Goal: Task Accomplishment & Management: Complete application form

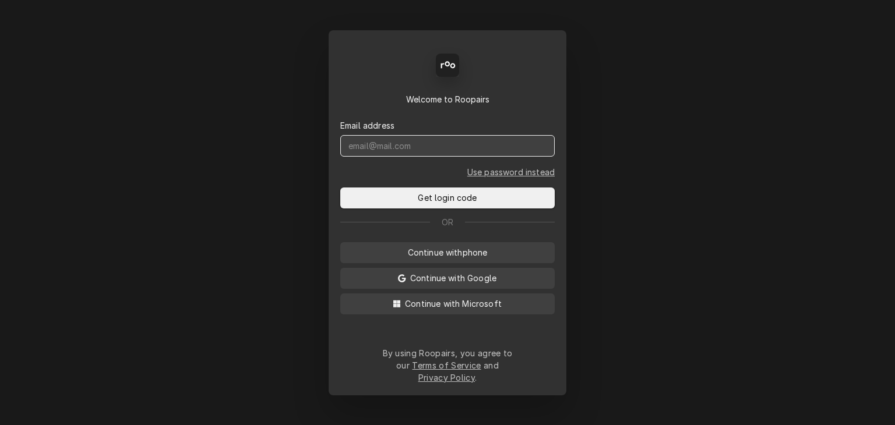
click at [415, 154] on input "Dynamic Content Wrapper" at bounding box center [447, 146] width 214 height 22
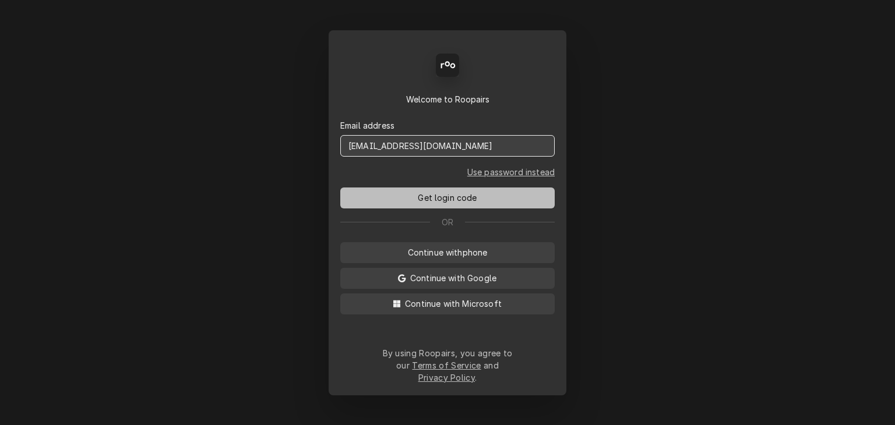
type input "[EMAIL_ADDRESS][DOMAIN_NAME]"
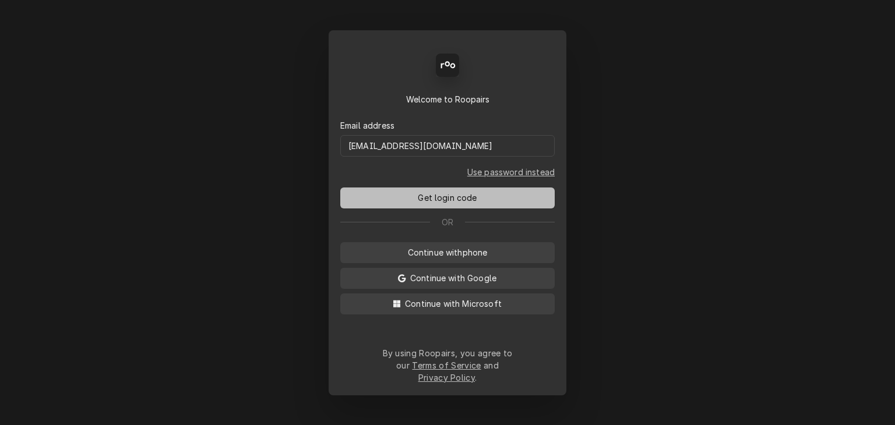
click at [411, 209] on button "Get login code" at bounding box center [447, 198] width 214 height 21
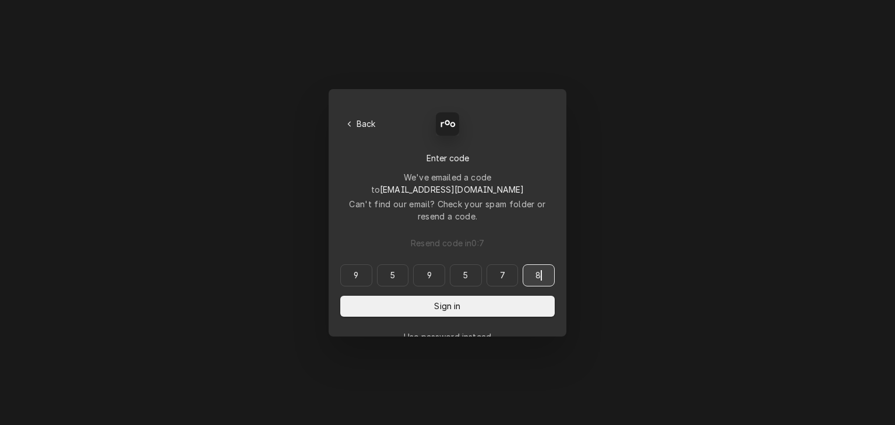
type input "959578"
click at [454, 278] on div "9 5 9 5 7 8 959578 Sign in" at bounding box center [447, 290] width 214 height 52
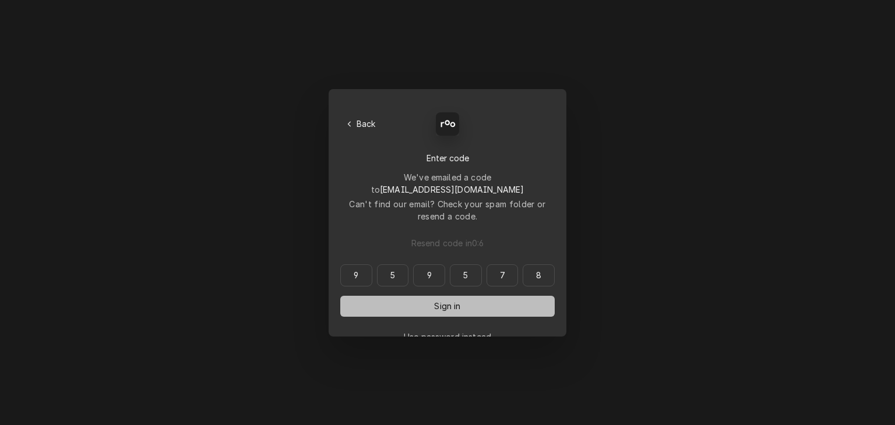
click at [454, 300] on span "Sign in" at bounding box center [447, 306] width 31 height 12
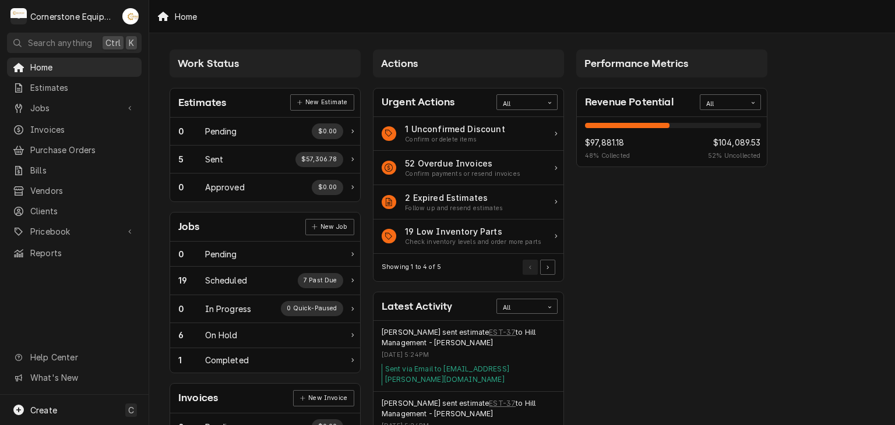
click at [697, 227] on div "Performance Metrics Revenue Potential All 48% $97,881.18 48 % Collected $104,08…" at bounding box center [671, 422] width 203 height 756
click at [60, 108] on span "Jobs" at bounding box center [74, 108] width 88 height 12
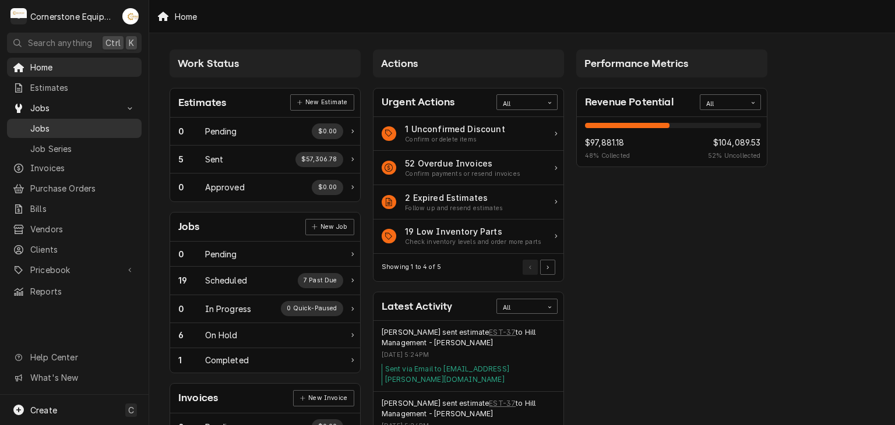
click at [74, 122] on span "Jobs" at bounding box center [82, 128] width 105 height 12
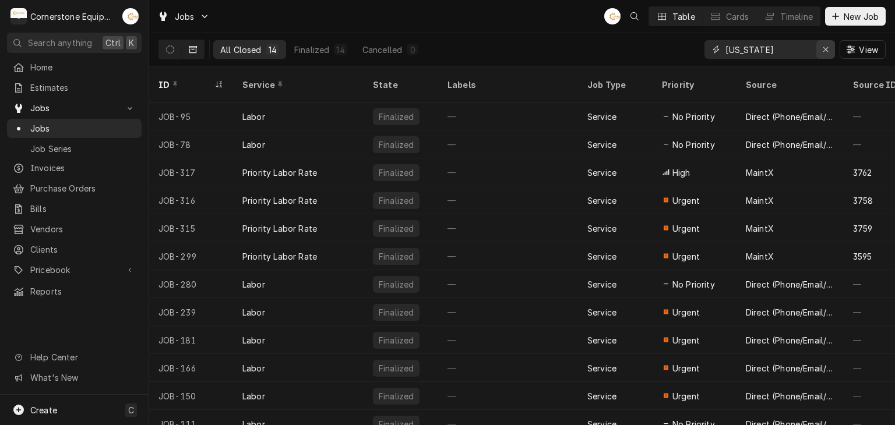
click at [829, 54] on div "Erase input" at bounding box center [825, 50] width 12 height 12
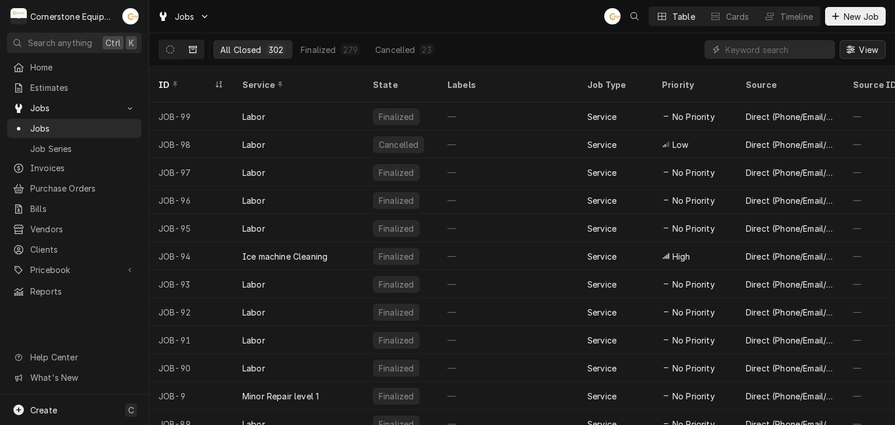
click at [873, 50] on span "View" at bounding box center [868, 50] width 24 height 12
click at [873, 50] on div at bounding box center [447, 212] width 895 height 425
click at [839, 54] on button "View" at bounding box center [862, 49] width 46 height 19
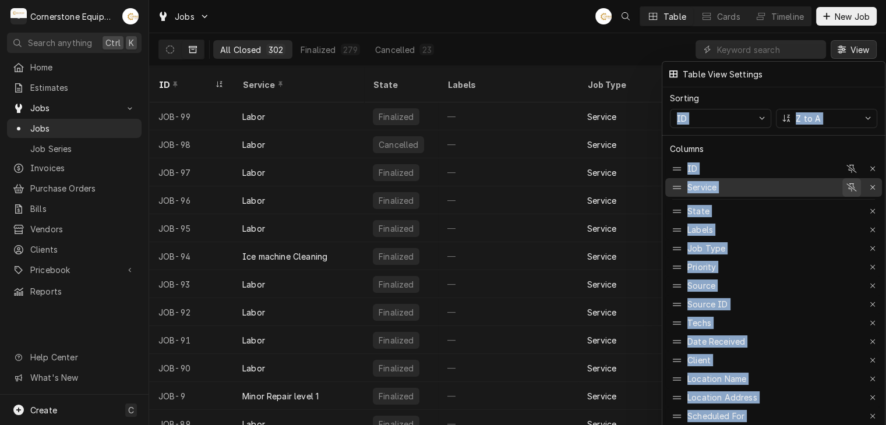
click at [850, 183] on icon "button" at bounding box center [851, 187] width 10 height 8
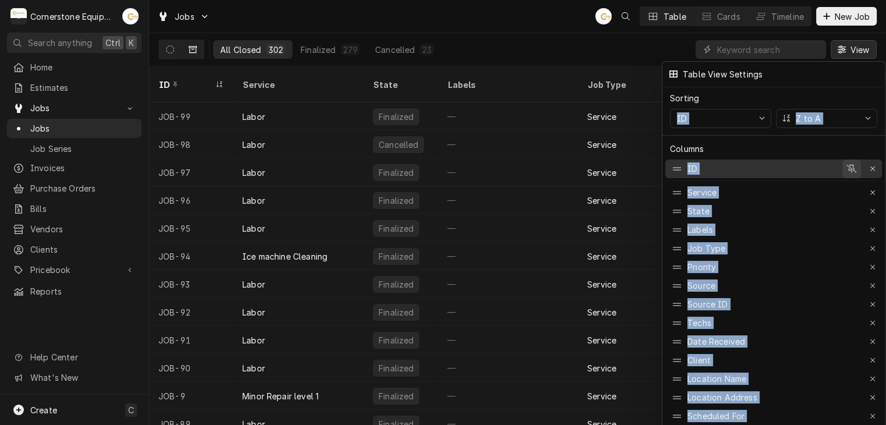
click at [853, 165] on icon "button" at bounding box center [851, 169] width 10 height 8
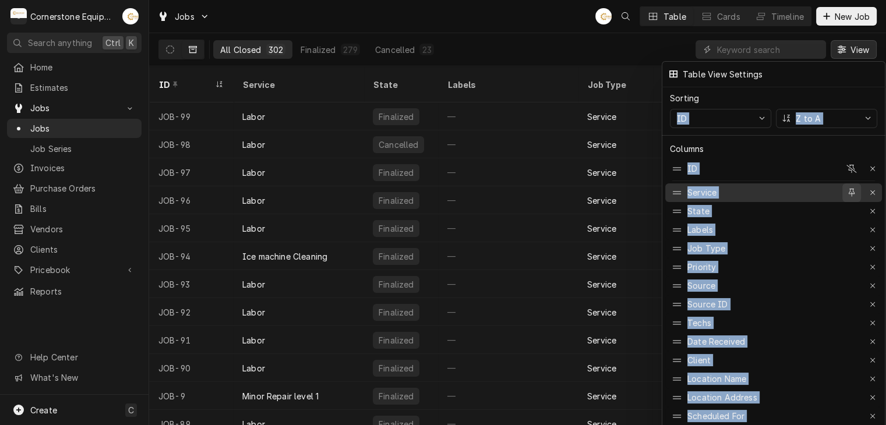
click at [855, 187] on div "button" at bounding box center [852, 193] width 12 height 12
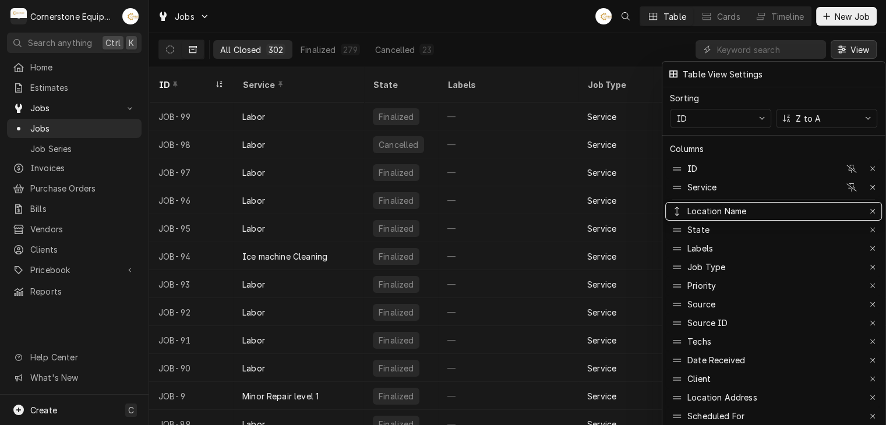
drag, startPoint x: 770, startPoint y: 373, endPoint x: 769, endPoint y: 196, distance: 177.1
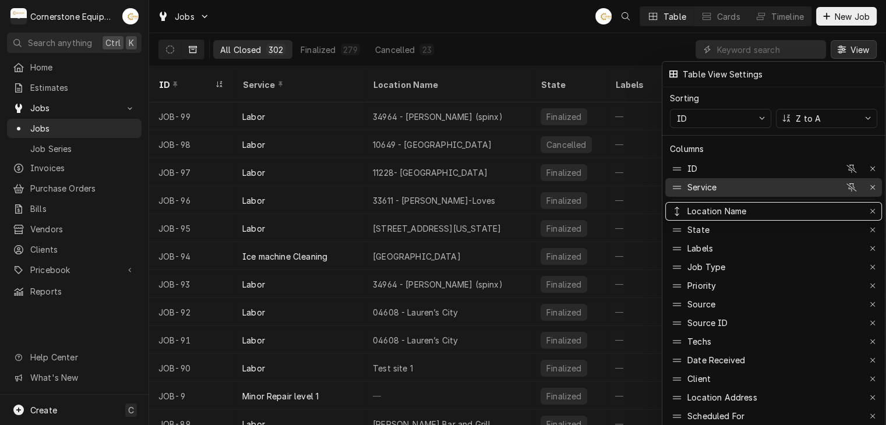
drag, startPoint x: 767, startPoint y: 201, endPoint x: 766, endPoint y: 185, distance: 16.3
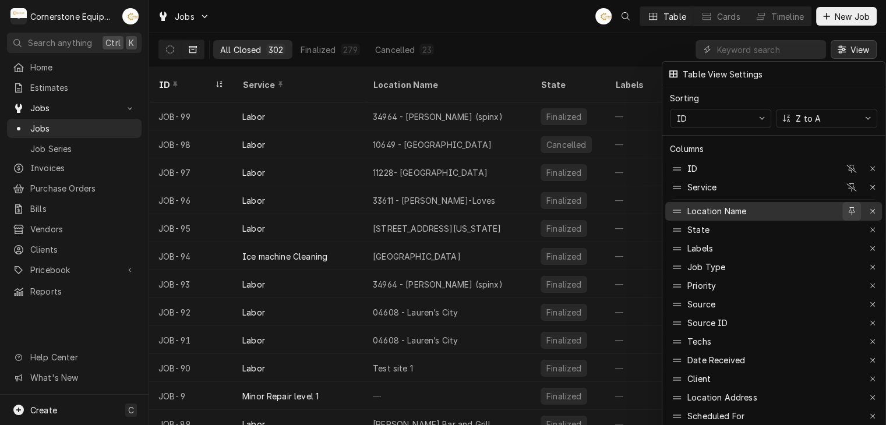
click at [850, 207] on icon "button" at bounding box center [852, 211] width 6 height 8
click at [857, 52] on div at bounding box center [443, 212] width 886 height 425
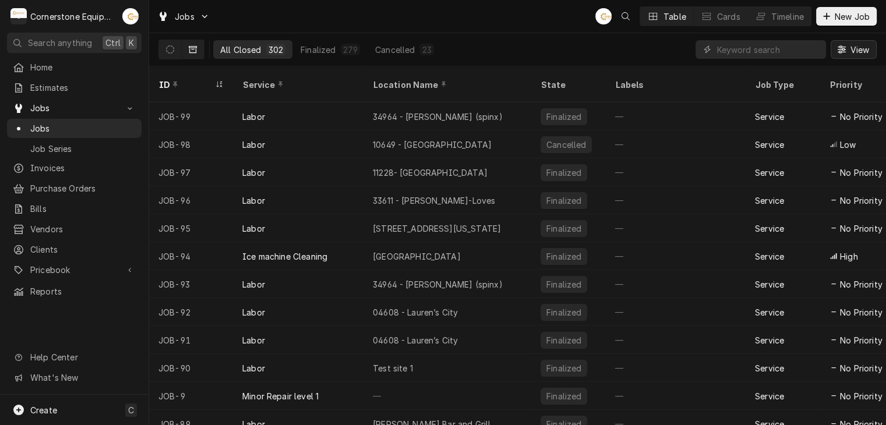
click at [849, 57] on button "View" at bounding box center [854, 49] width 46 height 19
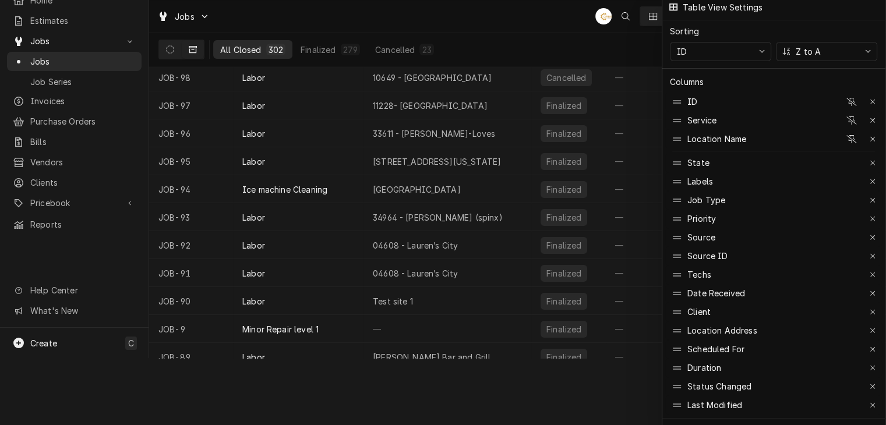
scroll to position [66, 0]
drag, startPoint x: 754, startPoint y: 197, endPoint x: 754, endPoint y: 154, distance: 43.1
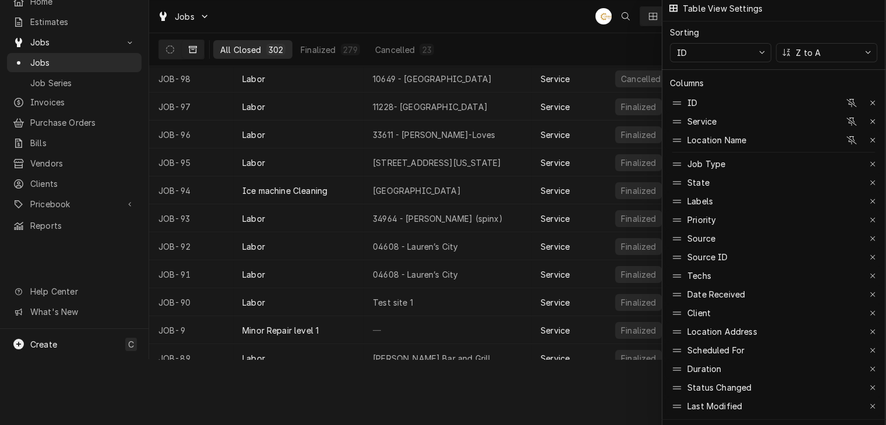
click at [628, 372] on div at bounding box center [443, 212] width 886 height 425
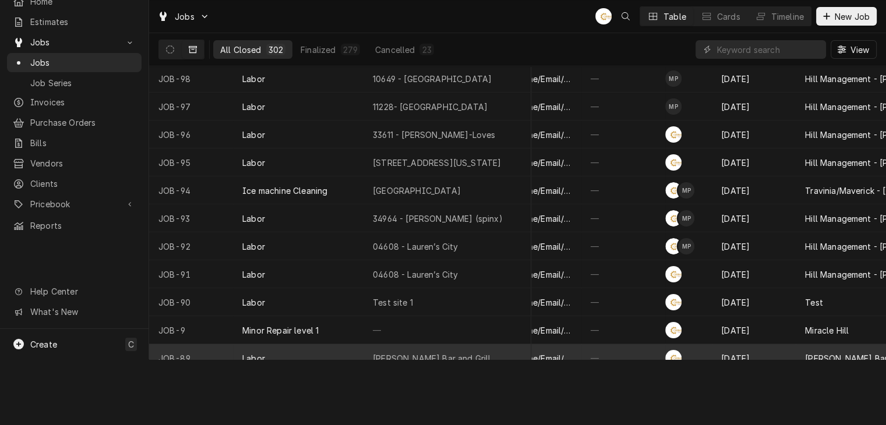
scroll to position [0, 429]
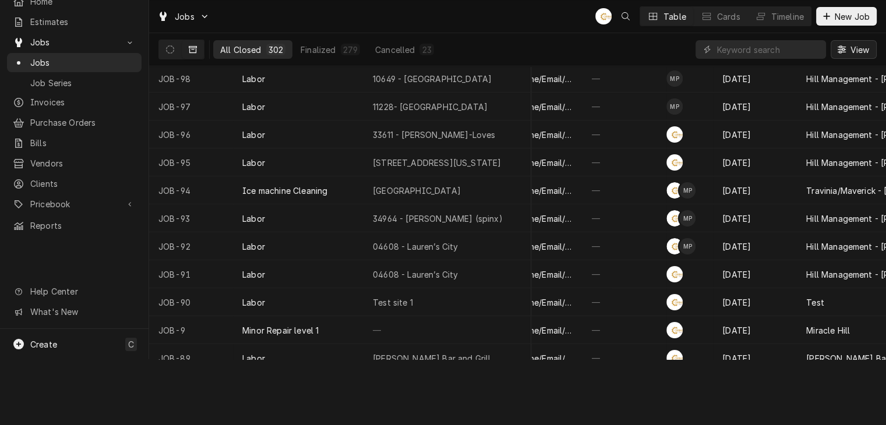
click at [864, 47] on span "View" at bounding box center [859, 50] width 24 height 12
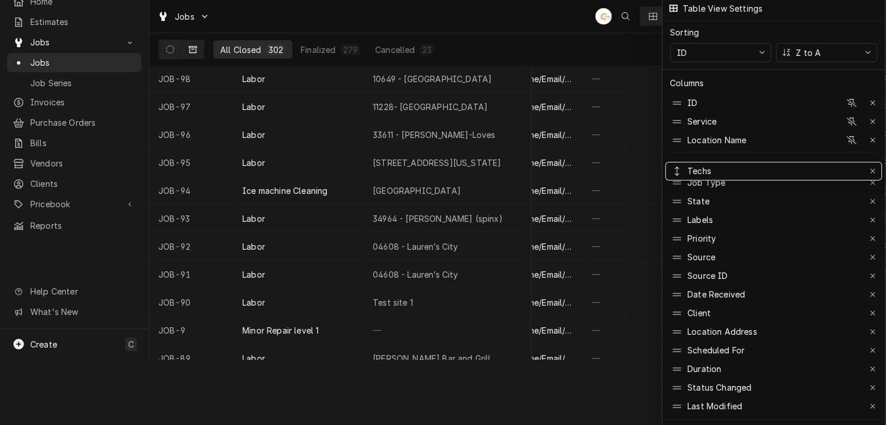
drag, startPoint x: 711, startPoint y: 266, endPoint x: 727, endPoint y: 161, distance: 106.2
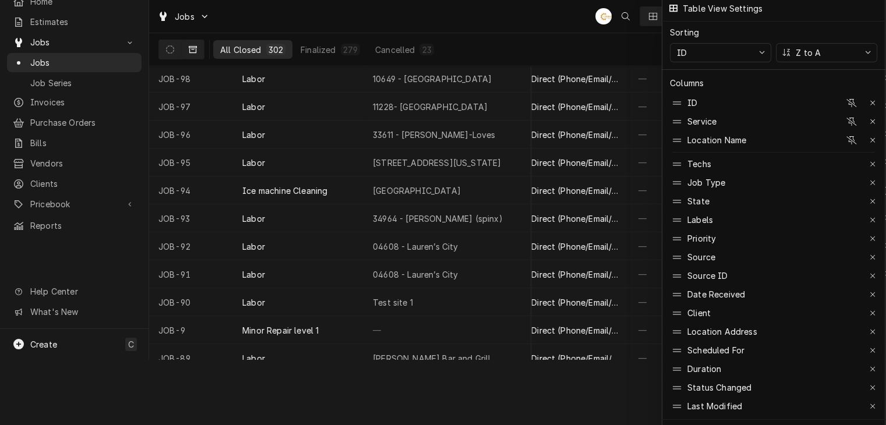
click at [547, 19] on div at bounding box center [443, 212] width 886 height 425
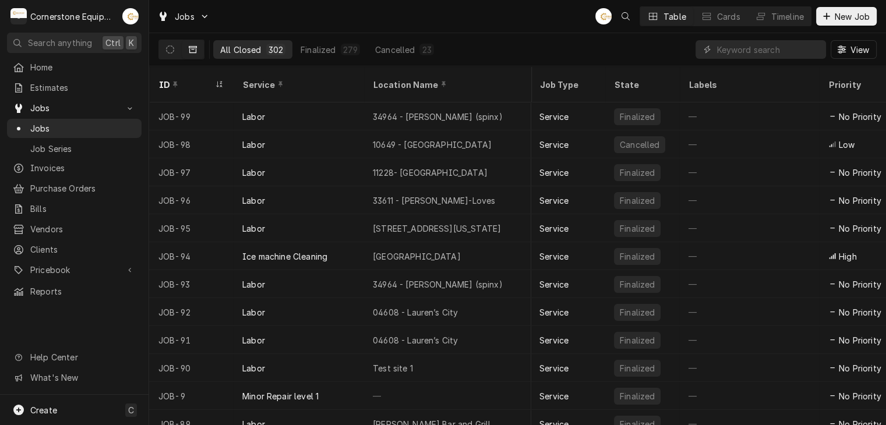
scroll to position [0, 0]
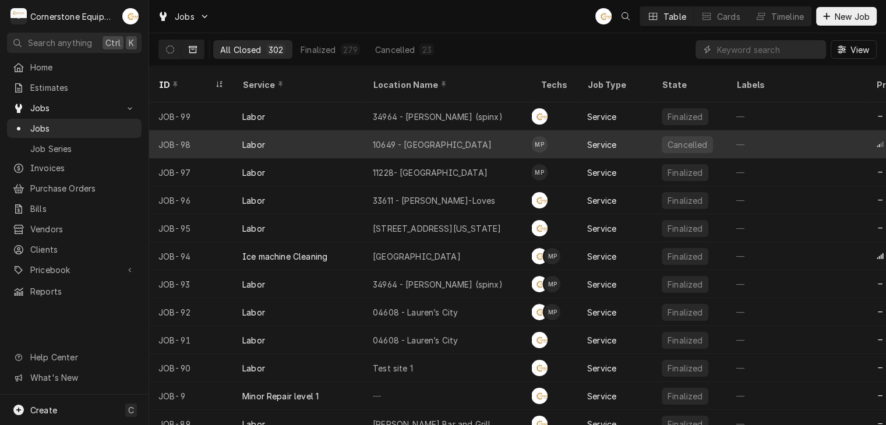
click at [694, 139] on div "Cancelled" at bounding box center [687, 145] width 42 height 12
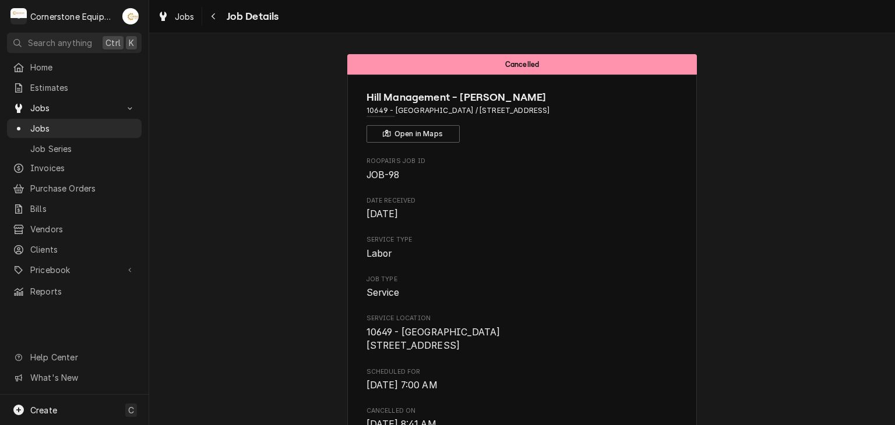
click at [200, 4] on div "Jobs Job Details" at bounding box center [521, 16] width 745 height 33
click at [212, 19] on icon "Navigate back" at bounding box center [213, 16] width 5 height 8
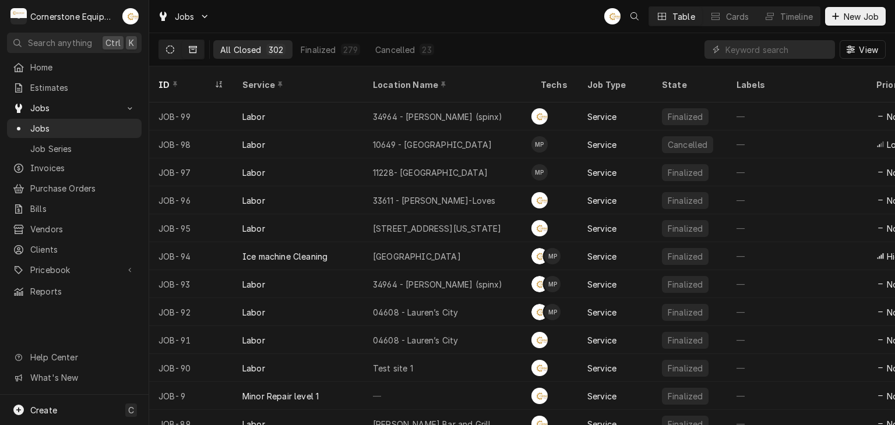
click at [176, 50] on button "Dynamic Content Wrapper" at bounding box center [170, 49] width 22 height 19
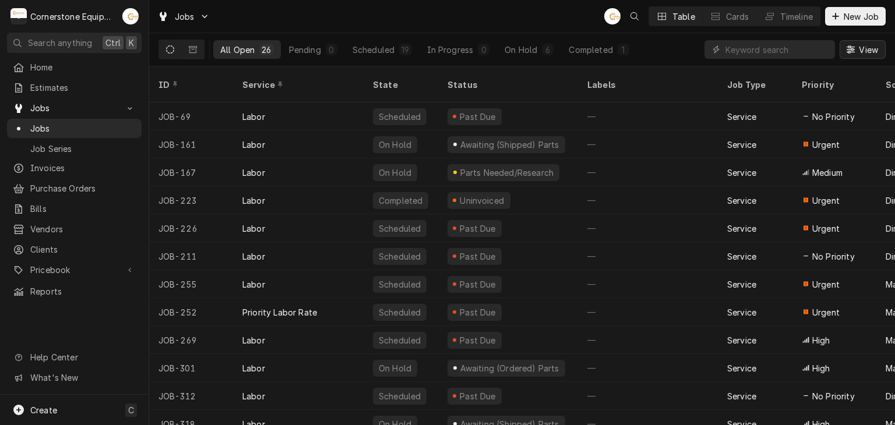
click at [860, 52] on span "View" at bounding box center [868, 50] width 24 height 12
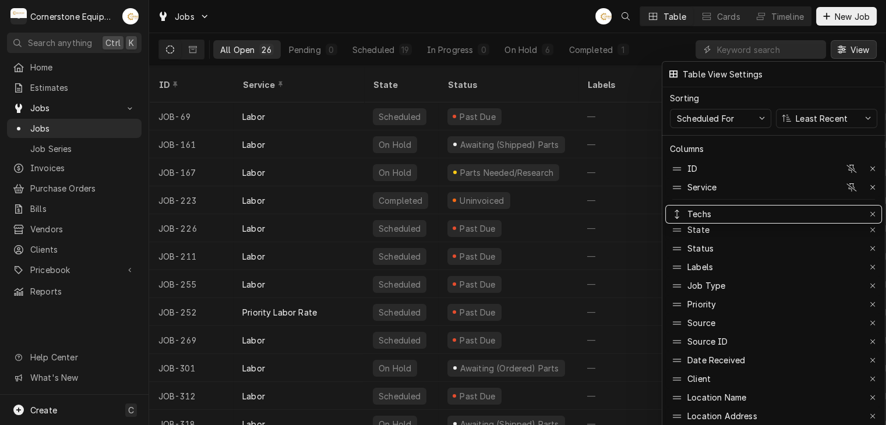
drag, startPoint x: 702, startPoint y: 333, endPoint x: 721, endPoint y: 204, distance: 130.6
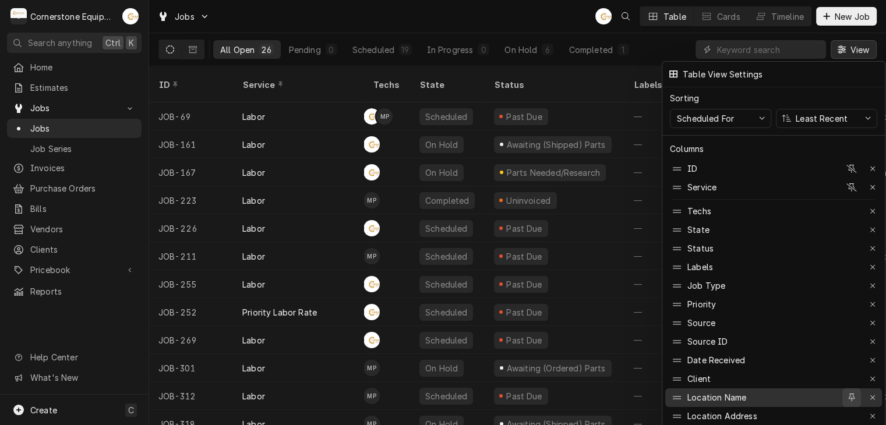
click at [846, 392] on div "button" at bounding box center [852, 398] width 12 height 12
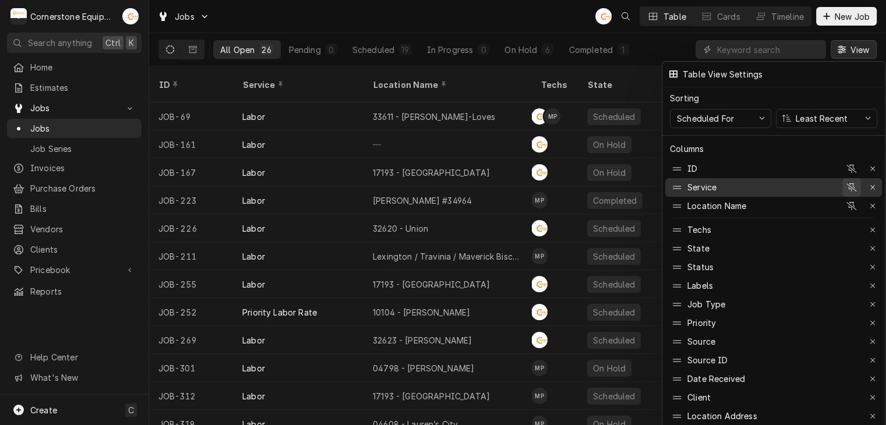
click at [850, 183] on icon "button" at bounding box center [851, 187] width 10 height 8
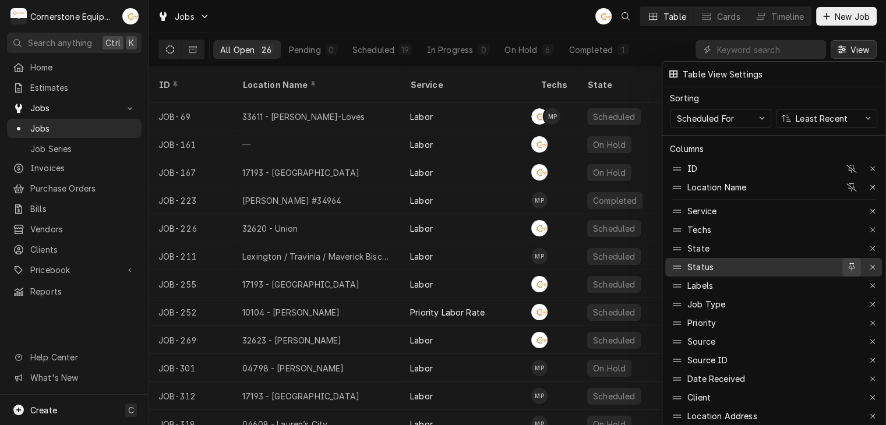
click at [855, 262] on div "button" at bounding box center [852, 268] width 12 height 12
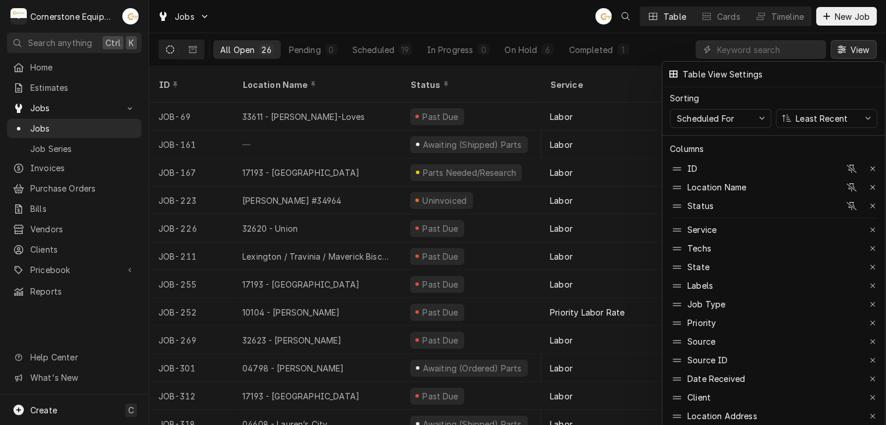
click at [857, 44] on div at bounding box center [443, 212] width 886 height 425
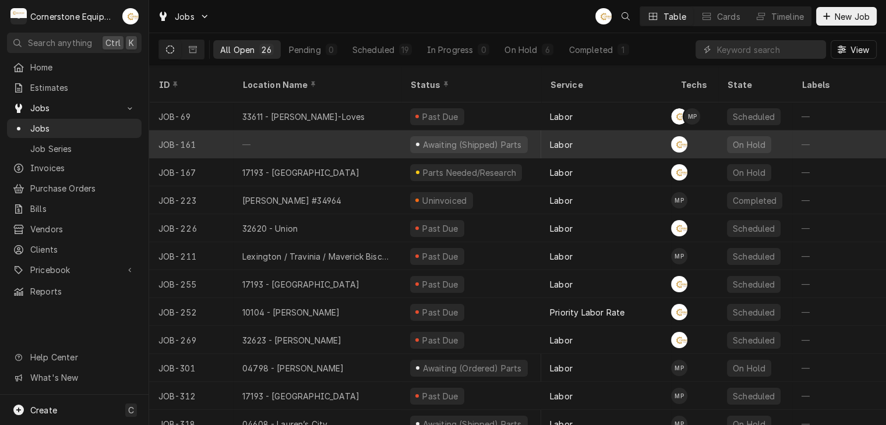
click at [595, 130] on div "Labor" at bounding box center [605, 144] width 130 height 28
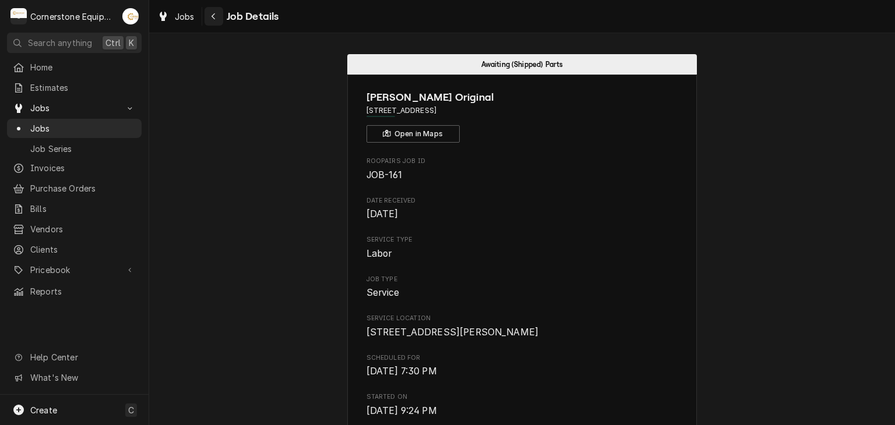
click at [209, 12] on div "Navigate back" at bounding box center [214, 16] width 12 height 12
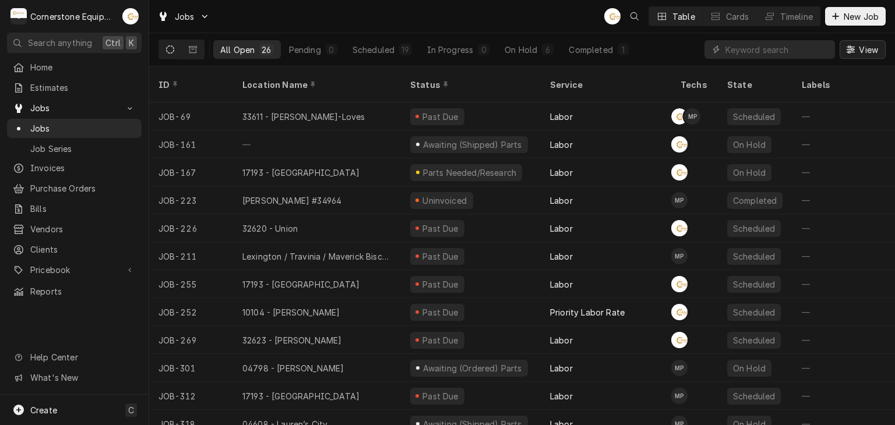
click at [849, 47] on icon "Dynamic Content Wrapper" at bounding box center [850, 49] width 8 height 8
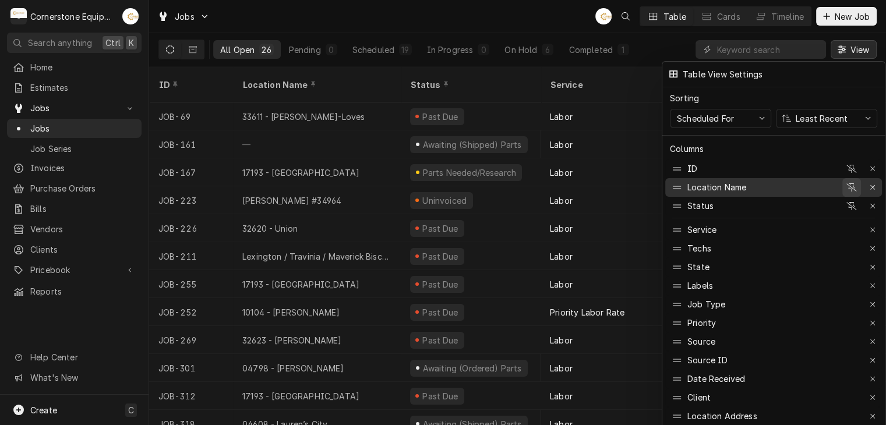
click at [857, 181] on button "button" at bounding box center [851, 187] width 19 height 19
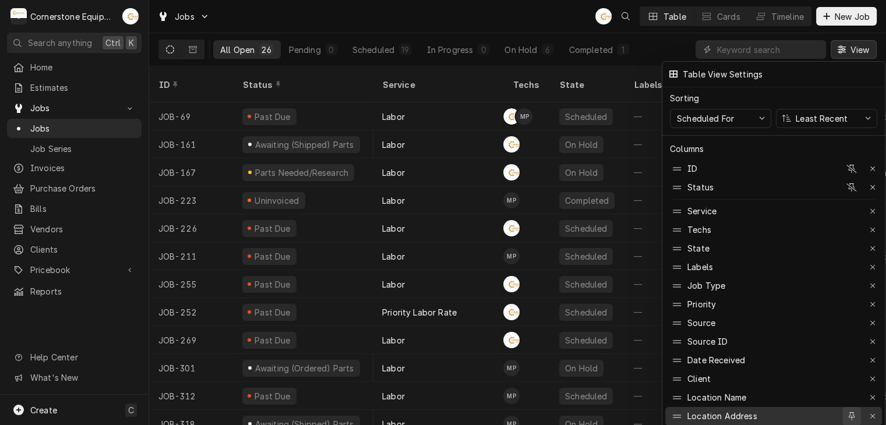
click at [850, 412] on icon "button" at bounding box center [852, 416] width 6 height 8
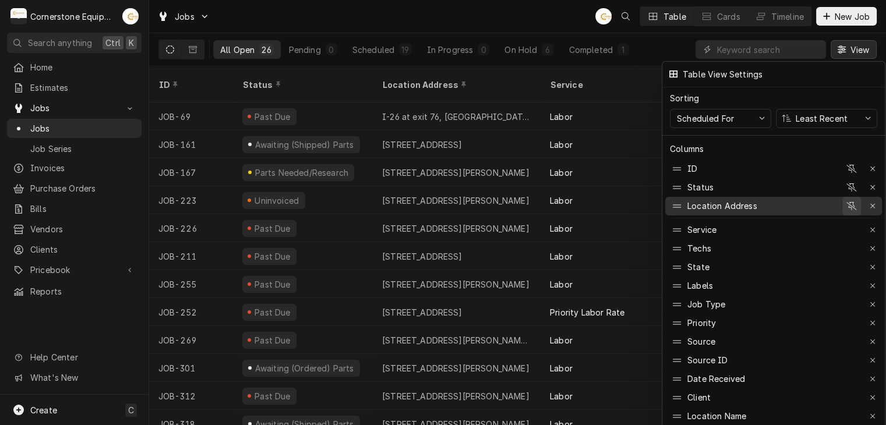
click at [849, 204] on div "button" at bounding box center [852, 206] width 12 height 12
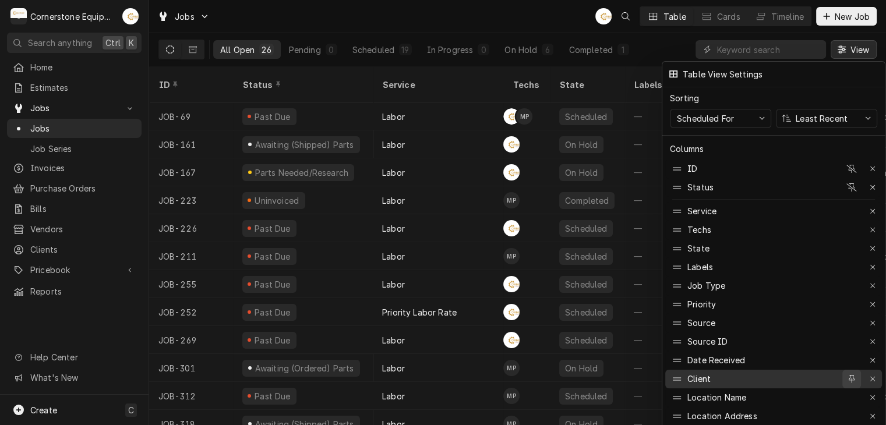
click at [852, 375] on icon "button" at bounding box center [852, 379] width 6 height 8
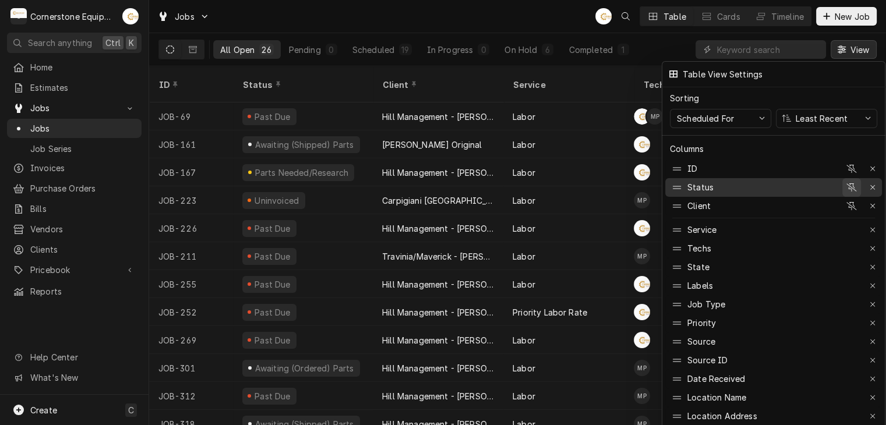
click at [850, 183] on icon "button" at bounding box center [851, 187] width 10 height 8
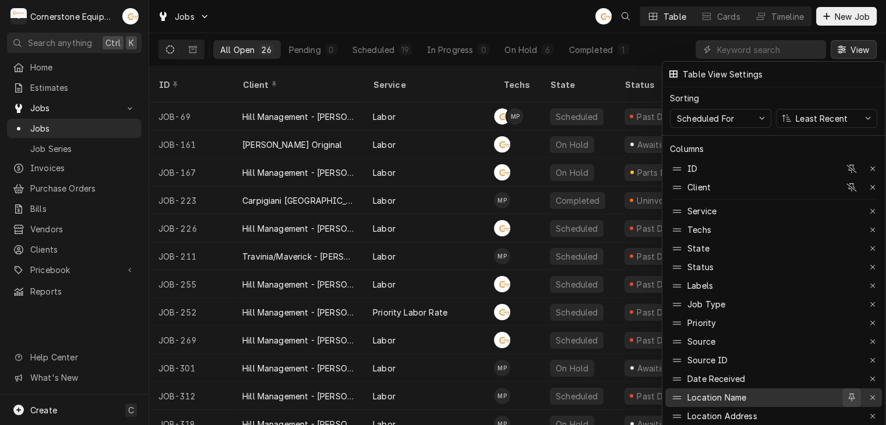
click at [850, 394] on icon "button" at bounding box center [852, 398] width 6 height 8
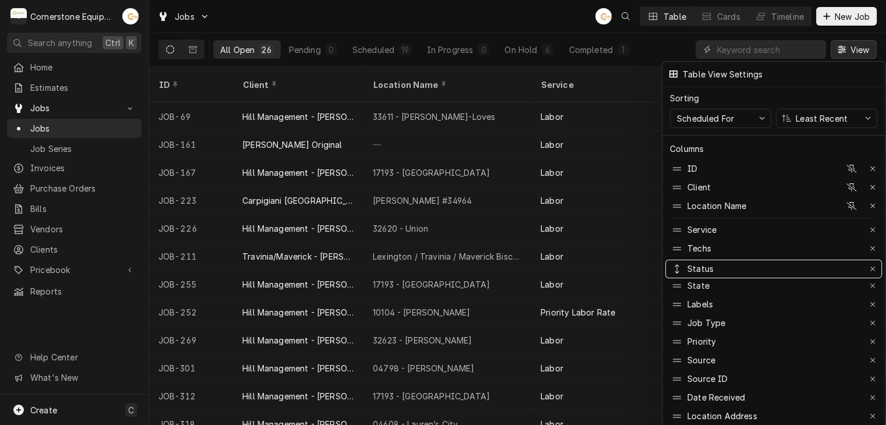
drag, startPoint x: 713, startPoint y: 270, endPoint x: 713, endPoint y: 252, distance: 18.1
drag, startPoint x: 709, startPoint y: 221, endPoint x: 701, endPoint y: 275, distance: 55.4
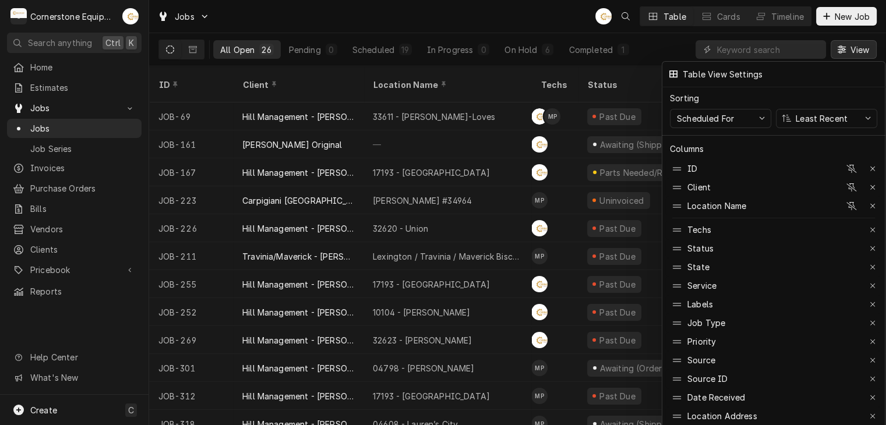
click at [545, 15] on div at bounding box center [443, 212] width 886 height 425
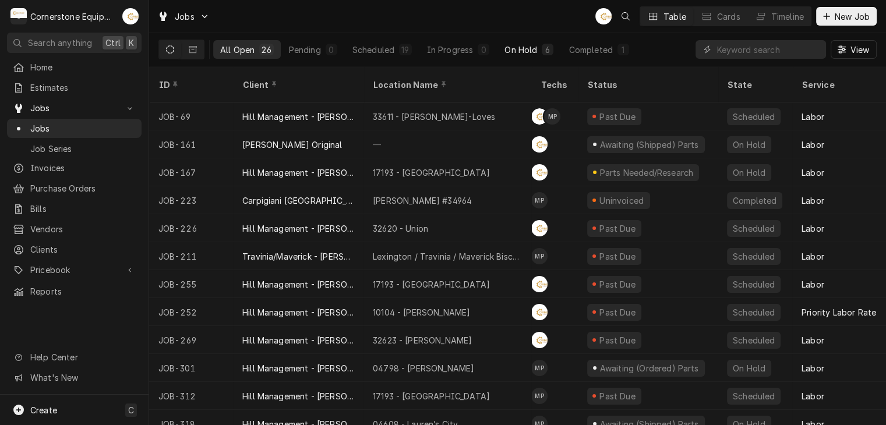
click at [520, 56] on button "On Hold 6" at bounding box center [528, 49] width 63 height 19
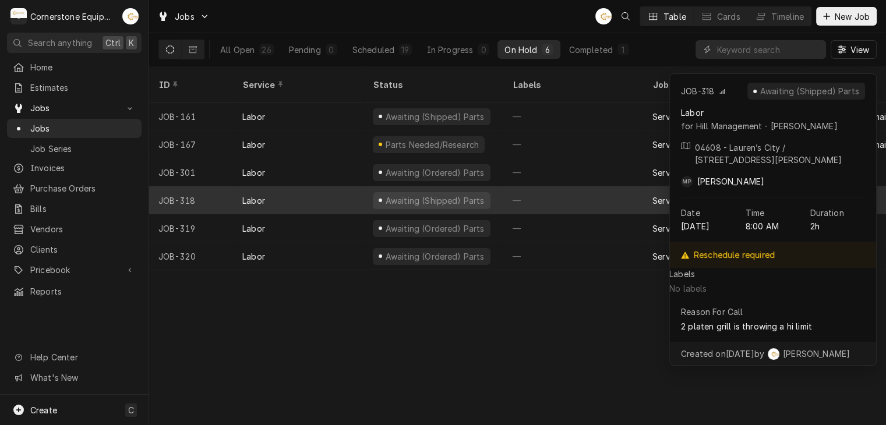
click at [489, 186] on div "Awaiting (Shipped) Parts" at bounding box center [433, 200] width 140 height 28
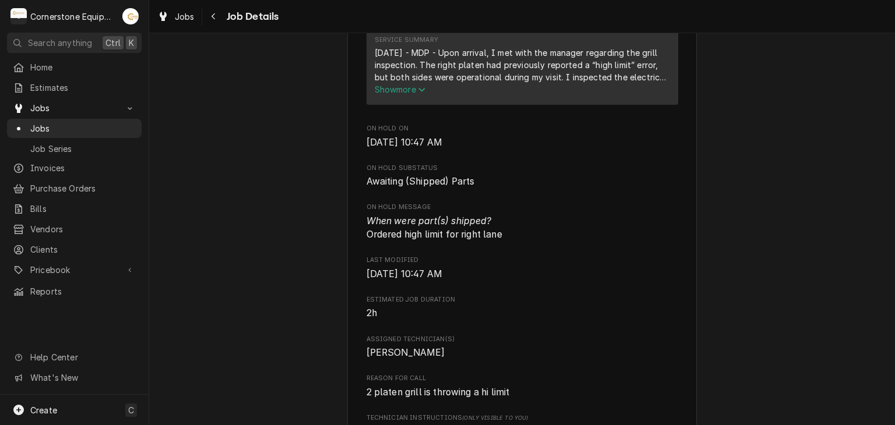
scroll to position [513, 0]
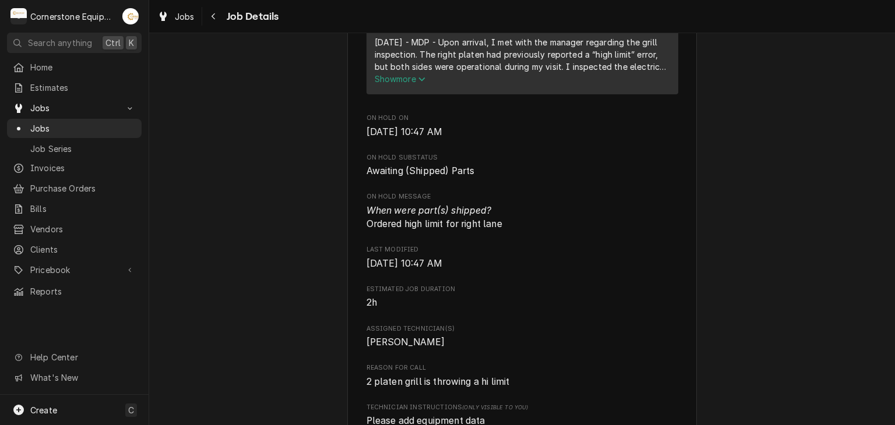
click at [421, 82] on icon "Service Summary" at bounding box center [421, 79] width 6 height 4
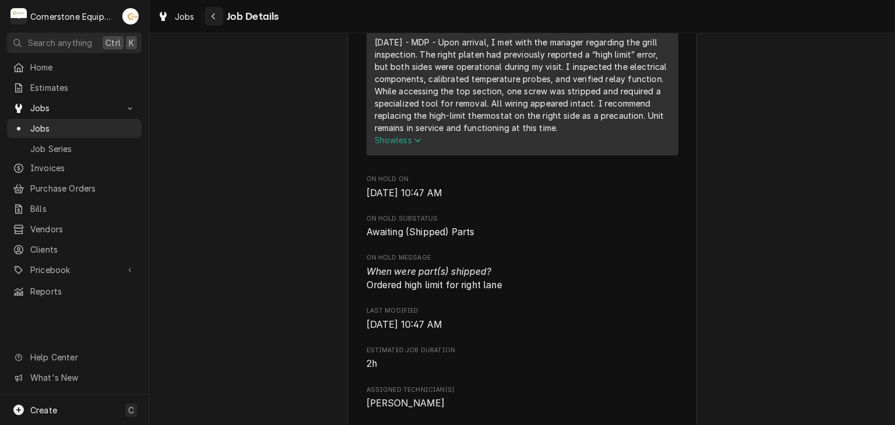
click at [209, 19] on div "Navigate back" at bounding box center [214, 16] width 12 height 12
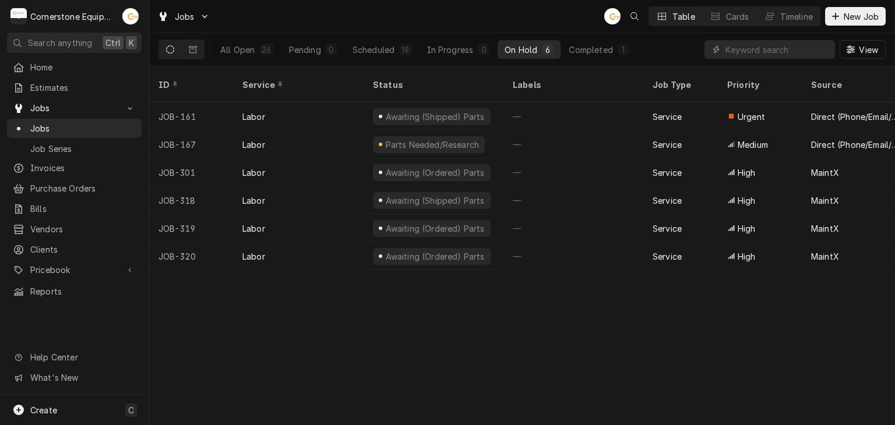
drag, startPoint x: 306, startPoint y: 242, endPoint x: 304, endPoint y: 324, distance: 82.1
click at [304, 324] on div "ID Service Status Labels Job Type Priority Source Source ID Techs Date Received…" at bounding box center [521, 245] width 745 height 359
click at [300, 345] on div "ID Service Status Labels Job Type Priority Source Source ID Techs Date Received…" at bounding box center [521, 245] width 745 height 359
click at [325, 288] on div "ID Service Status Labels Job Type Priority Source Source ID Techs Date Received…" at bounding box center [521, 245] width 745 height 359
click at [391, 56] on button "Scheduled 19" at bounding box center [381, 49] width 73 height 19
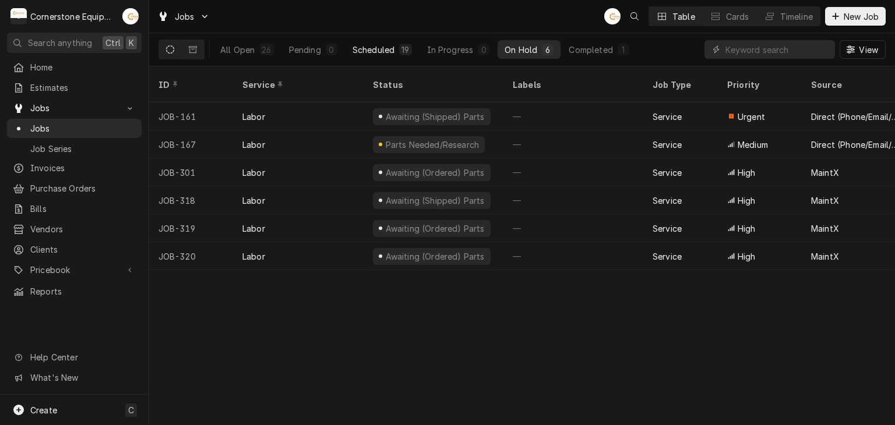
click at [391, 56] on button "Scheduled 19" at bounding box center [381, 49] width 73 height 19
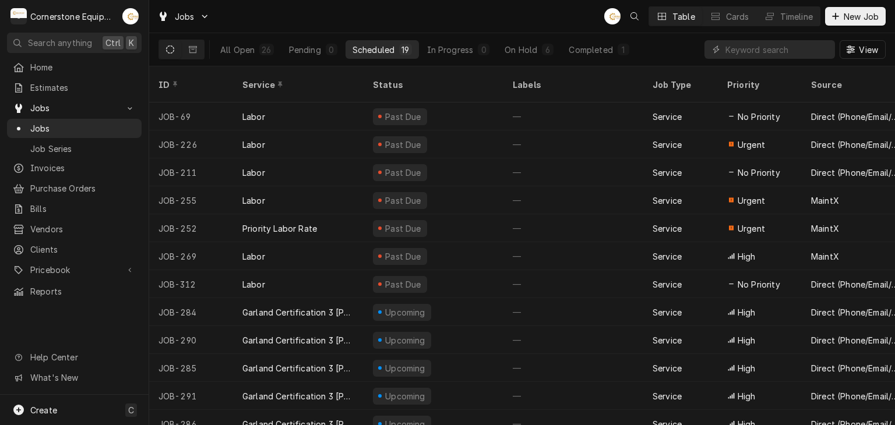
click at [850, 28] on div "Jobs AB Table Cards Timeline New Job" at bounding box center [521, 16] width 745 height 33
click at [850, 19] on span "New Job" at bounding box center [861, 16] width 40 height 12
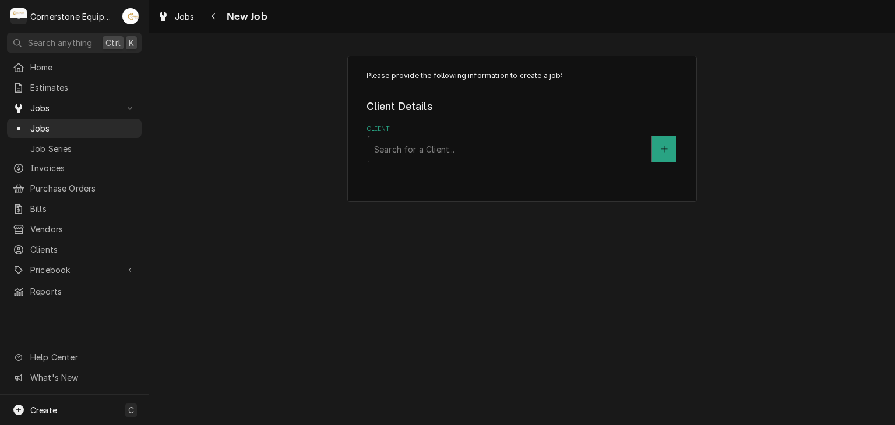
click at [587, 133] on div "Client Search for a Client..." at bounding box center [522, 144] width 312 height 38
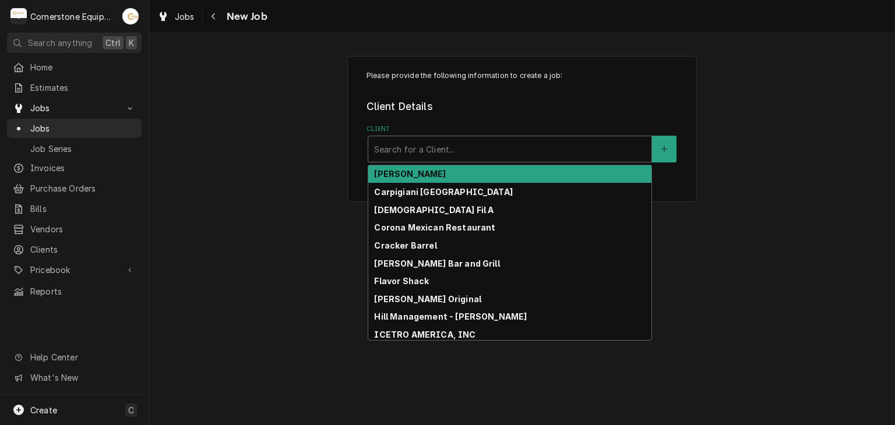
click at [577, 152] on div "Client" at bounding box center [509, 149] width 271 height 21
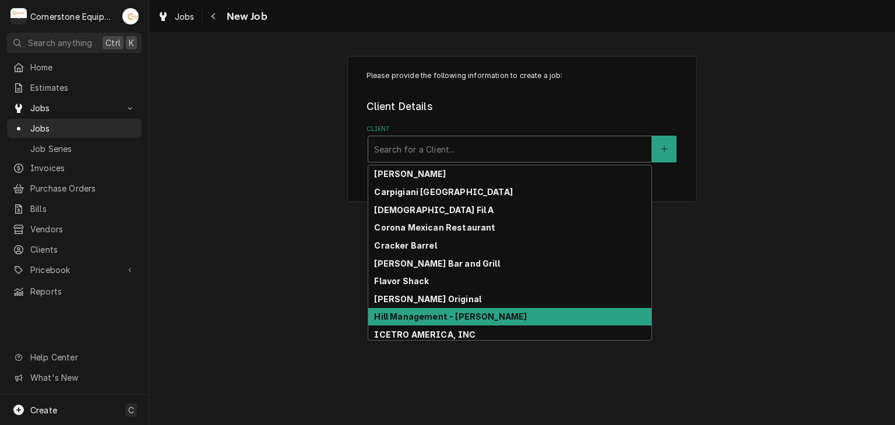
click at [501, 312] on div "Hill Management - [PERSON_NAME]" at bounding box center [509, 317] width 283 height 18
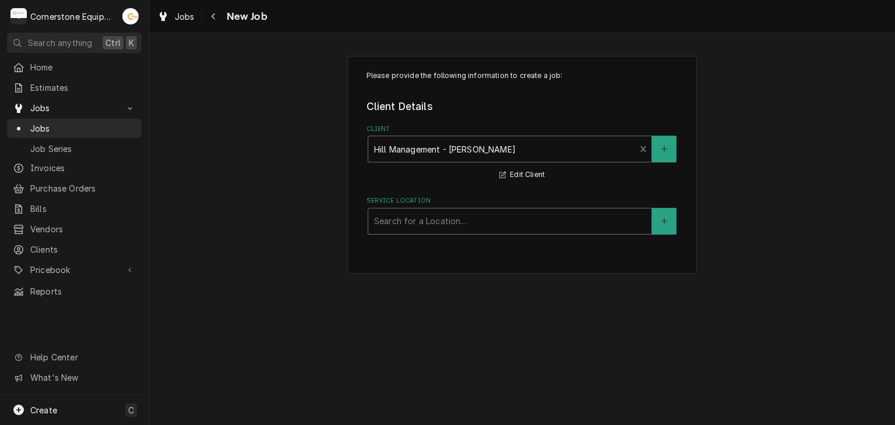
click at [478, 224] on div "Service Location" at bounding box center [509, 221] width 271 height 21
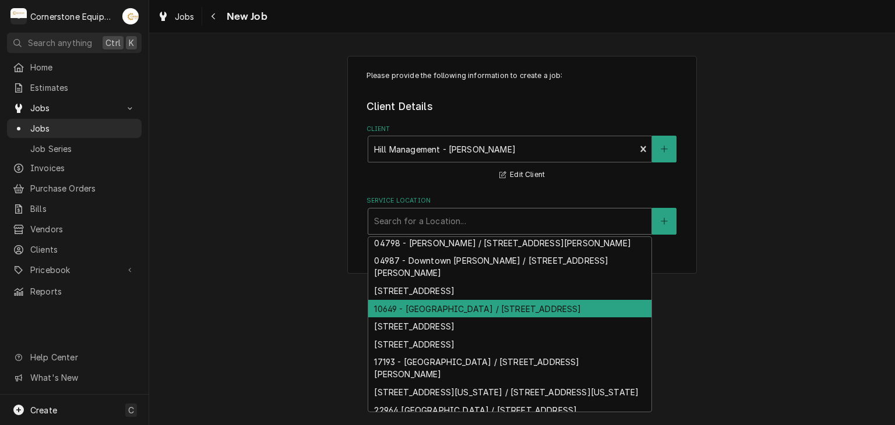
scroll to position [40, 0]
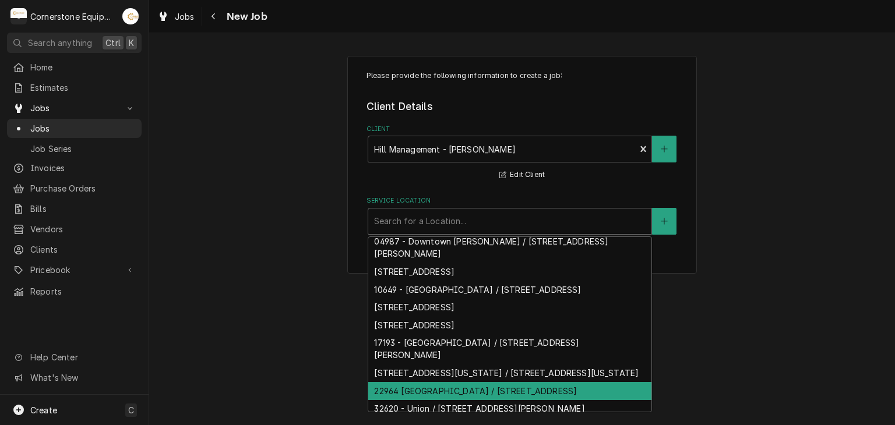
click at [588, 397] on div "22964 Moonville / 7611 Augusta Rd, Piedmont, SC 29673" at bounding box center [509, 391] width 283 height 18
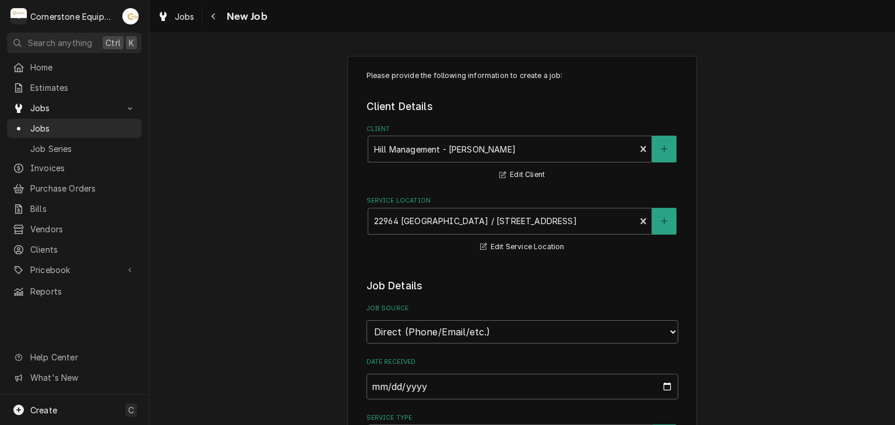
click at [506, 337] on select "Direct (Phone/Email/etc.) Other" at bounding box center [522, 331] width 312 height 23
drag, startPoint x: 506, startPoint y: 337, endPoint x: 503, endPoint y: 369, distance: 31.5
click at [506, 337] on select "Direct (Phone/Email/etc.) Other" at bounding box center [522, 331] width 312 height 23
click at [509, 331] on select "Direct (Phone/Email/etc.) Other" at bounding box center [522, 331] width 312 height 23
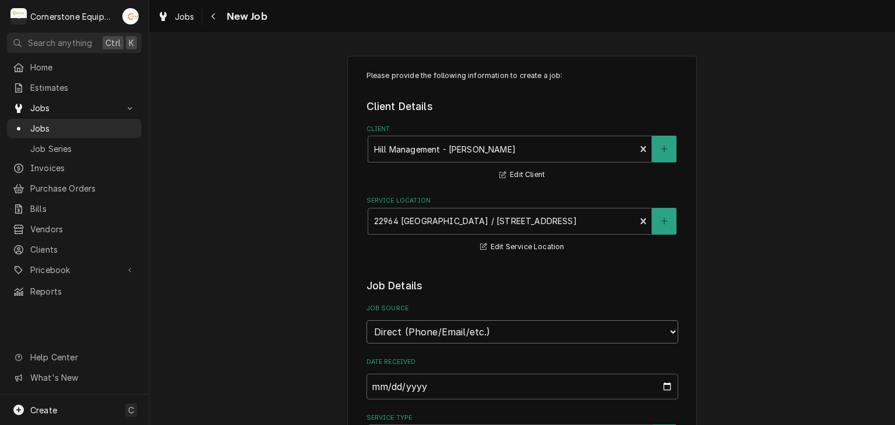
select select "100"
click at [498, 385] on input "Job Source Name" at bounding box center [522, 387] width 312 height 26
type textarea "x"
type input "M"
type textarea "x"
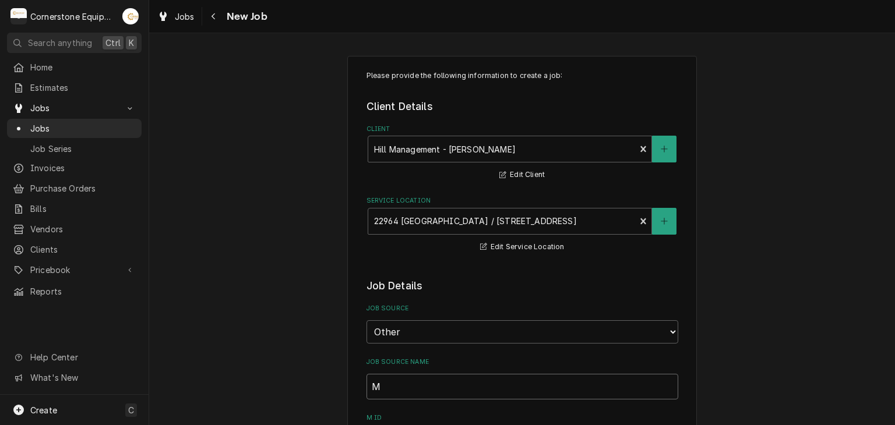
type input "Ma"
type textarea "x"
type input "Main"
type textarea "x"
type input "Maint"
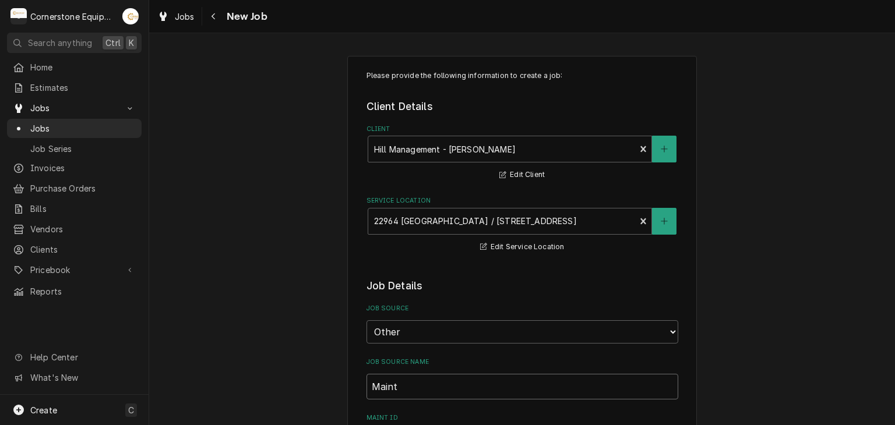
type textarea "x"
type input "MaintX"
type textarea "x"
type input "MaintX"
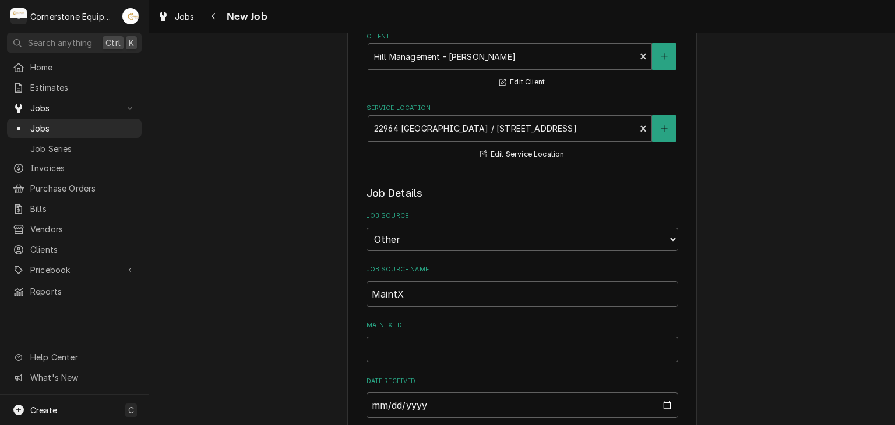
scroll to position [93, 0]
click at [633, 341] on input "MaintX ID" at bounding box center [522, 349] width 312 height 26
type textarea "x"
type input "3"
type textarea "x"
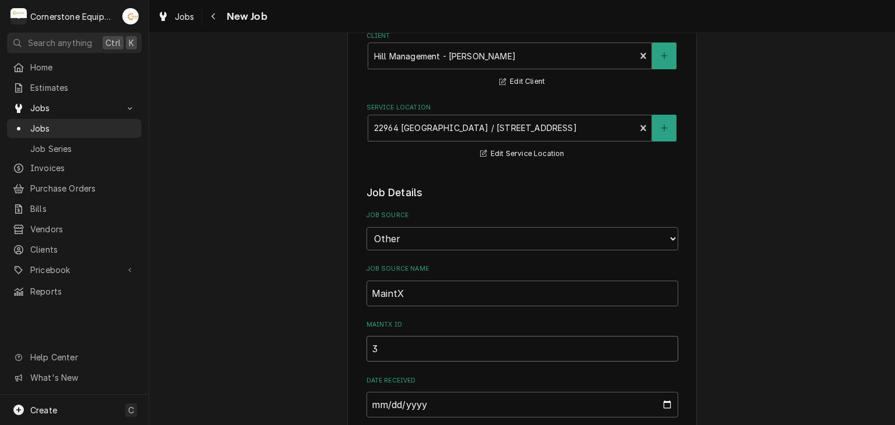
type input "37"
type textarea "x"
type input "376"
type textarea "x"
type input "3760"
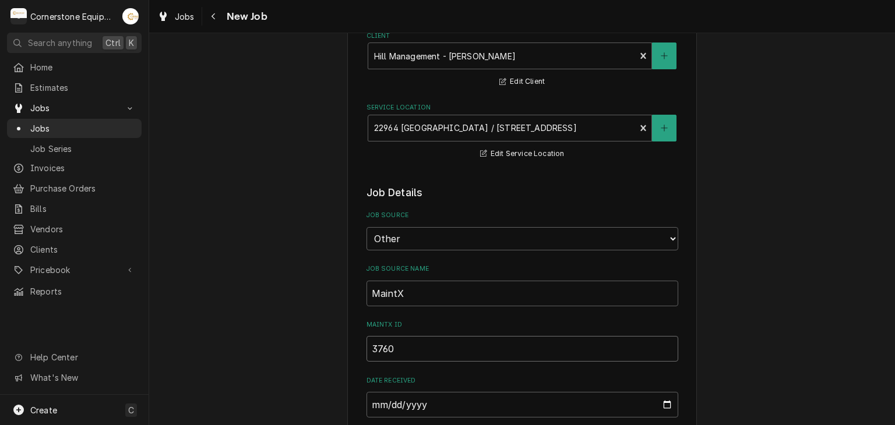
type textarea "x"
type input "3760"
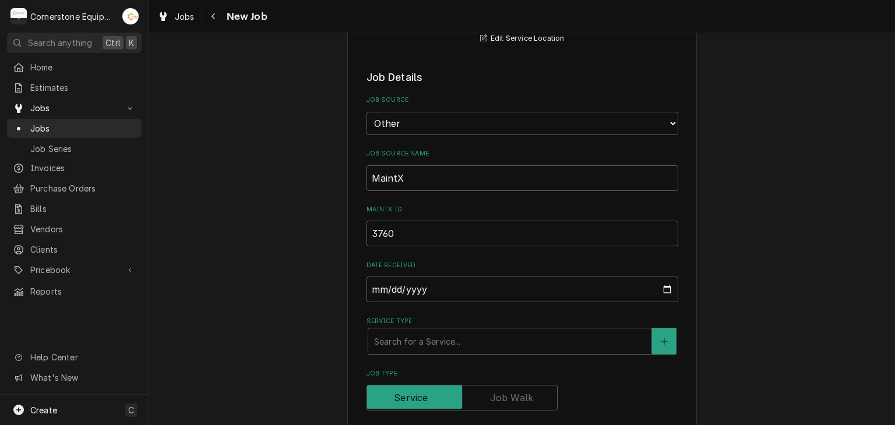
scroll to position [210, 0]
click at [603, 341] on div "Service Type" at bounding box center [509, 340] width 271 height 21
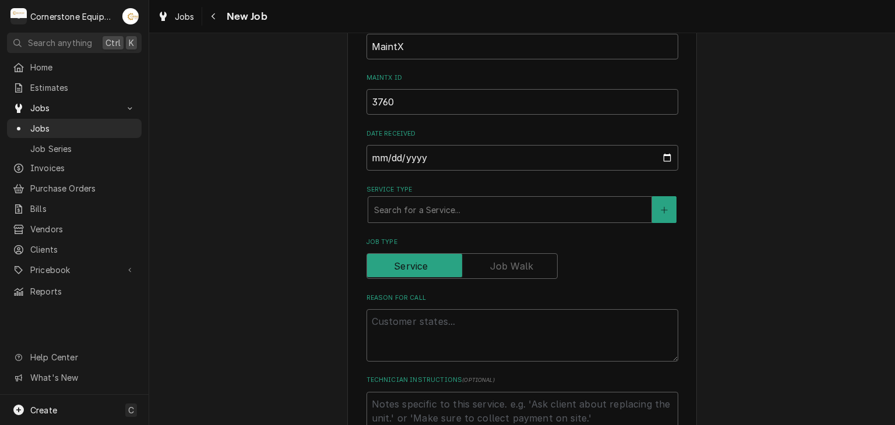
scroll to position [349, 0]
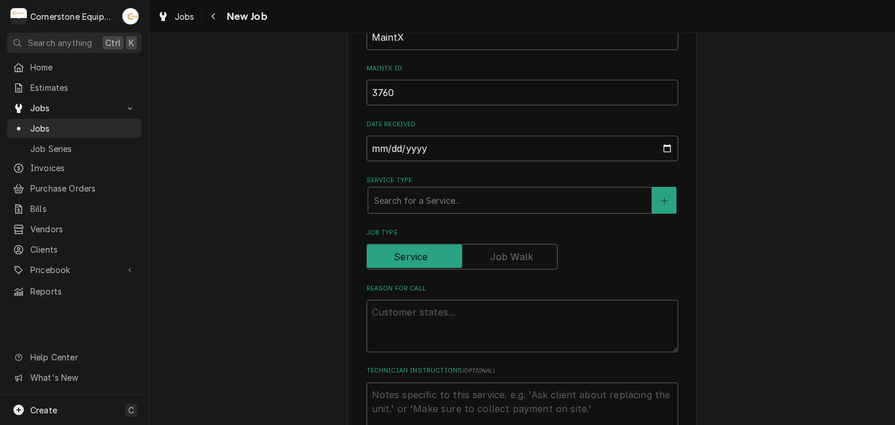
click at [548, 221] on fieldset "Job Details Job Source Direct (Phone/Email/etc.) Other Job Source Name MaintX M…" at bounding box center [522, 417] width 312 height 977
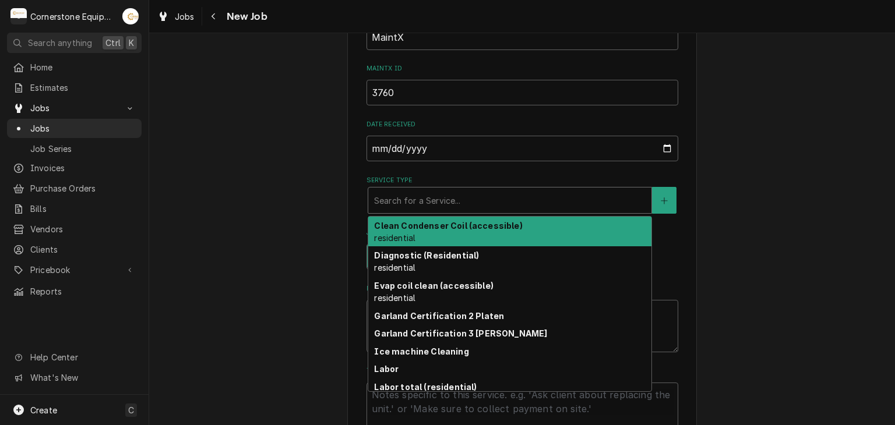
click at [550, 195] on div "Service Type" at bounding box center [509, 200] width 271 height 21
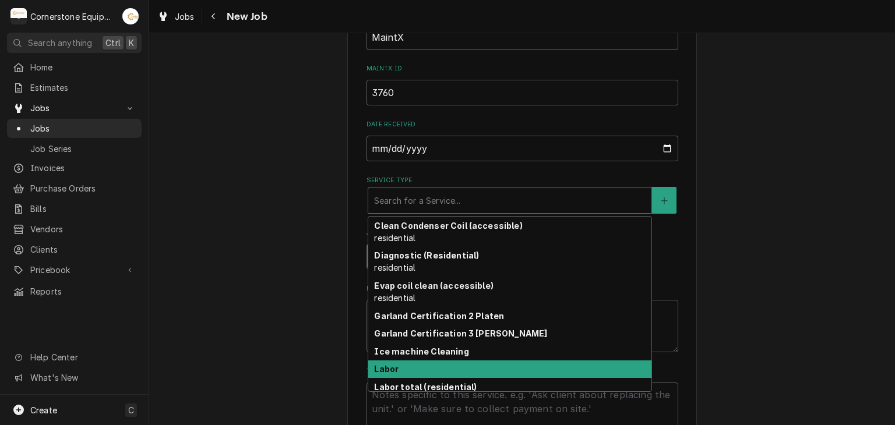
click at [467, 368] on div "Labor" at bounding box center [509, 370] width 283 height 18
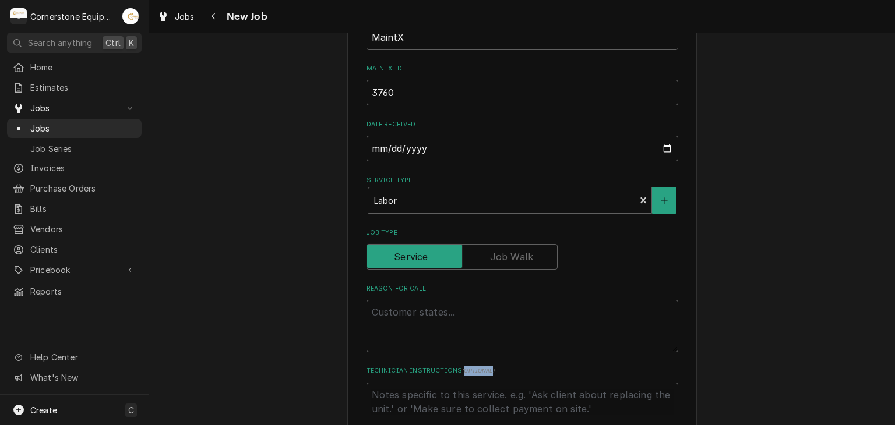
click at [467, 368] on fieldset "Job Details Job Source Direct (Phone/Email/etc.) Other Job Source Name MaintX M…" at bounding box center [522, 417] width 312 height 977
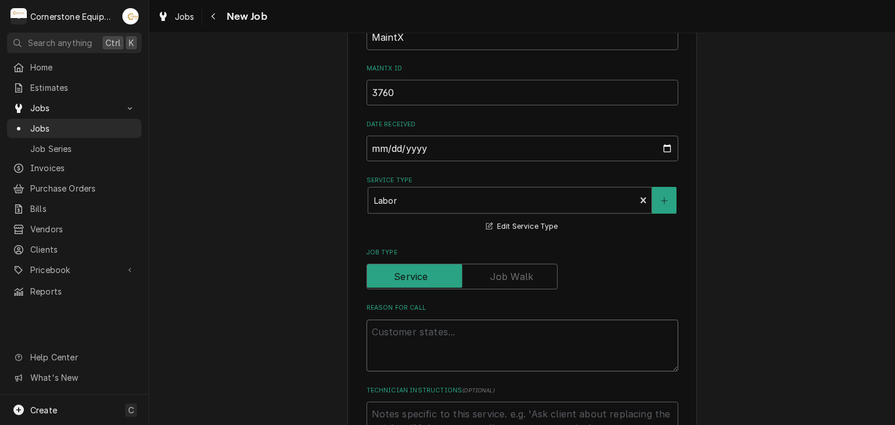
click at [481, 338] on textarea "Reason For Call" at bounding box center [522, 346] width 312 height 52
type textarea "x"
type textarea "G"
type textarea "x"
type textarea "Gr"
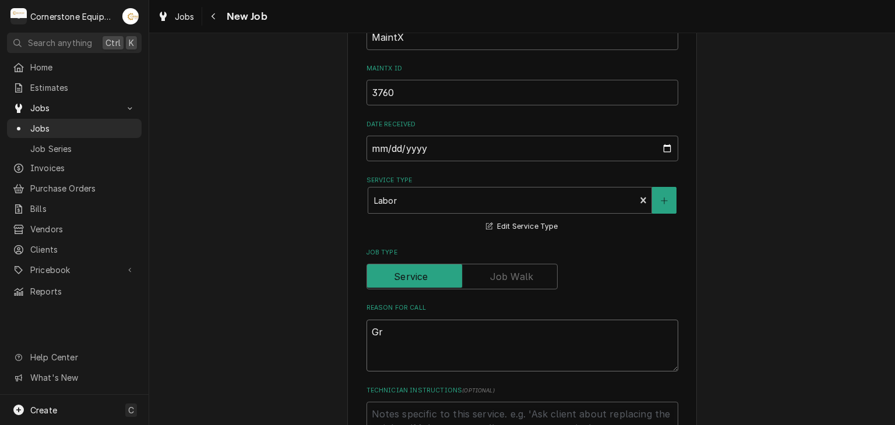
type textarea "x"
type textarea "Gri"
type textarea "x"
type textarea "Gril"
type textarea "x"
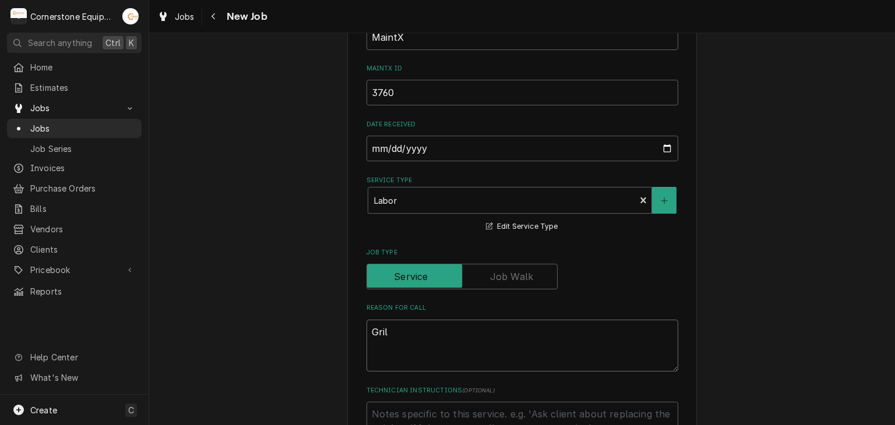
type textarea "Grill"
type textarea "x"
type textarea "Grill"
type textarea "x"
type textarea "Grill h"
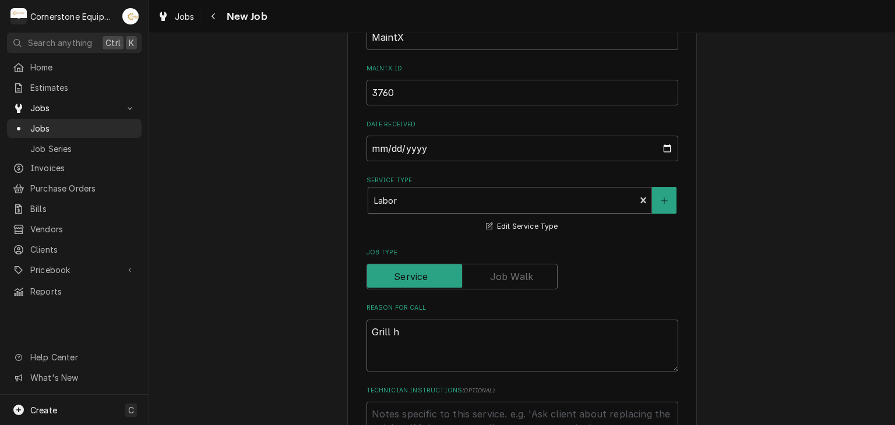
type textarea "x"
type textarea "Grill ha"
type textarea "x"
type textarea "Grill has"
type textarea "x"
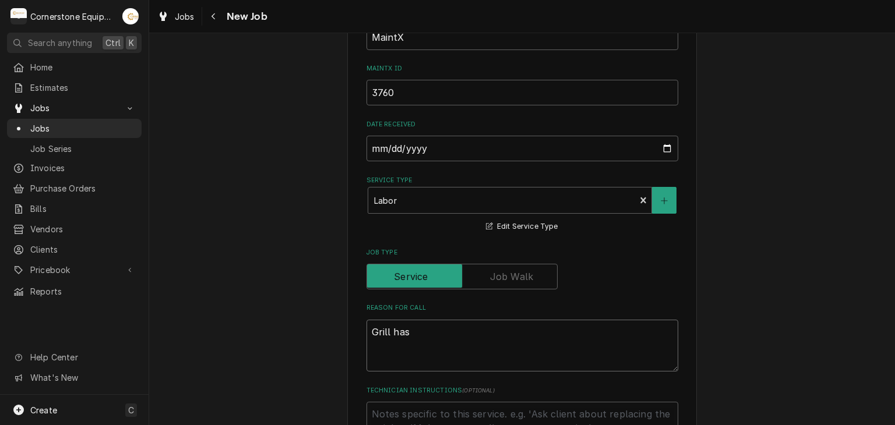
type textarea "Grill has"
type textarea "x"
type textarea "Grill has a"
type textarea "x"
type textarea "Grill has a"
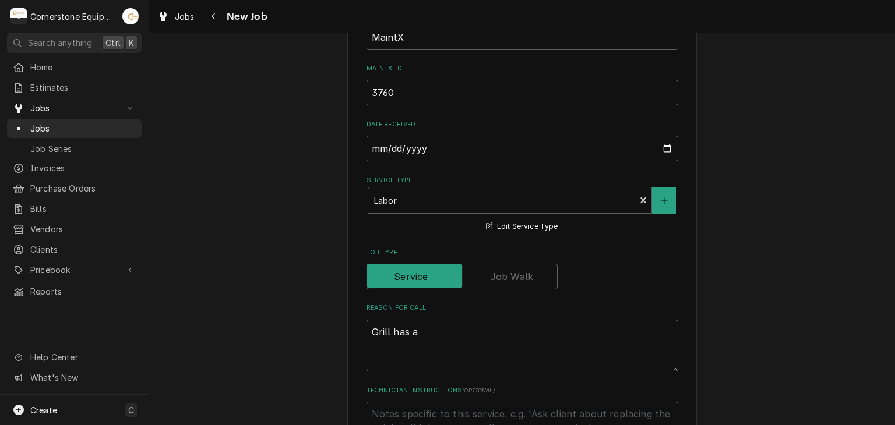
type textarea "x"
type textarea "Grill has a h"
type textarea "x"
type textarea "Grill has a ha"
type textarea "x"
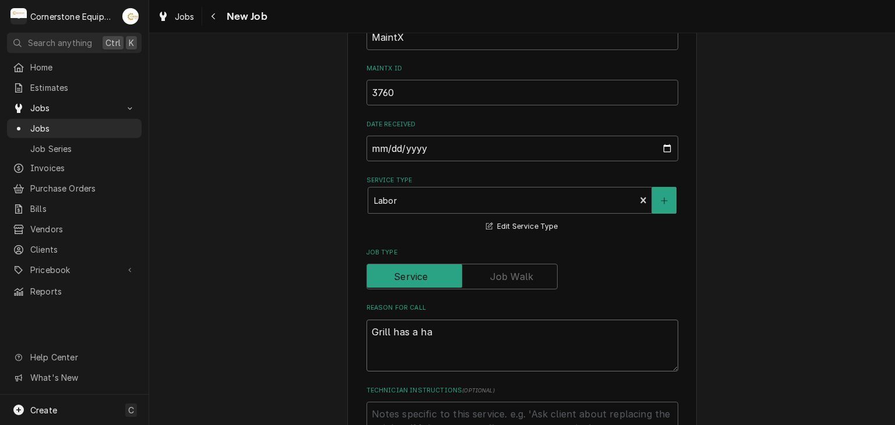
type textarea "Grill has a har"
type textarea "x"
type textarea "Grill has a harn"
type textarea "x"
type textarea "Grill has a harne"
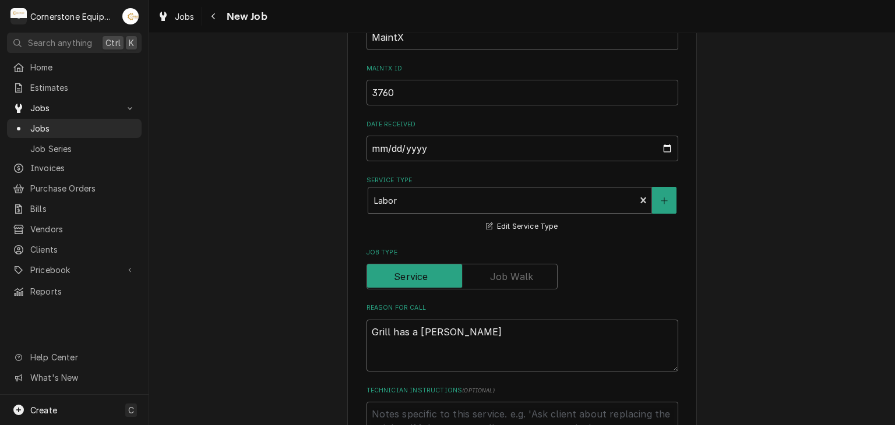
type textarea "x"
type textarea "Grill has a harness"
type textarea "x"
type textarea "Grill has a harness"
type textarea "x"
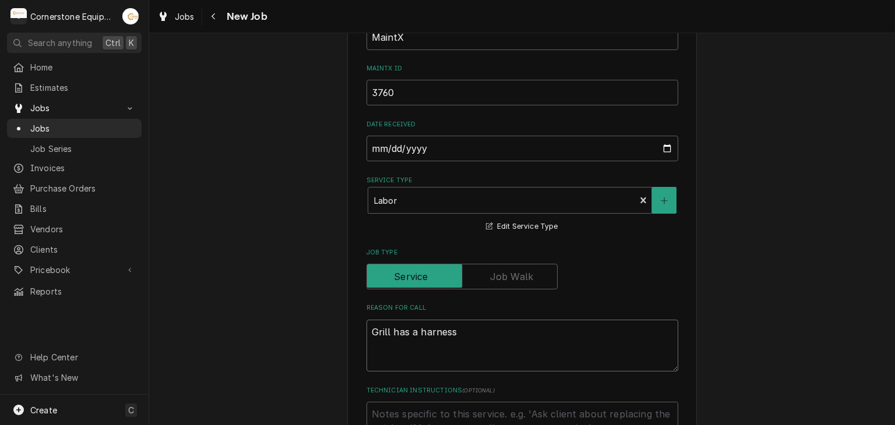
type textarea "Grill has a harness"
type textarea "x"
type textarea "Grill has a harnes"
type textarea "x"
type textarea "Grill has a harne"
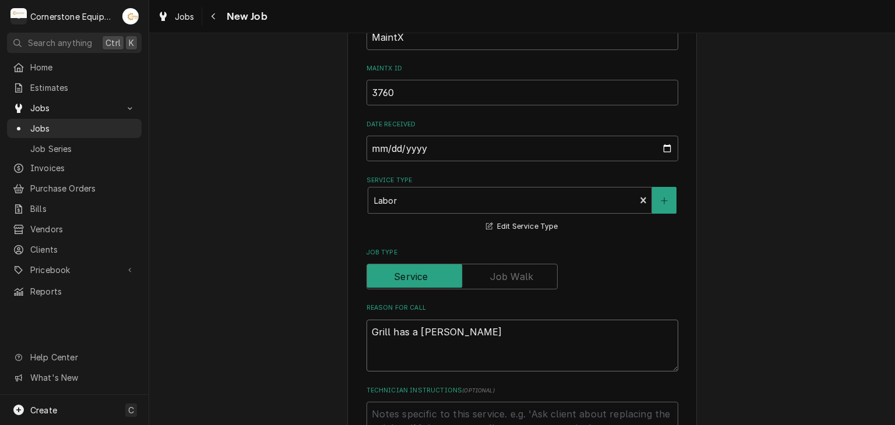
type textarea "x"
type textarea "Grill has a har"
type textarea "x"
type textarea "Grill has a ha"
type textarea "x"
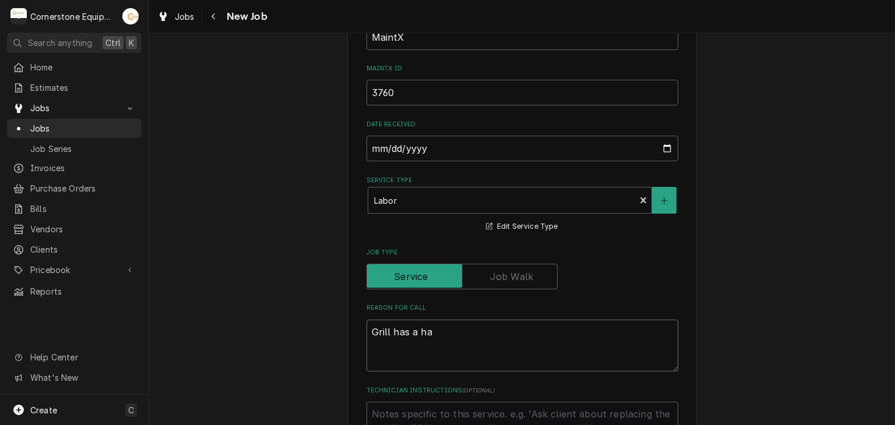
type textarea "Grill has a h"
type textarea "x"
type textarea "Grill has a"
type textarea "x"
type textarea "Grill has a c"
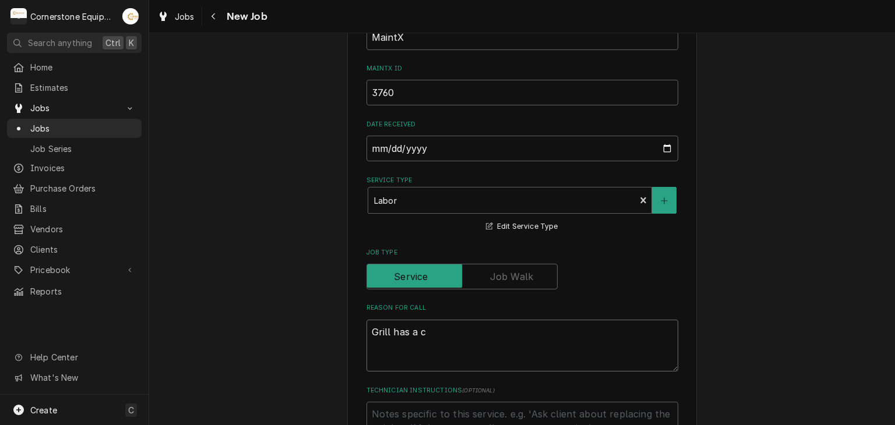
type textarea "x"
type textarea "Grill has a con"
type textarea "x"
type textarea "Grill has a condu"
type textarea "x"
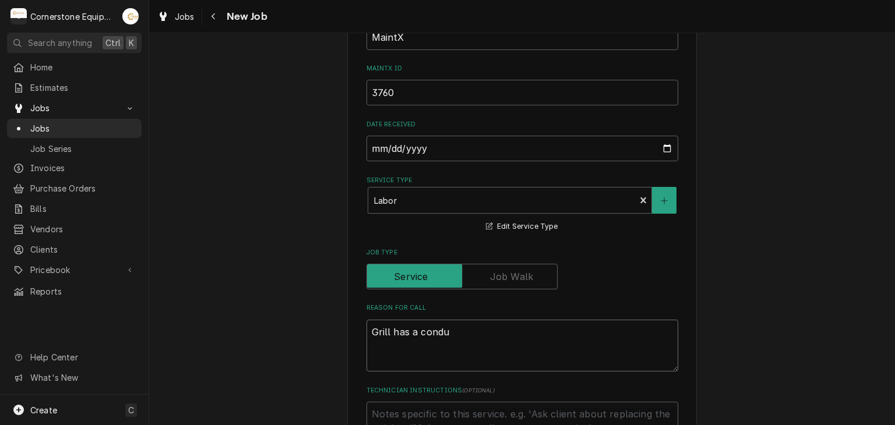
type textarea "Grill has a condui"
type textarea "x"
type textarea "Grill has a conduit"
type textarea "x"
type textarea "Grill has a conduit"
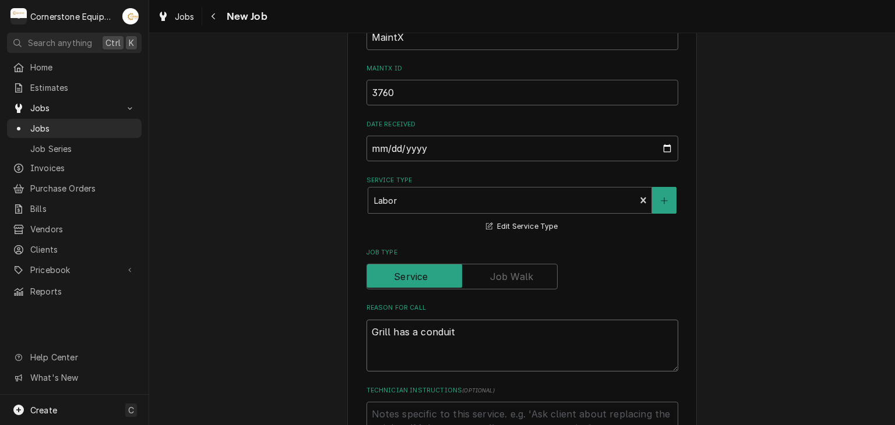
type textarea "x"
type textarea "Grill has a conduit b"
type textarea "x"
type textarea "Grill has a conduit br"
type textarea "x"
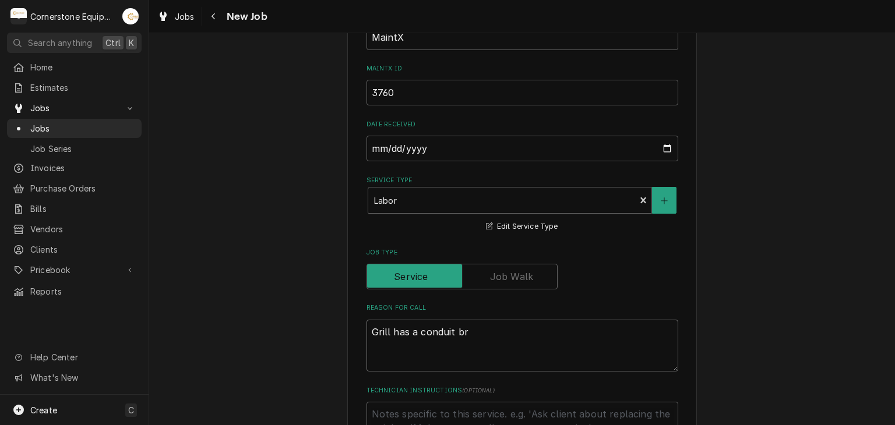
type textarea "Grill has a conduit bre"
type textarea "x"
type textarea "Grill has a conduit brea"
type textarea "x"
type textarea "Grill has a conduit break"
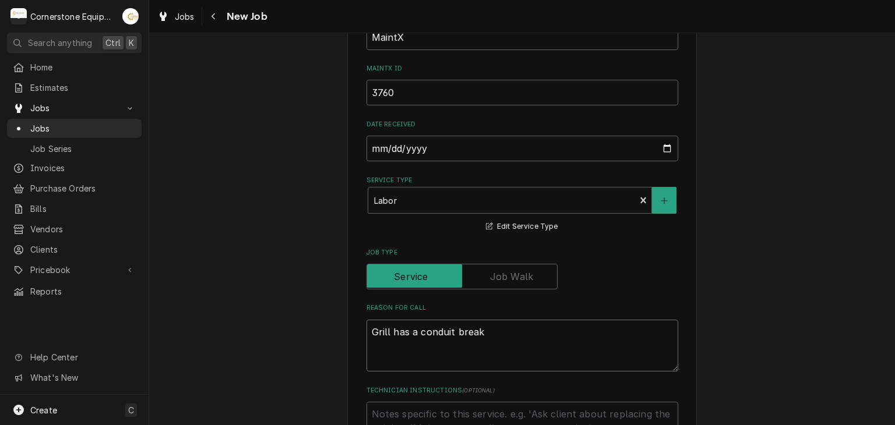
type textarea "x"
type textarea "Grill has a conduit break"
type textarea "x"
type textarea "Grill has a conduit break a"
type textarea "x"
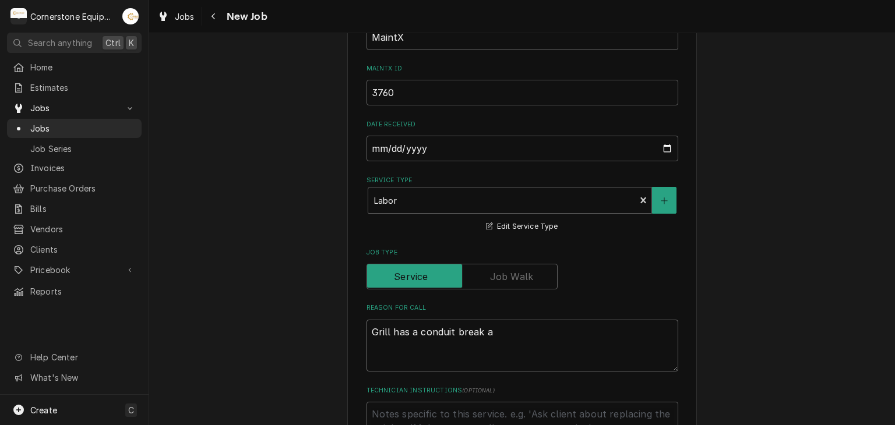
type textarea "Grill has a conduit break an"
type textarea "x"
type textarea "Grill has a conduit break and"
type textarea "x"
type textarea "Grill has a conduit break and"
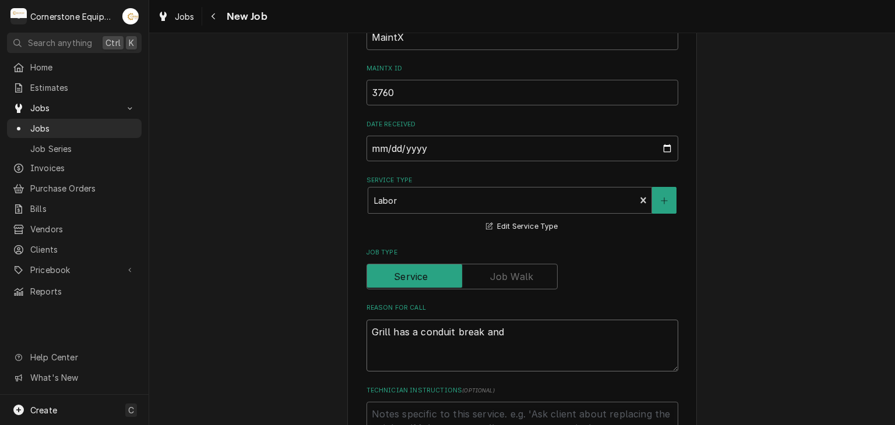
type textarea "x"
type textarea "Grill has a conduit break and c"
type textarea "x"
type textarea "Grill has a conduit break and cau"
type textarea "x"
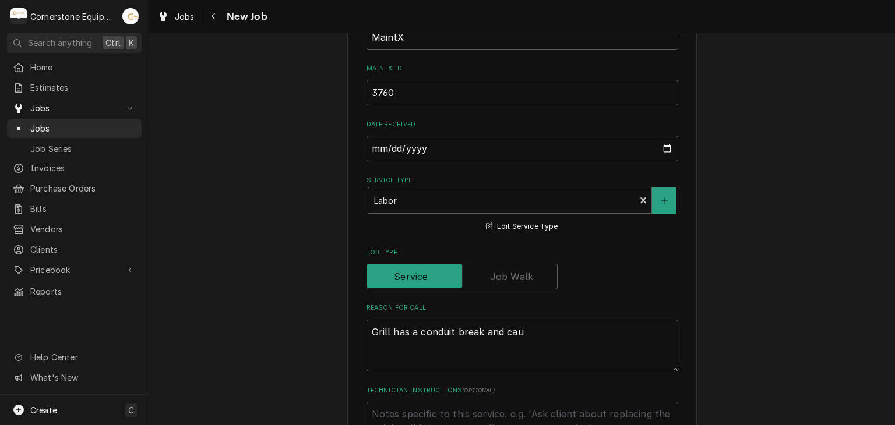
type textarea "Grill has a conduit break and caus"
type textarea "x"
type textarea "Grill has a conduit break and causi"
type textarea "x"
type textarea "Grill has a conduit break and causin"
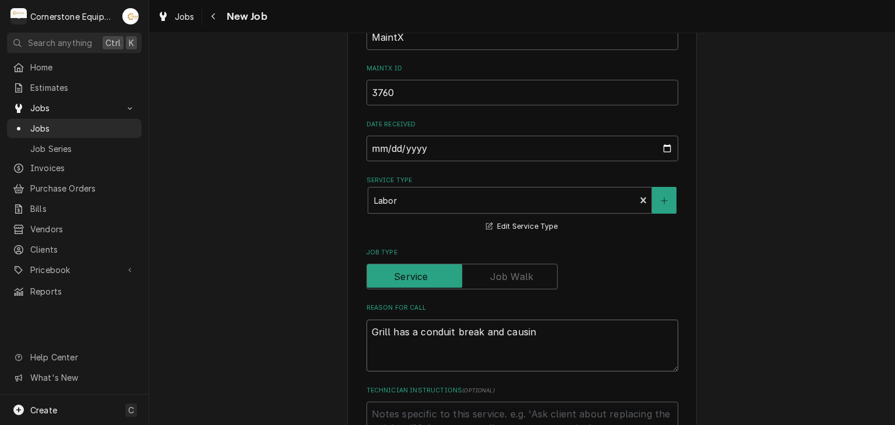
type textarea "x"
type textarea "Grill has a conduit break and causing"
type textarea "x"
type textarea "Grill has a conduit break and causing"
type textarea "x"
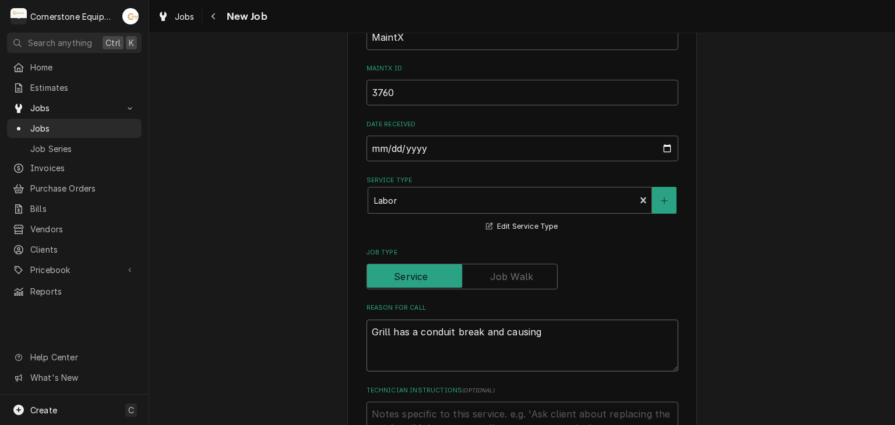
type textarea "Grill has a conduit break and causing g"
type textarea "x"
type textarea "Grill has a conduit break and causing gr"
type textarea "x"
type textarea "Grill has a conduit break and causing gro"
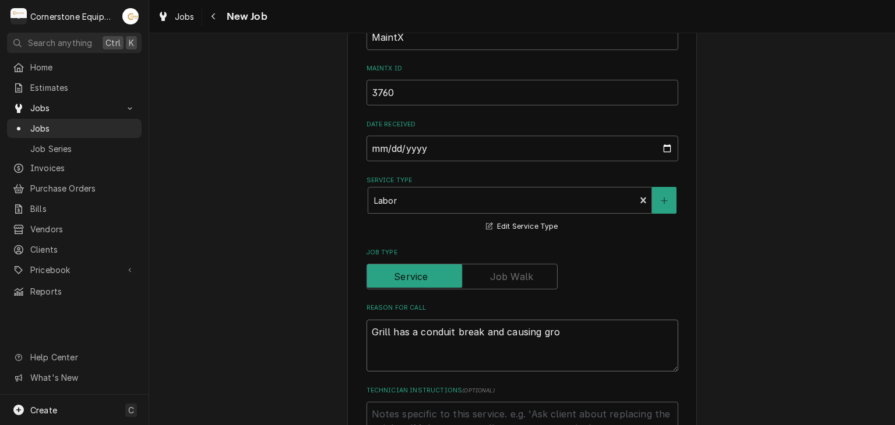
type textarea "x"
type textarea "Grill has a conduit break and causing gr"
type textarea "x"
type textarea "Grill has a conduit break and causing gri"
type textarea "x"
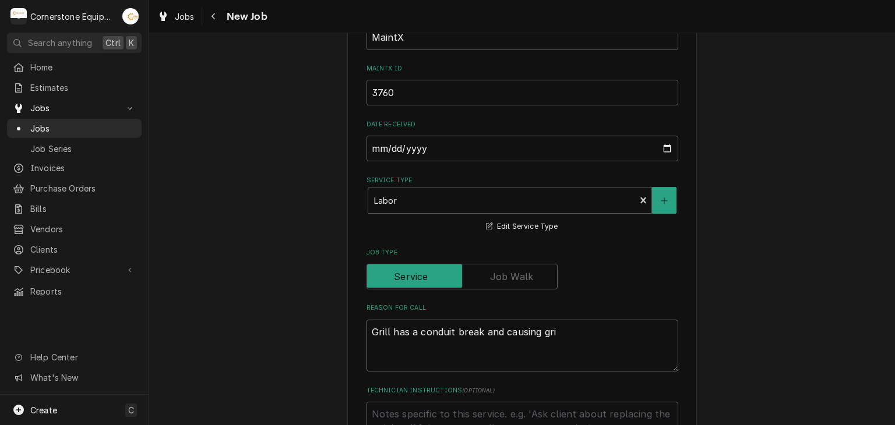
type textarea "Grill has a conduit break and causing gril"
type textarea "x"
type textarea "Grill has a conduit break and causing grill"
type textarea "x"
type textarea "Grill has a conduit break and causing grill"
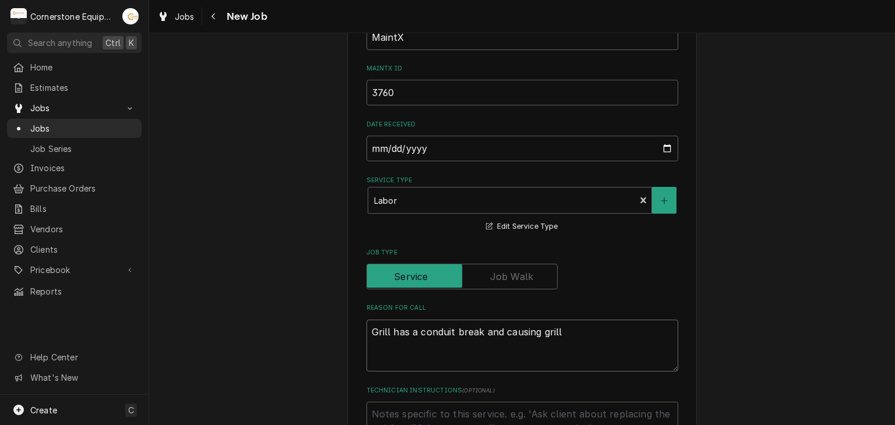
type textarea "x"
type textarea "Grill has a conduit break and causing grill t"
type textarea "x"
type textarea "Grill has a conduit break and causing grill to"
type textarea "x"
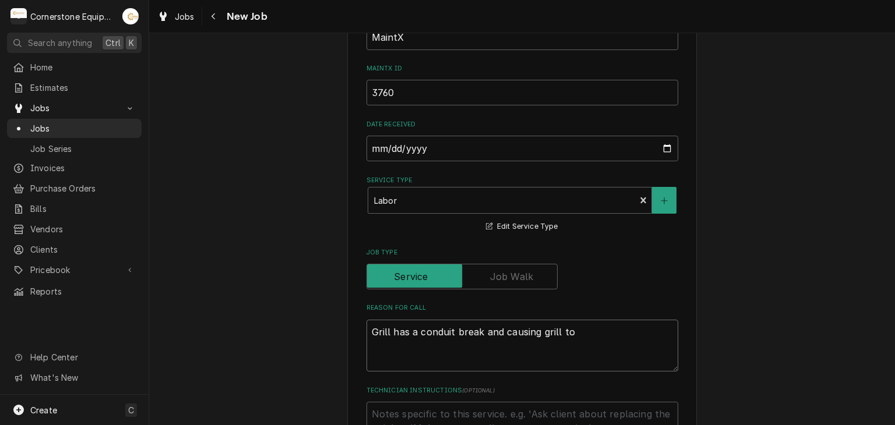
type textarea "Grill has a conduit break and causing grill to"
type textarea "x"
type textarea "Grill has a conduit break and causing grill to"
type textarea "x"
type textarea "Grill has a conduit break and causing grill to c"
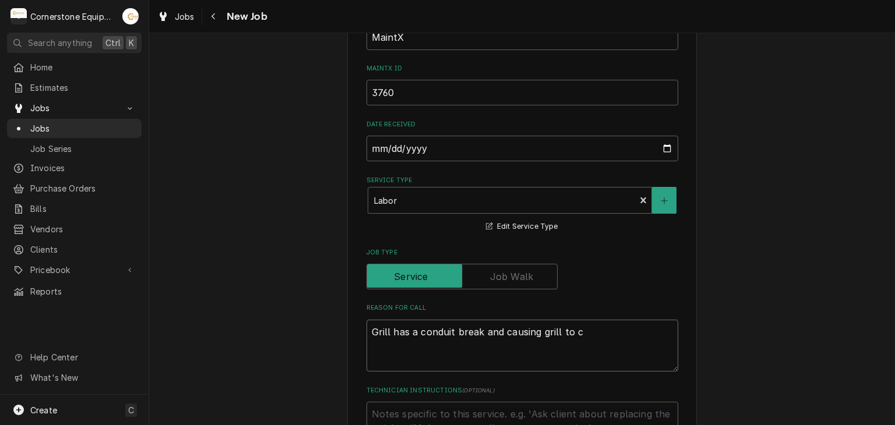
type textarea "x"
type textarea "Grill has a conduit break and causing grill to cu"
type textarea "x"
type textarea "Grill has a conduit break and causing grill to cut"
type textarea "x"
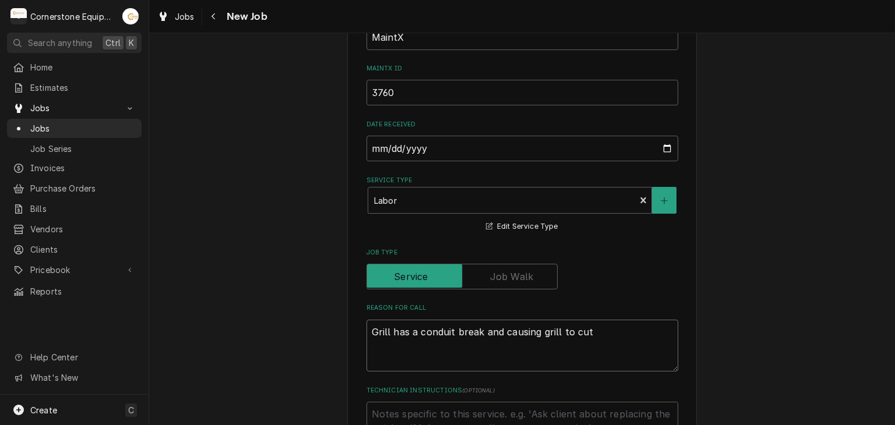
type textarea "Grill has a conduit break and causing grill to cut"
type textarea "x"
type textarea "Grill has a conduit break and causing grill to cut o"
type textarea "x"
type textarea "Grill has a conduit break and causing grill to cut of"
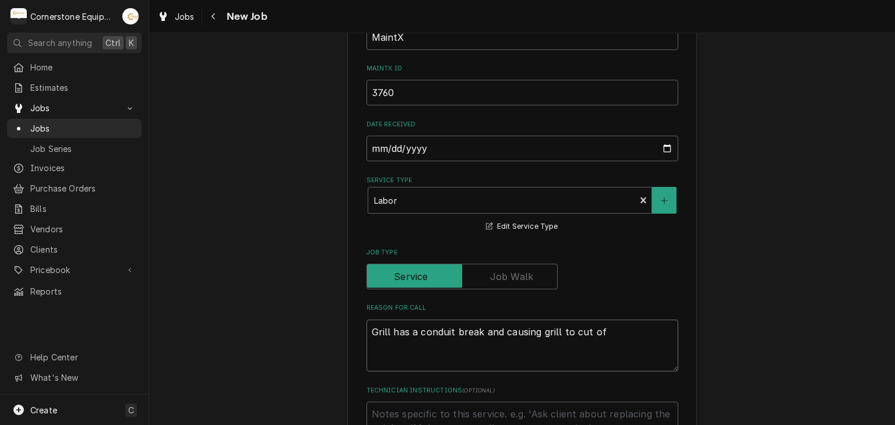
type textarea "x"
type textarea "Grill has a conduit break and causing grill to cut off"
type textarea "x"
type textarea "Grill has a conduit break and causing grill to cut off"
click at [680, 336] on div "Please provide the following information to create a job: Client Details Client…" at bounding box center [521, 361] width 349 height 1310
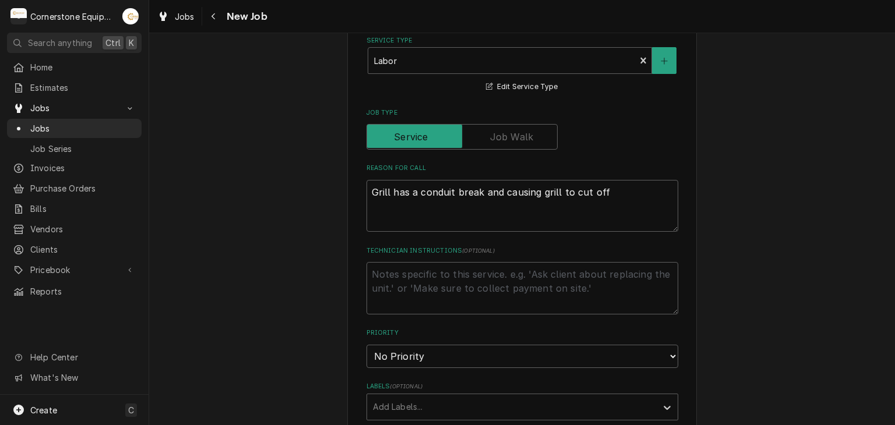
scroll to position [513, 0]
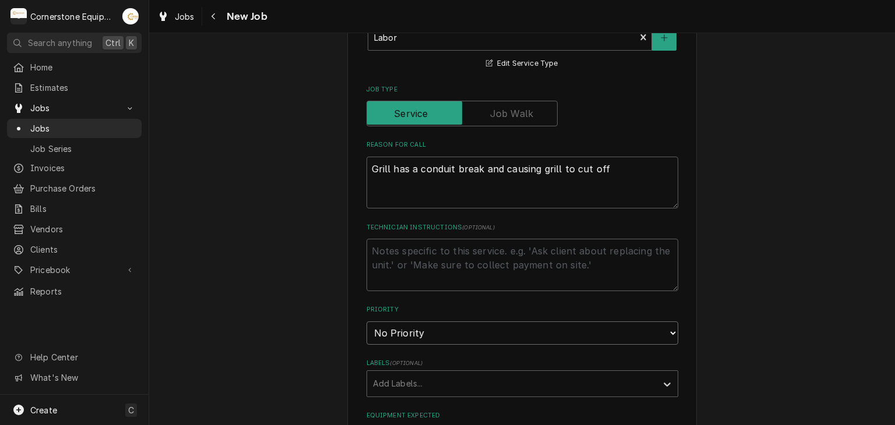
click at [641, 325] on select "No Priority Urgent High Medium Low" at bounding box center [522, 332] width 312 height 23
select select "2"
click at [366, 321] on select "No Priority Urgent High Medium Low" at bounding box center [522, 332] width 312 height 23
type textarea "x"
click at [843, 287] on div "Please provide the following information to create a job: Client Details Client…" at bounding box center [521, 198] width 745 height 1331
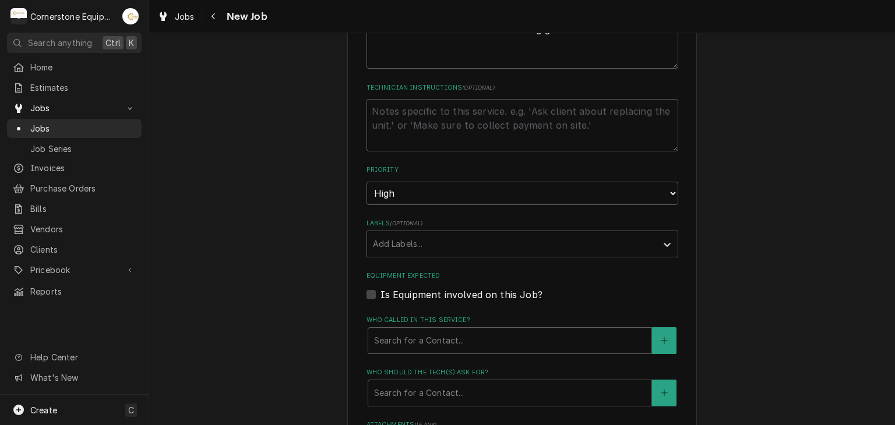
scroll to position [676, 0]
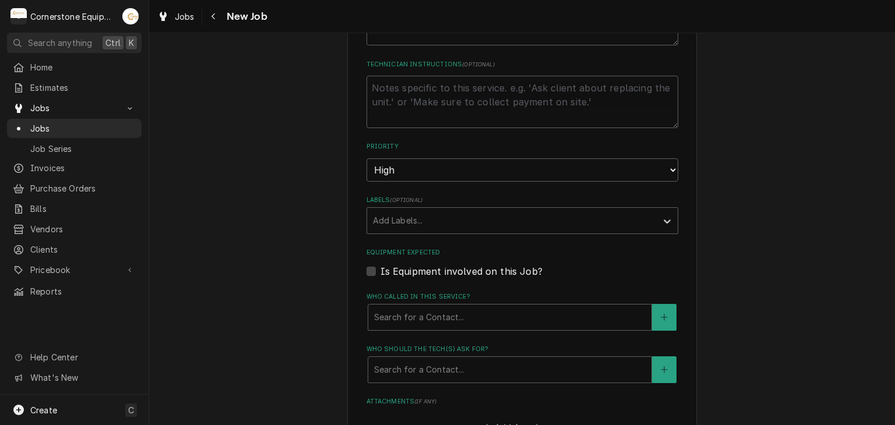
click at [507, 273] on label "Is Equipment involved on this Job?" at bounding box center [461, 271] width 162 height 14
click at [507, 273] on input "Equipment Expected" at bounding box center [536, 277] width 312 height 26
checkbox input "true"
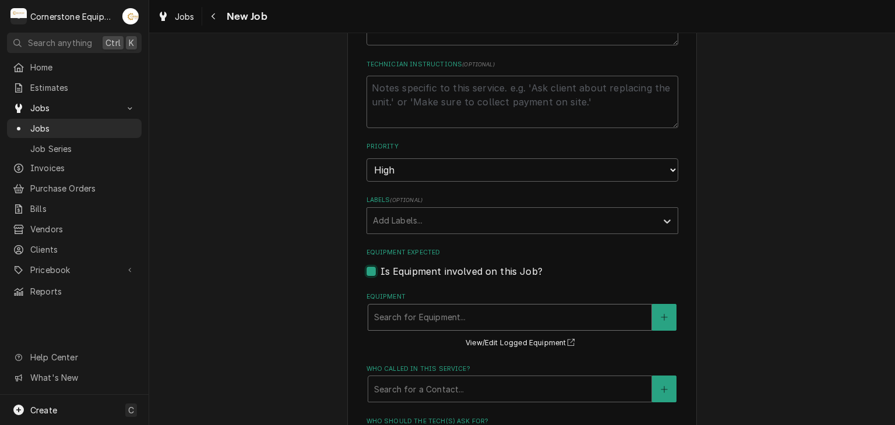
type textarea "x"
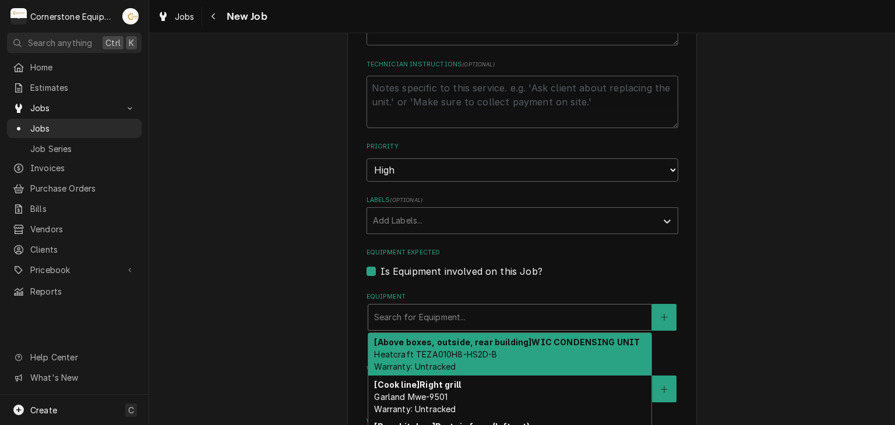
click at [478, 310] on div "Equipment" at bounding box center [509, 317] width 271 height 21
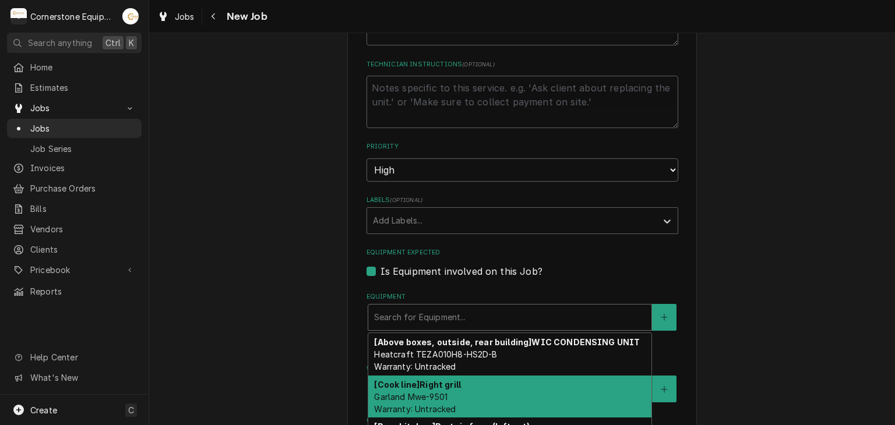
click at [715, 340] on div "Please provide the following information to create a job: Client Details Client…" at bounding box center [521, 71] width 745 height 1402
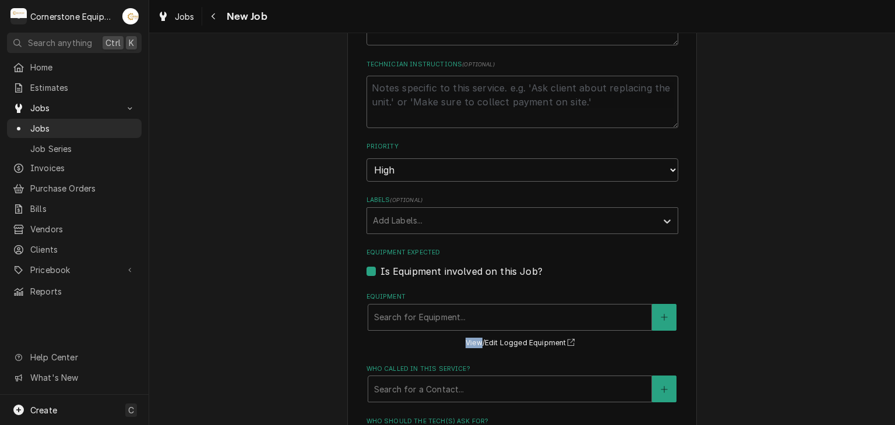
click at [715, 340] on div "Please provide the following information to create a job: Client Details Client…" at bounding box center [521, 71] width 745 height 1402
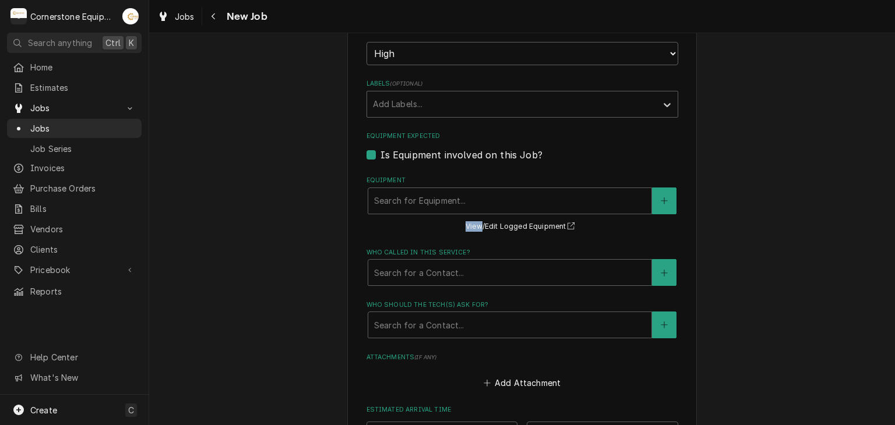
scroll to position [815, 0]
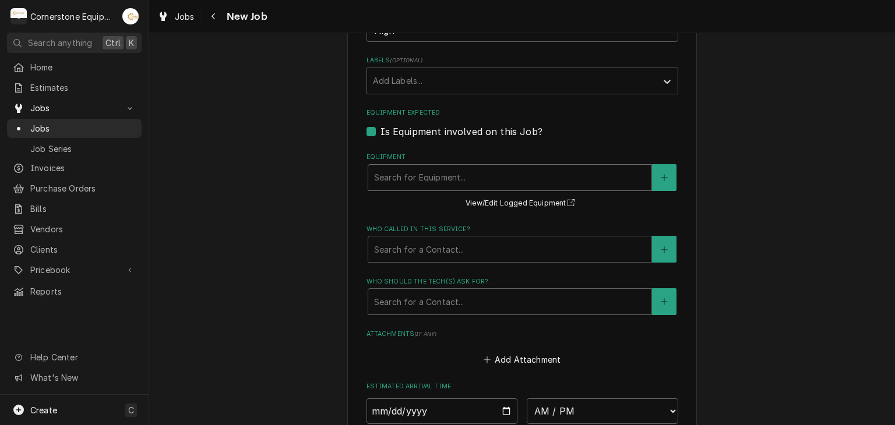
click at [592, 181] on div "Equipment" at bounding box center [509, 177] width 271 height 21
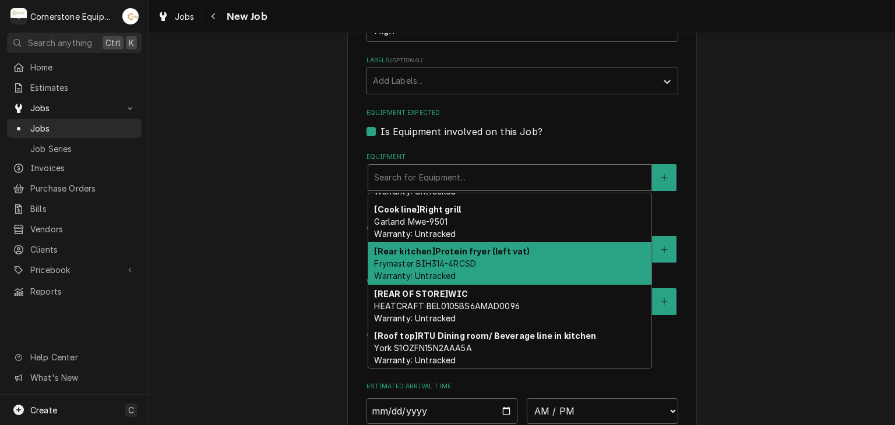
scroll to position [0, 0]
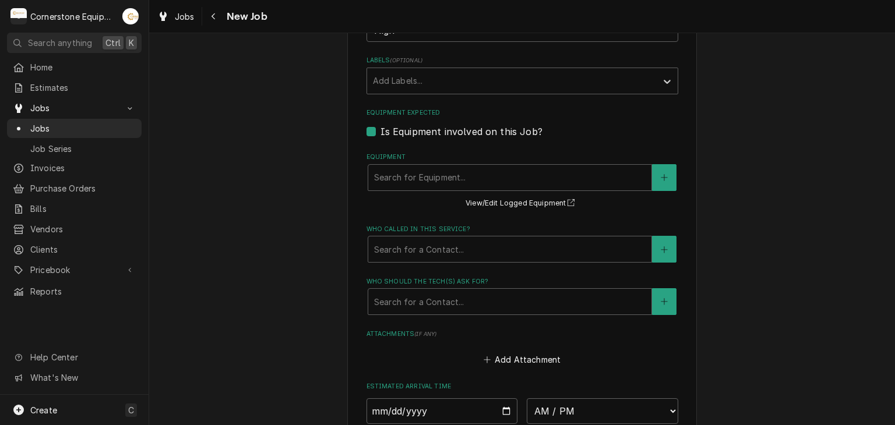
click at [479, 125] on label "Is Equipment involved on this Job?" at bounding box center [461, 132] width 162 height 14
click at [479, 125] on input "Equipment Expected" at bounding box center [536, 138] width 312 height 26
checkbox input "false"
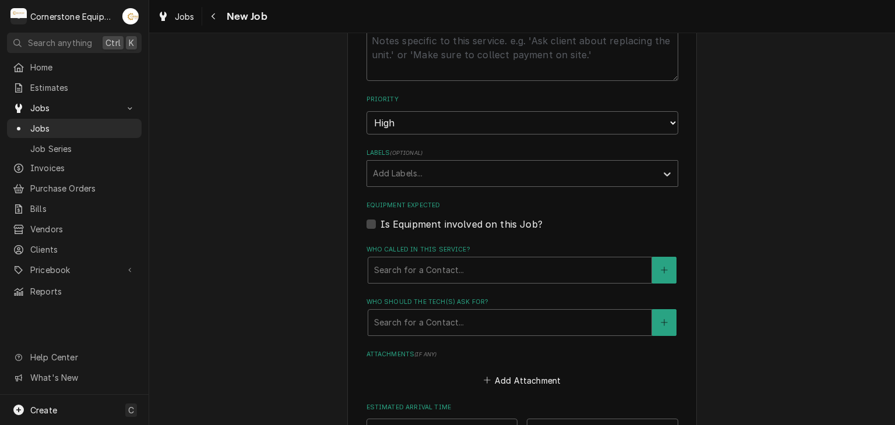
scroll to position [722, 0]
click at [562, 80] on fieldset "Job Details Job Source Direct (Phone/Email/etc.) Other Job Source Name MaintX M…" at bounding box center [522, 54] width 312 height 997
click at [571, 51] on textarea "Technician Instructions ( optional )" at bounding box center [522, 55] width 312 height 52
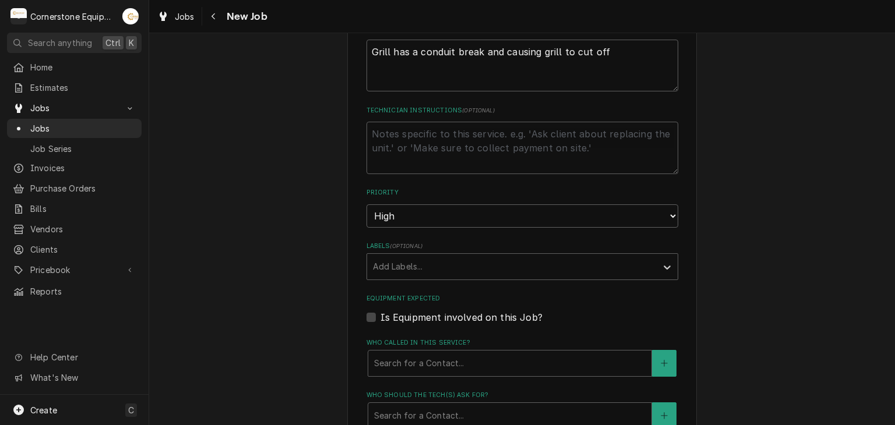
scroll to position [629, 0]
click at [616, 155] on textarea "Technician Instructions ( optional )" at bounding box center [522, 148] width 312 height 52
type textarea "x"
type textarea "n"
type textarea "x"
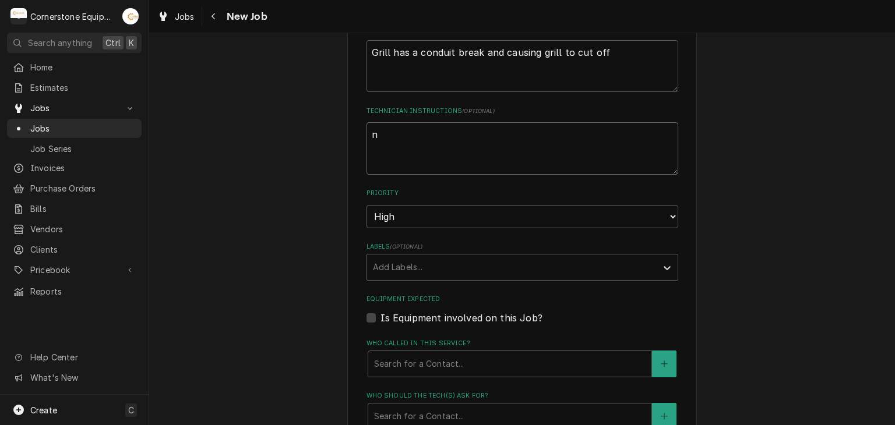
type textarea "no"
type textarea "x"
type textarea "not"
type textarea "x"
type textarea "not"
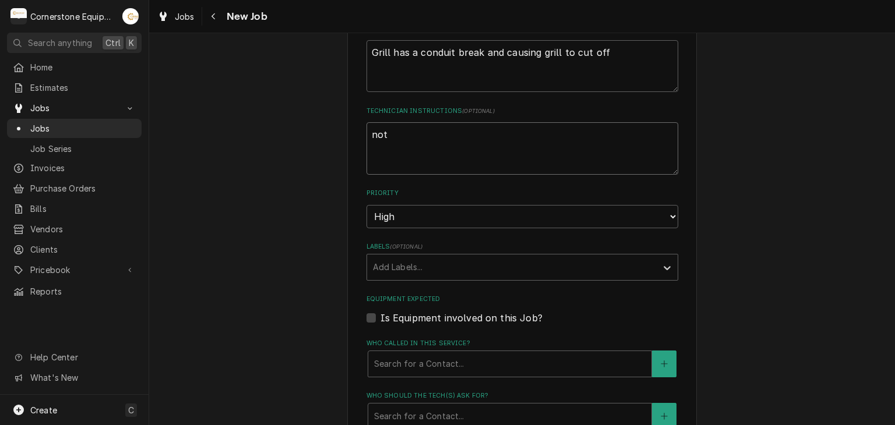
type textarea "x"
type textarea "not s"
type textarea "x"
type textarea "not su"
type textarea "x"
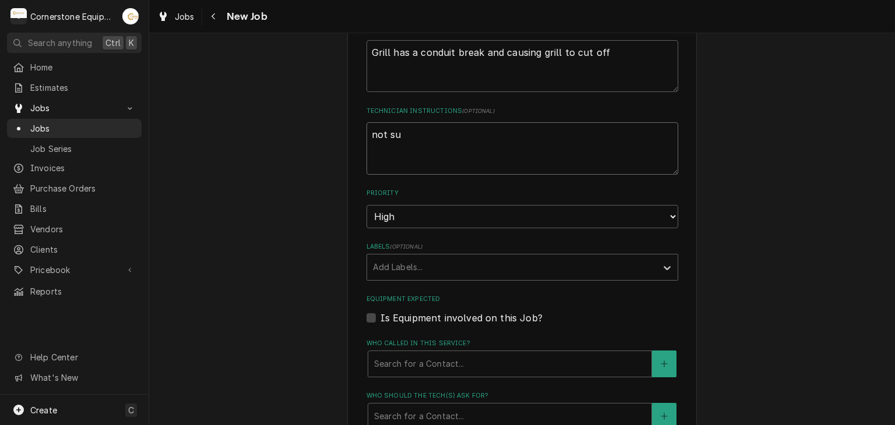
type textarea "not sur"
type textarea "x"
type textarea "not sure"
type textarea "x"
type textarea "not sure"
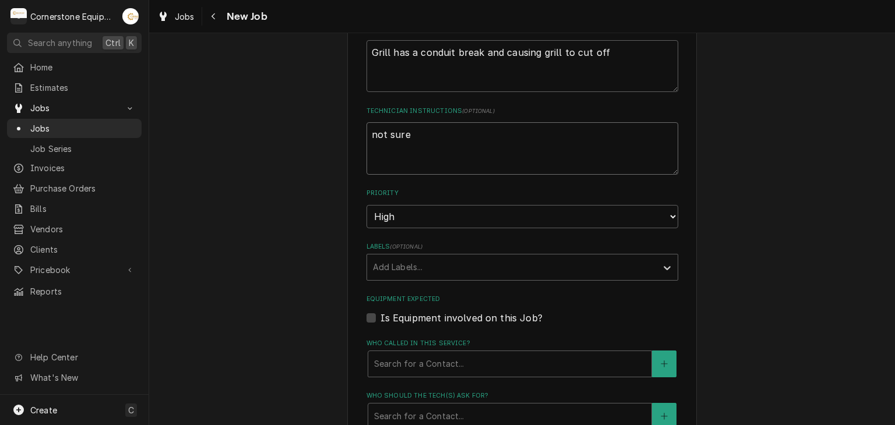
type textarea "x"
type textarea "not sure wi"
type textarea "x"
type textarea "not sure wit"
type textarea "x"
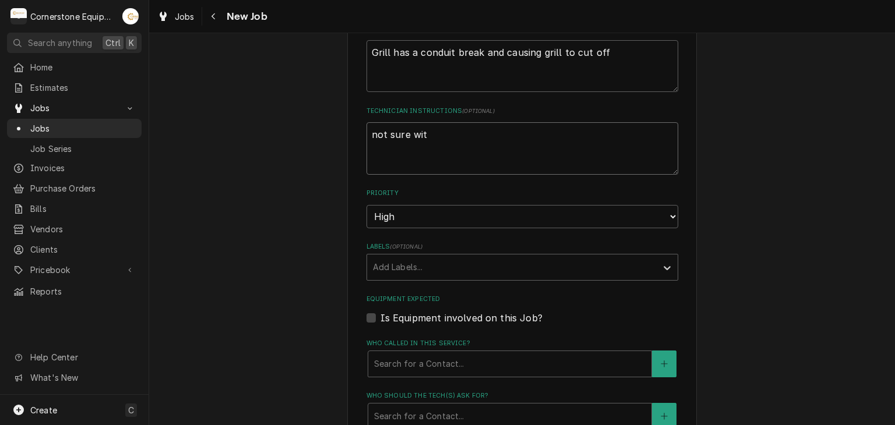
type textarea "not sure with"
type textarea "x"
type textarea "not sure withc"
type textarea "x"
type textarea "not sure with"
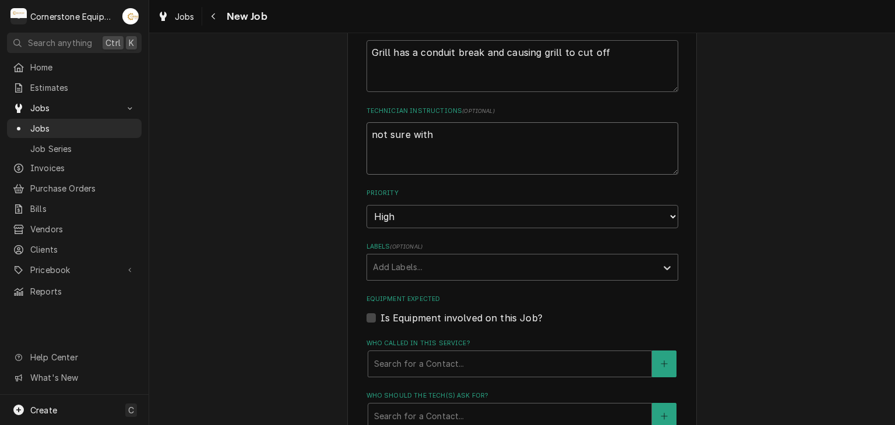
type textarea "x"
type textarea "not sure wit"
type textarea "x"
type textarea "not sure wi"
type textarea "x"
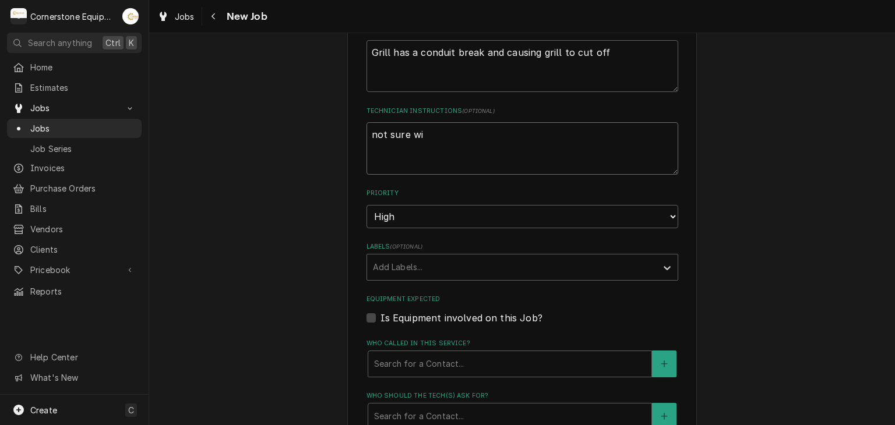
type textarea "not sure w"
click at [578, 295] on label "Equipment Expected" at bounding box center [522, 299] width 312 height 9
click at [578, 311] on input "Equipment Expected" at bounding box center [536, 324] width 312 height 26
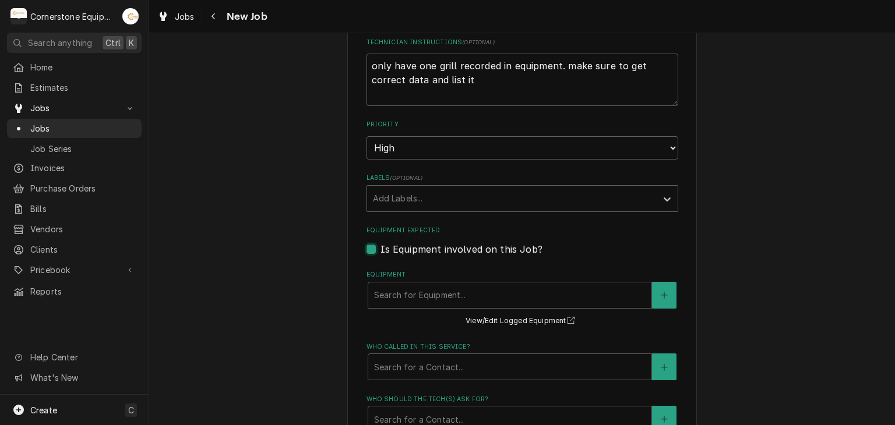
scroll to position [699, 0]
click at [515, 248] on label "Is Equipment involved on this Job?" at bounding box center [461, 248] width 162 height 14
click at [515, 248] on input "Equipment Expected" at bounding box center [536, 254] width 312 height 26
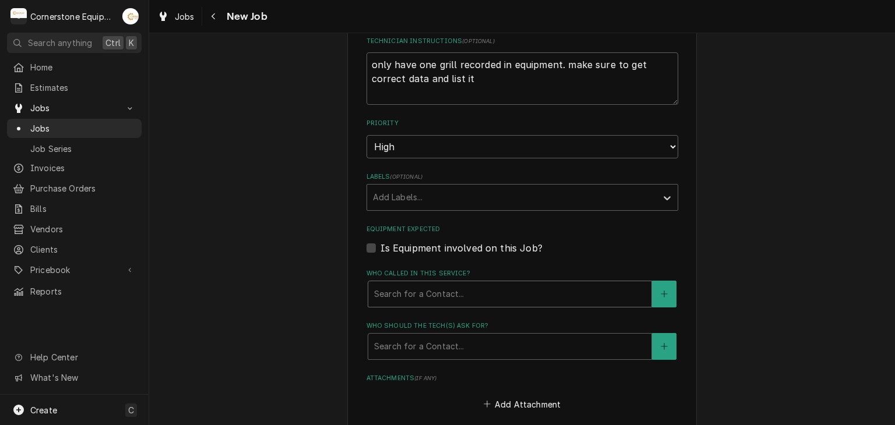
click at [565, 284] on div "Who called in this service?" at bounding box center [509, 294] width 271 height 21
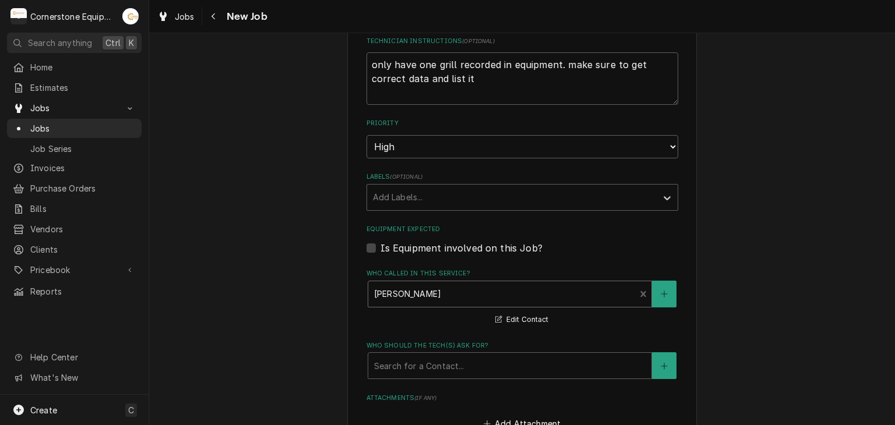
click at [453, 388] on fieldset "Job Details Job Source Direct (Phone/Email/etc.) Other Job Source Name MaintX M…" at bounding box center [522, 87] width 312 height 1016
click at [456, 383] on fieldset "Job Details Job Source Direct (Phone/Email/etc.) Other Job Source Name MaintX M…" at bounding box center [522, 87] width 312 height 1016
click at [460, 365] on div "Who should the tech(s) ask for?" at bounding box center [509, 365] width 271 height 21
click at [256, 317] on div "Please provide the following information to create a job: Client Details Client…" at bounding box center [521, 22] width 745 height 1350
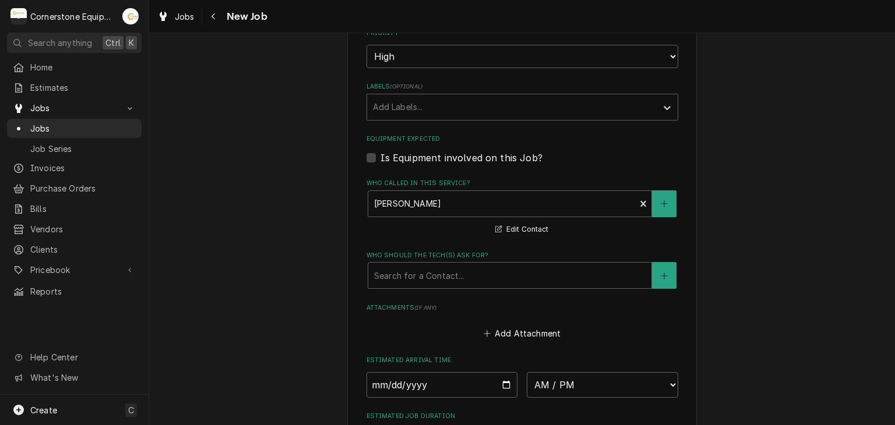
scroll to position [792, 0]
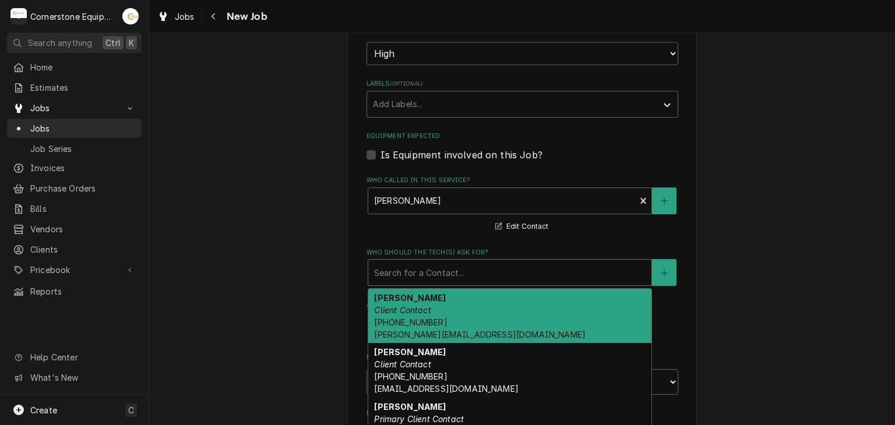
click at [439, 274] on div "Who should the tech(s) ask for?" at bounding box center [509, 272] width 271 height 21
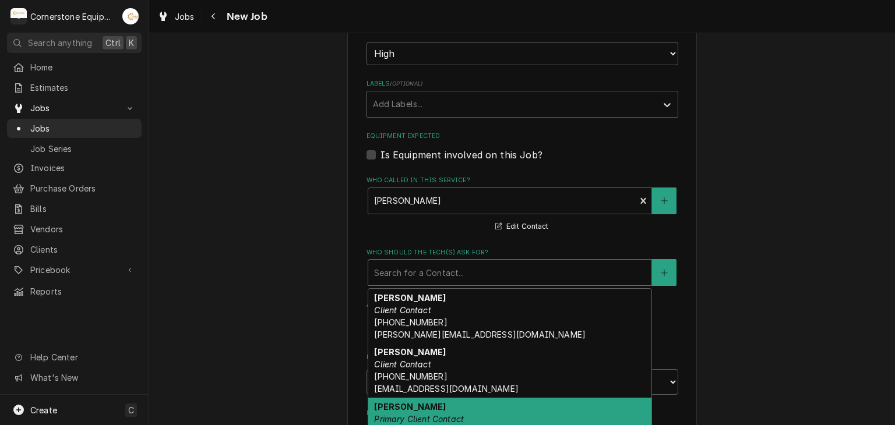
click at [419, 415] on em "Primary Client Contact" at bounding box center [419, 419] width 90 height 10
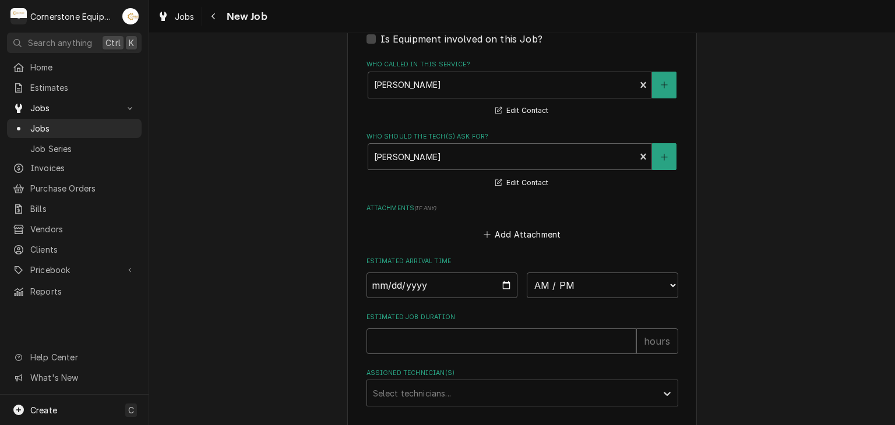
scroll to position [932, 0]
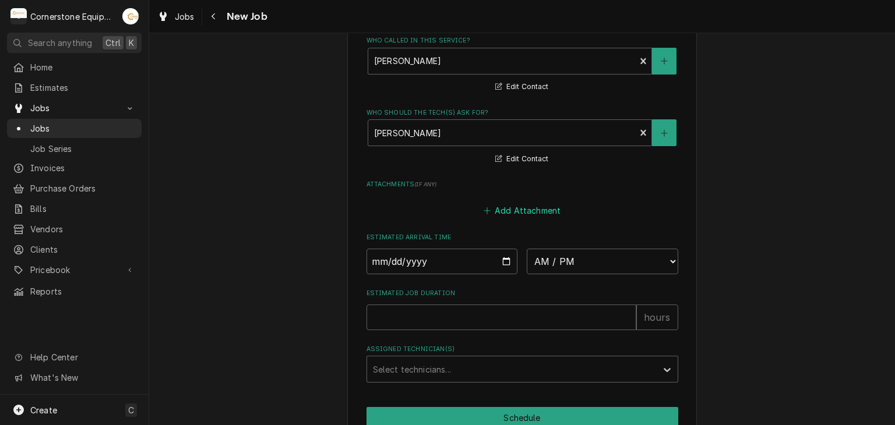
click at [556, 209] on button "Add Attachment" at bounding box center [522, 210] width 82 height 16
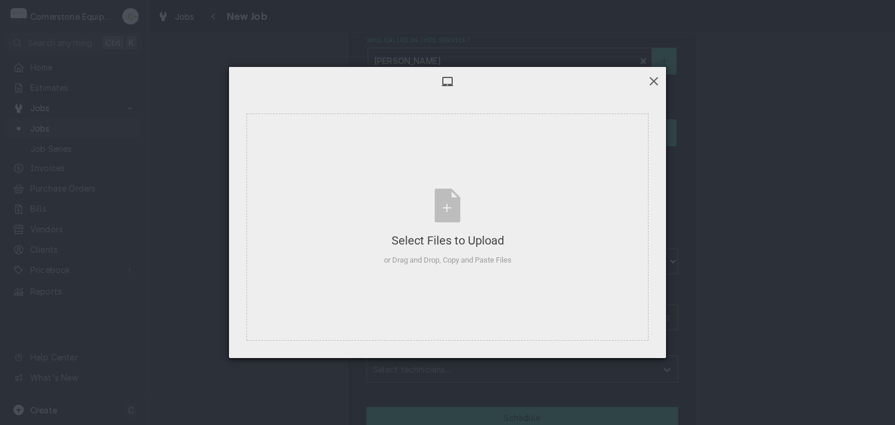
click at [651, 81] on span at bounding box center [653, 81] width 13 height 13
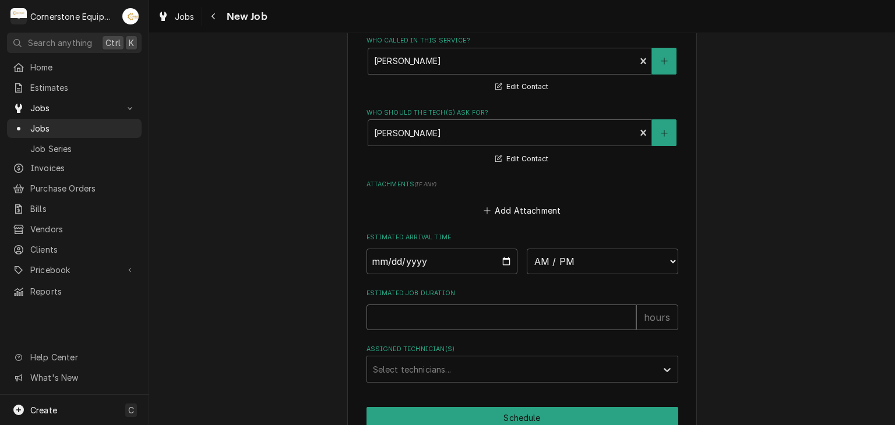
click at [412, 320] on input "Estimated Job Duration" at bounding box center [501, 318] width 270 height 26
click at [407, 359] on div "Assigned Technician(s)" at bounding box center [512, 369] width 278 height 21
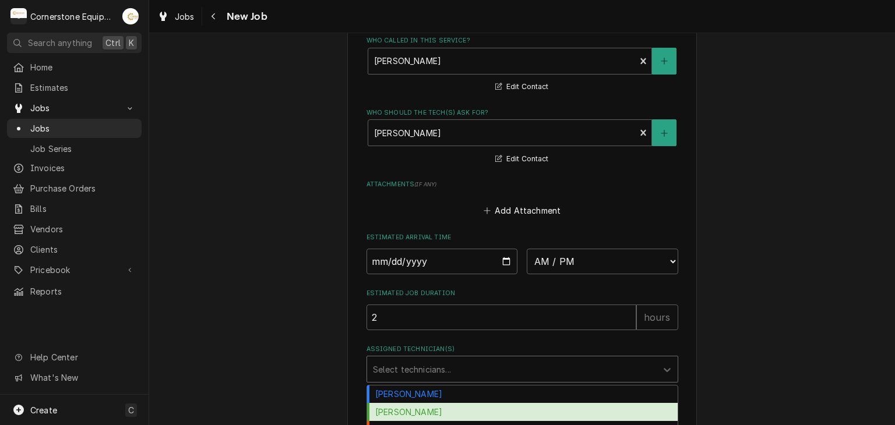
click at [391, 403] on div "Matthew Pennington" at bounding box center [522, 412] width 310 height 18
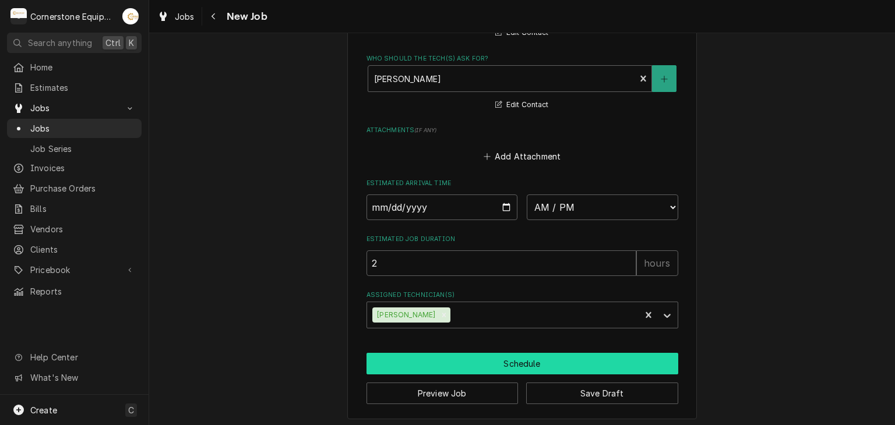
click at [377, 363] on button "Schedule" at bounding box center [522, 364] width 312 height 22
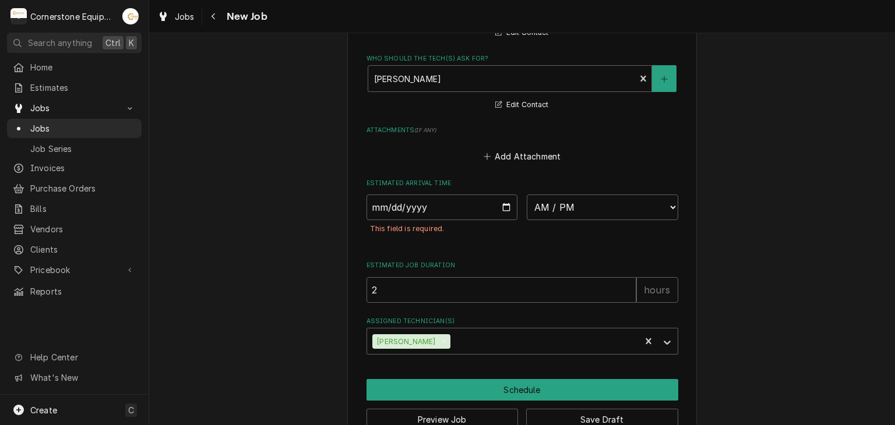
scroll to position [986, 0]
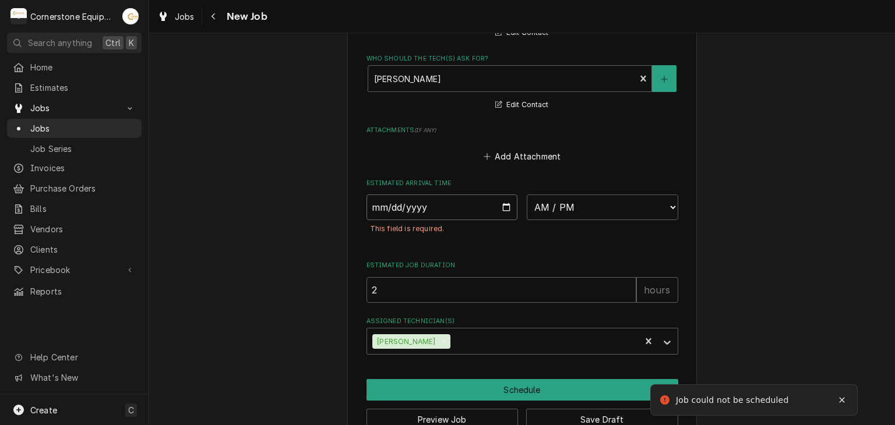
click at [494, 203] on input "Date" at bounding box center [441, 208] width 151 height 26
click at [503, 203] on input "Date" at bounding box center [441, 208] width 151 height 26
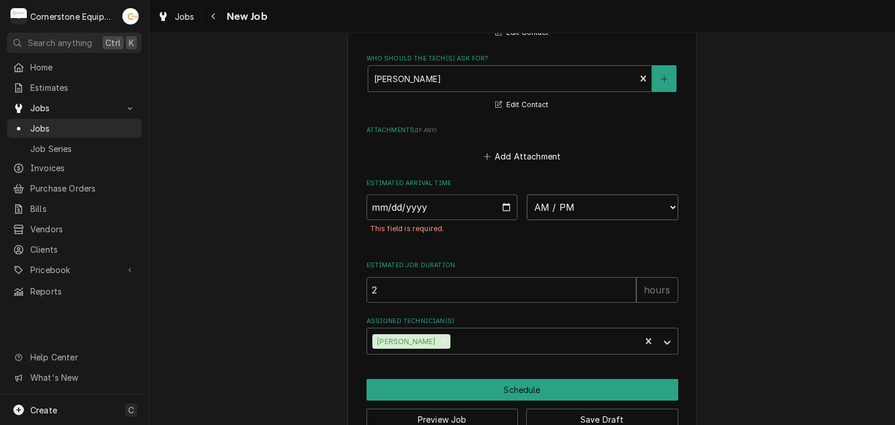
click at [596, 195] on select "AM / PM 6:00 AM 6:15 AM 6:30 AM 6:45 AM 7:00 AM 7:15 AM 7:30 AM 7:45 AM 8:00 AM…" at bounding box center [602, 208] width 151 height 26
click at [584, 210] on select "AM / PM 6:00 AM 6:15 AM 6:30 AM 6:45 AM 7:00 AM 7:15 AM 7:30 AM 7:45 AM 8:00 AM…" at bounding box center [602, 208] width 151 height 26
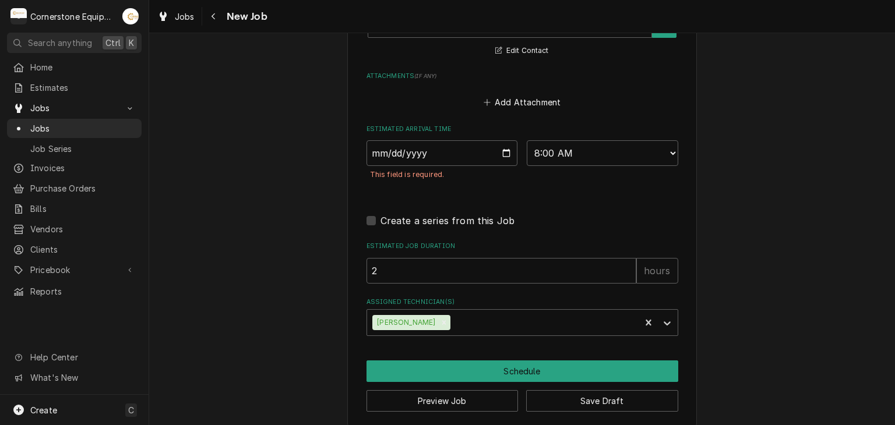
scroll to position [1047, 0]
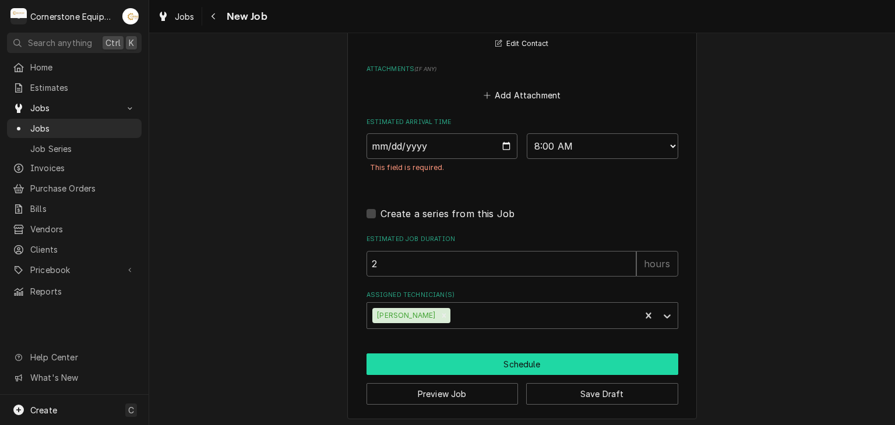
click at [595, 354] on button "Schedule" at bounding box center [522, 365] width 312 height 22
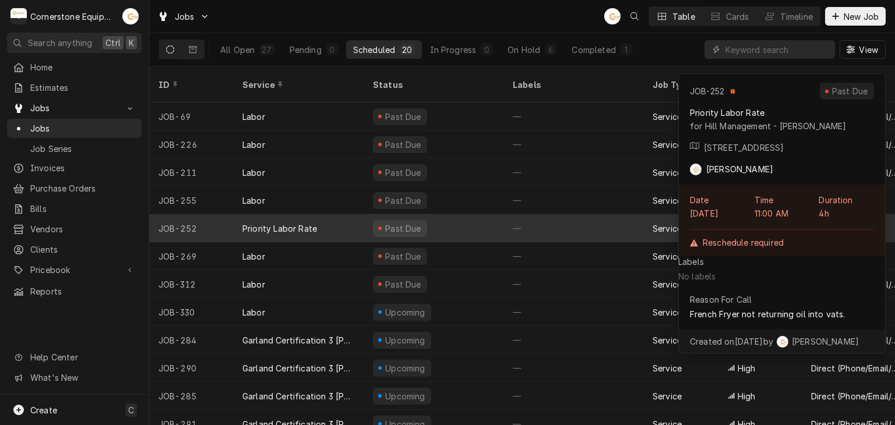
click at [308, 222] on div "Priority Labor Rate" at bounding box center [279, 228] width 75 height 12
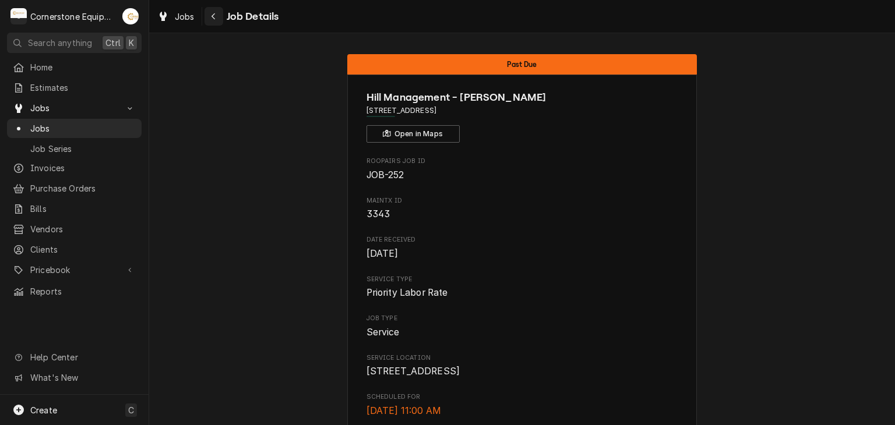
click at [217, 12] on div "Navigate back" at bounding box center [214, 16] width 12 height 12
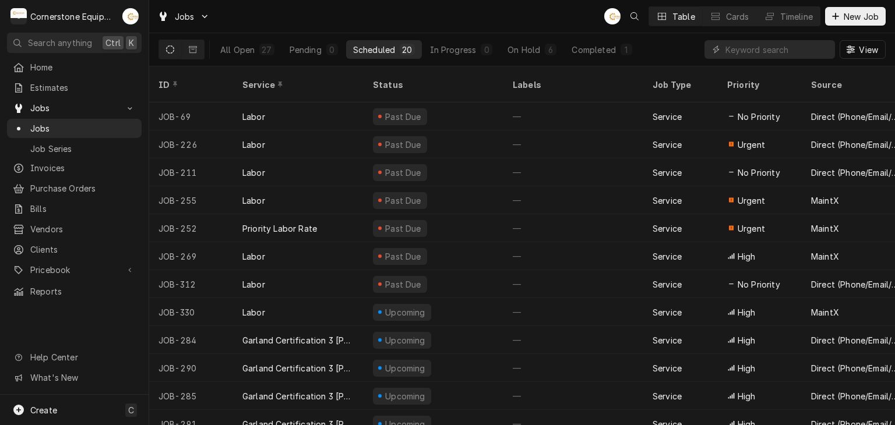
click at [667, 48] on div "All Open 27 Pending 0 Scheduled 20 In Progress 0 On Hold 6 Completed 1 View" at bounding box center [521, 49] width 727 height 33
click at [625, 51] on div "1" at bounding box center [626, 50] width 7 height 12
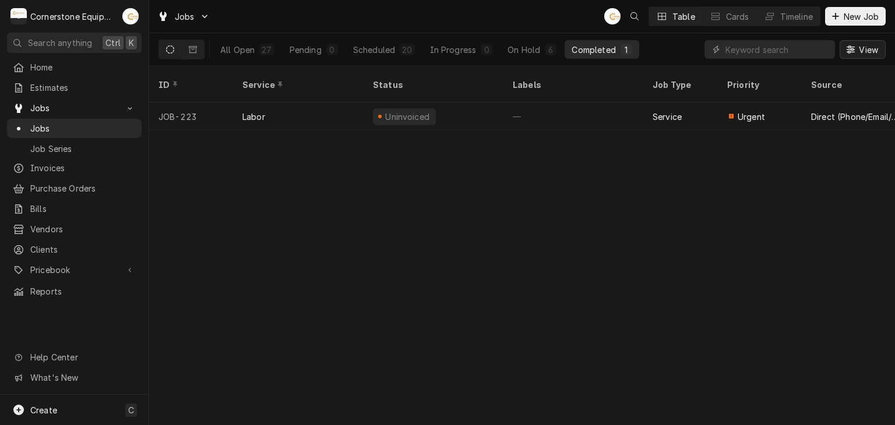
click at [869, 54] on span "View" at bounding box center [868, 50] width 24 height 12
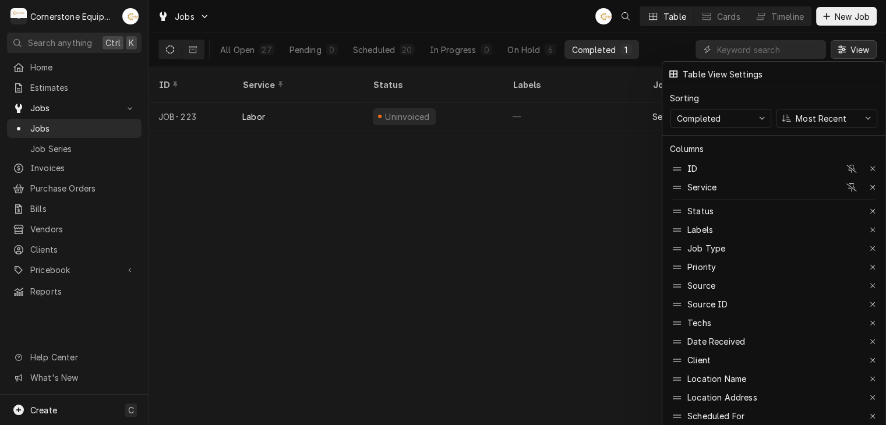
click at [846, 183] on icon "button" at bounding box center [851, 187] width 10 height 8
click at [853, 356] on icon "button" at bounding box center [852, 360] width 6 height 8
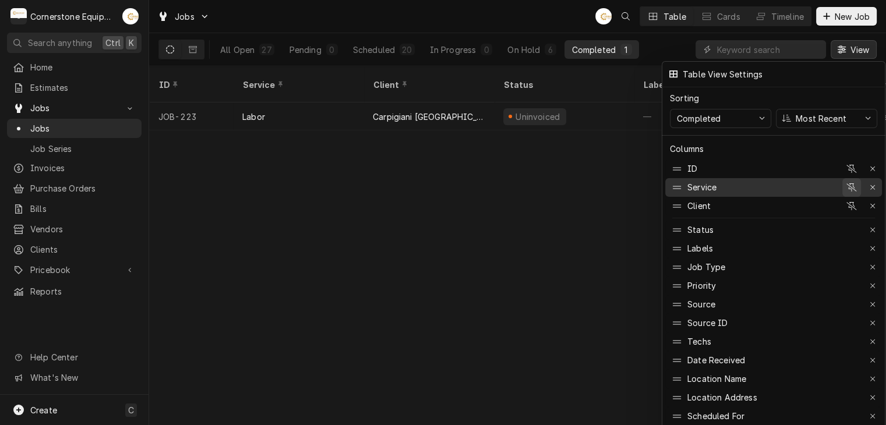
click at [854, 183] on icon "button" at bounding box center [851, 187] width 10 height 8
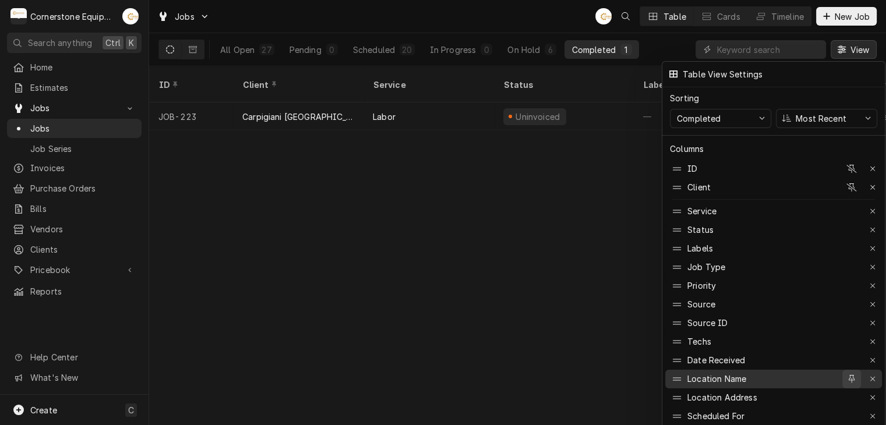
click at [850, 375] on icon "button" at bounding box center [852, 379] width 6 height 8
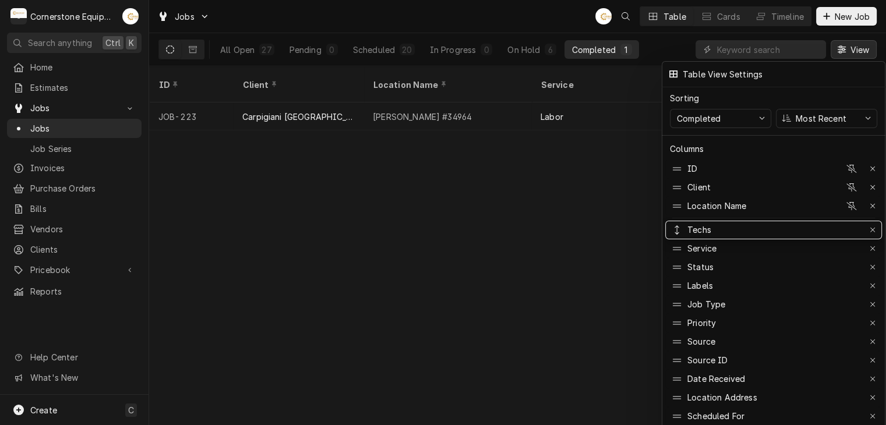
drag, startPoint x: 733, startPoint y: 358, endPoint x: 764, endPoint y: 211, distance: 150.1
drag, startPoint x: 718, startPoint y: 266, endPoint x: 728, endPoint y: 234, distance: 33.7
drag, startPoint x: 728, startPoint y: 234, endPoint x: 729, endPoint y: 227, distance: 6.5
click at [732, 221] on div "Status" at bounding box center [755, 230] width 170 height 19
click at [695, 239] on div "Techs" at bounding box center [755, 248] width 170 height 19
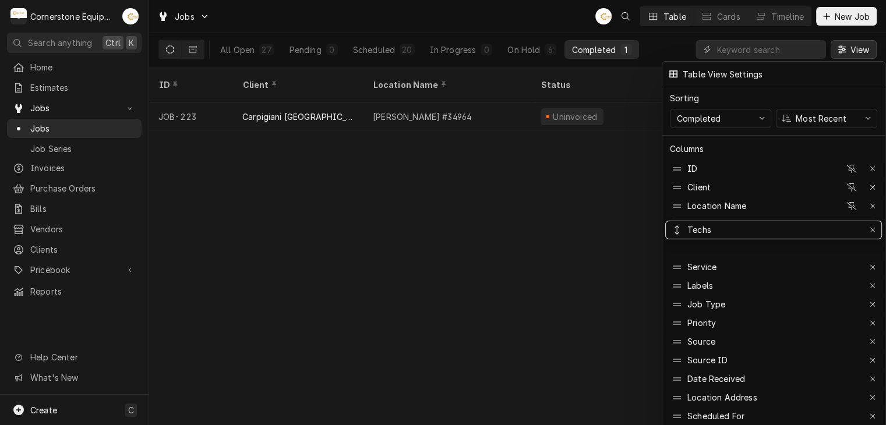
drag, startPoint x: 688, startPoint y: 241, endPoint x: 688, endPoint y: 231, distance: 9.3
click at [603, 217] on div at bounding box center [443, 212] width 886 height 425
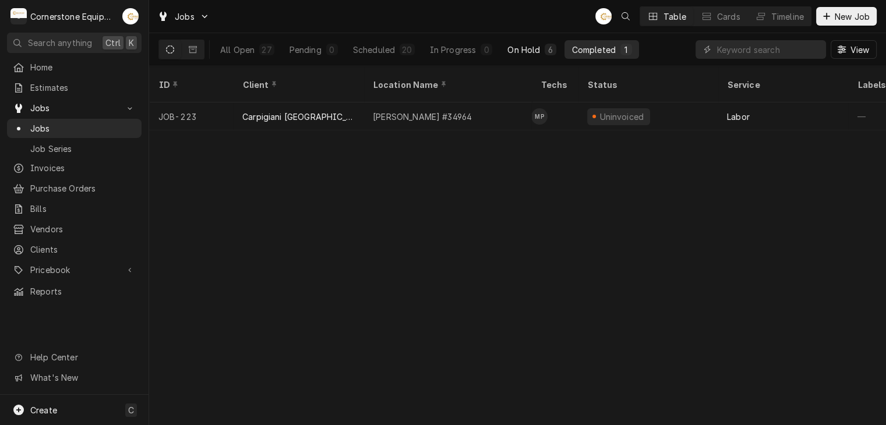
click at [540, 40] on button "On Hold 6" at bounding box center [531, 49] width 63 height 19
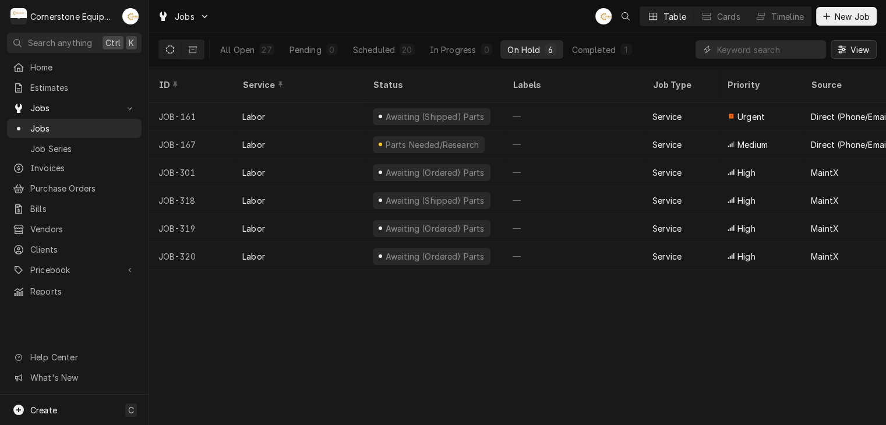
click at [856, 50] on span "View" at bounding box center [859, 50] width 24 height 12
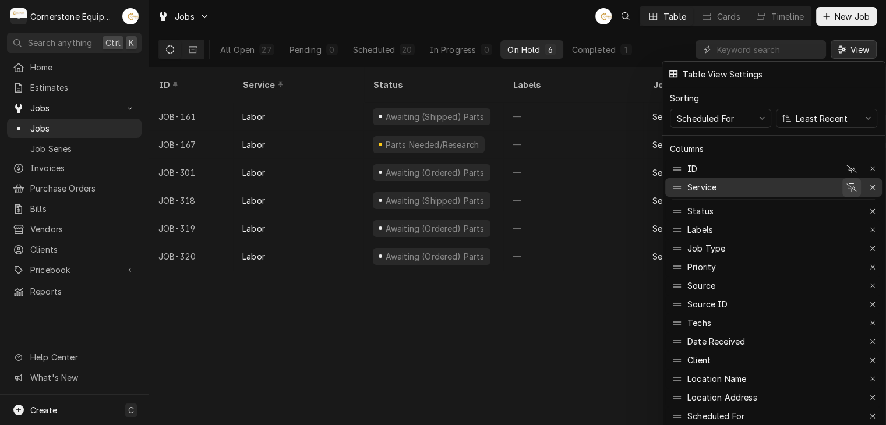
click at [858, 183] on button "button" at bounding box center [851, 187] width 19 height 19
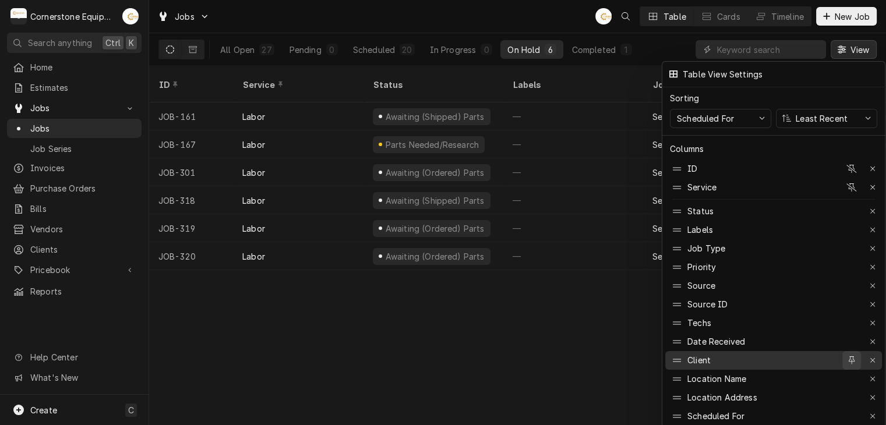
click at [855, 355] on div "button" at bounding box center [852, 361] width 12 height 12
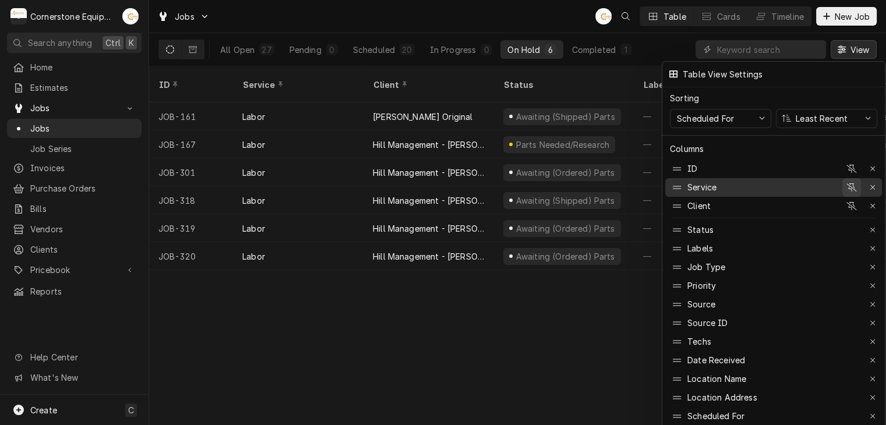
click at [860, 186] on button "button" at bounding box center [851, 187] width 19 height 19
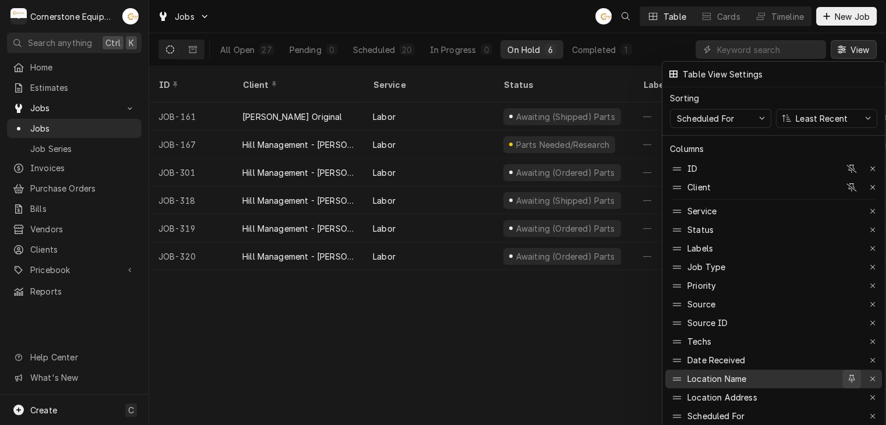
click at [848, 373] on div "button" at bounding box center [852, 379] width 12 height 12
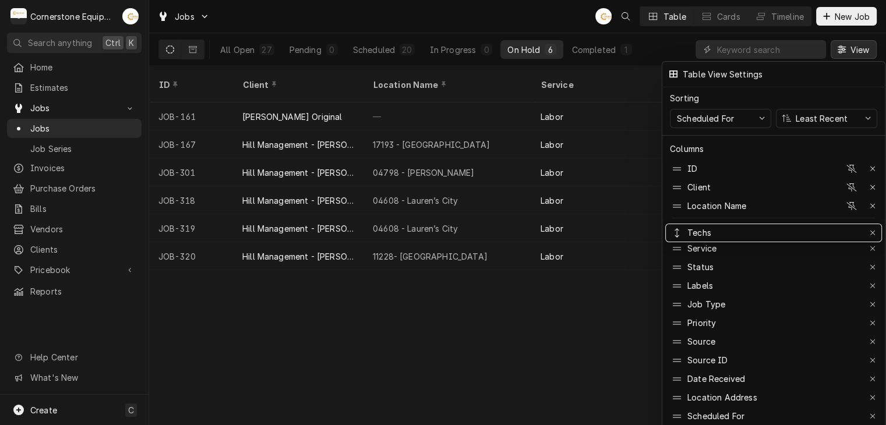
drag, startPoint x: 720, startPoint y: 346, endPoint x: 733, endPoint y: 218, distance: 128.3
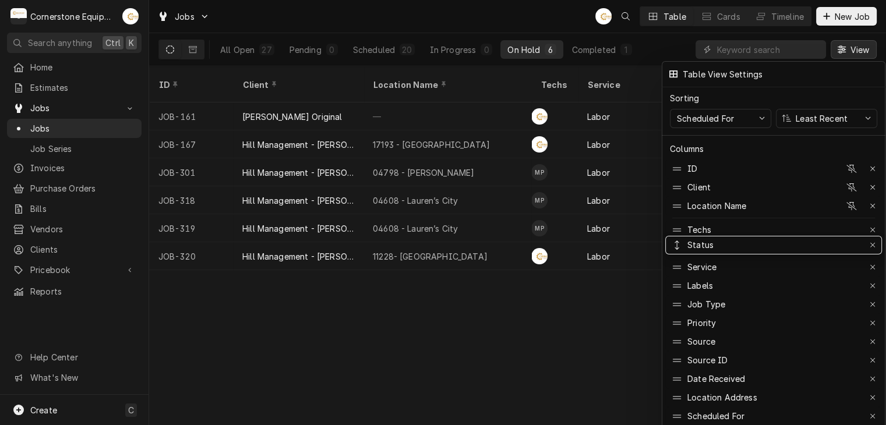
drag, startPoint x: 708, startPoint y: 257, endPoint x: 713, endPoint y: 236, distance: 21.6
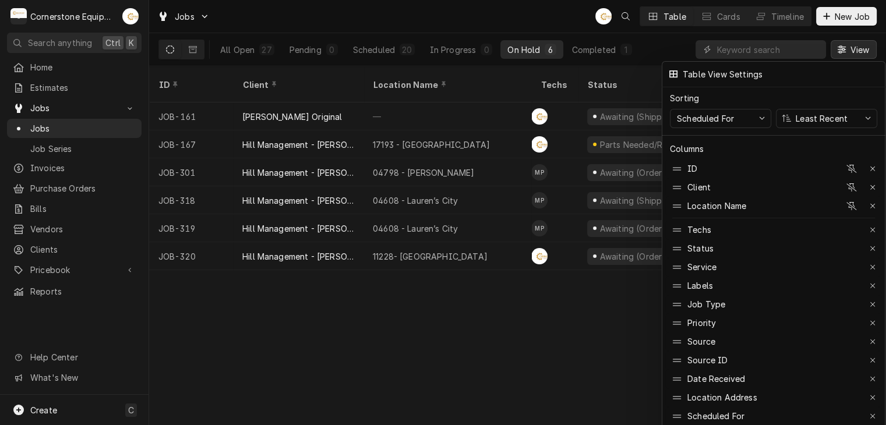
click at [667, 50] on div at bounding box center [443, 212] width 886 height 425
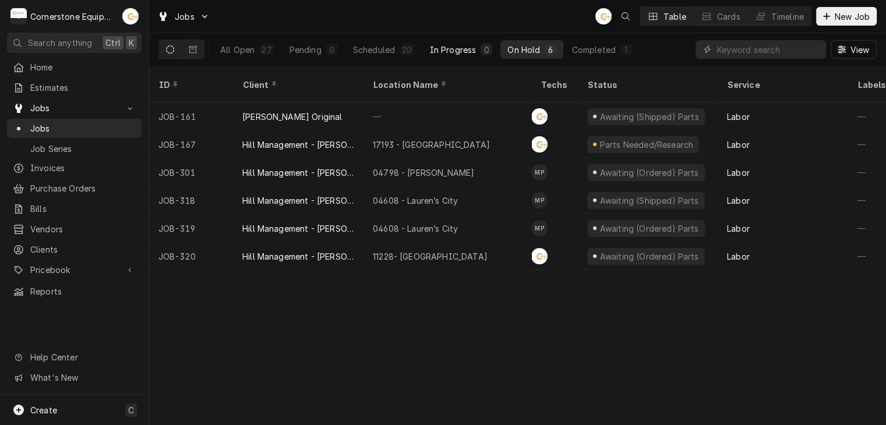
click at [464, 47] on div "In Progress" at bounding box center [453, 50] width 47 height 12
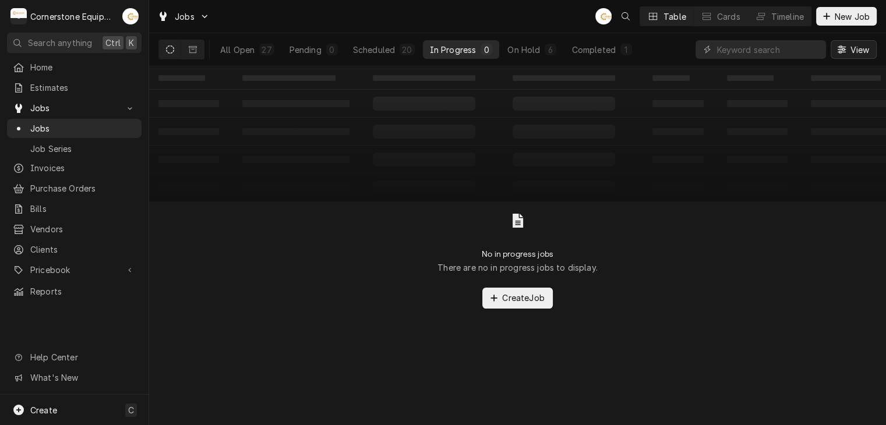
click at [844, 52] on icon "Dynamic Content Wrapper" at bounding box center [842, 49] width 8 height 8
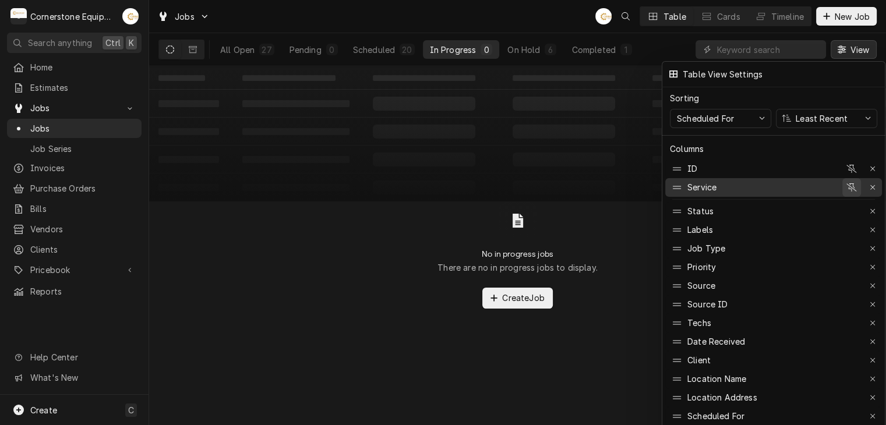
click at [849, 183] on icon "button" at bounding box center [851, 187] width 10 height 8
click at [852, 183] on icon "button" at bounding box center [851, 187] width 10 height 8
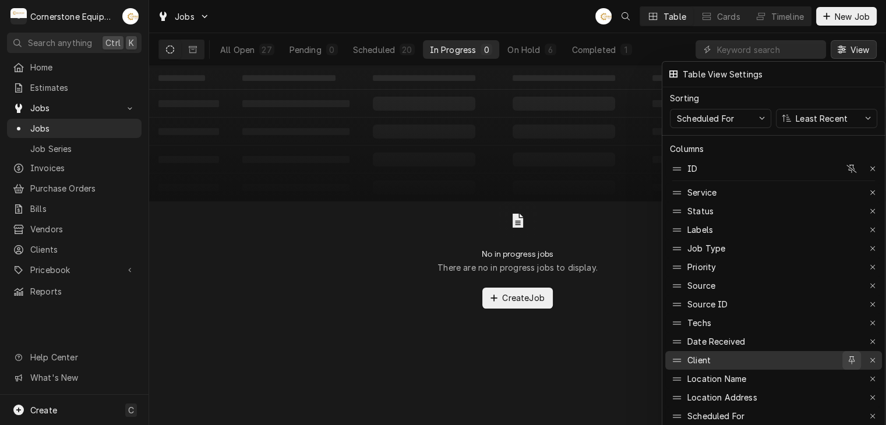
click at [851, 356] on icon "button" at bounding box center [852, 360] width 6 height 8
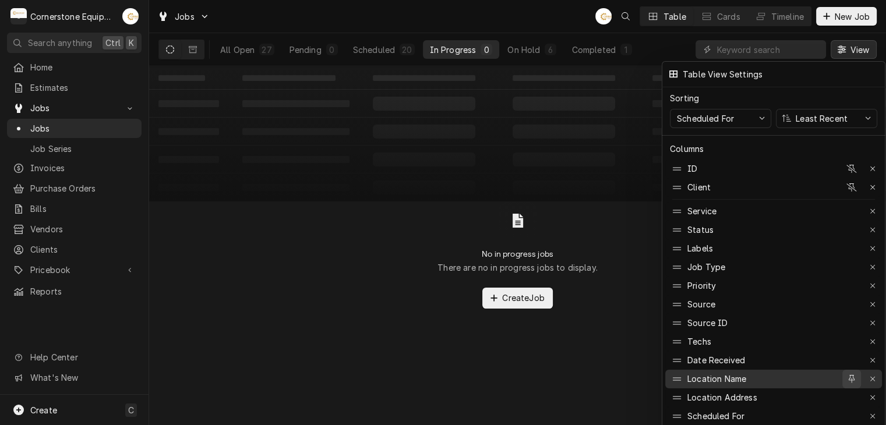
click at [852, 375] on icon "button" at bounding box center [852, 379] width 6 height 8
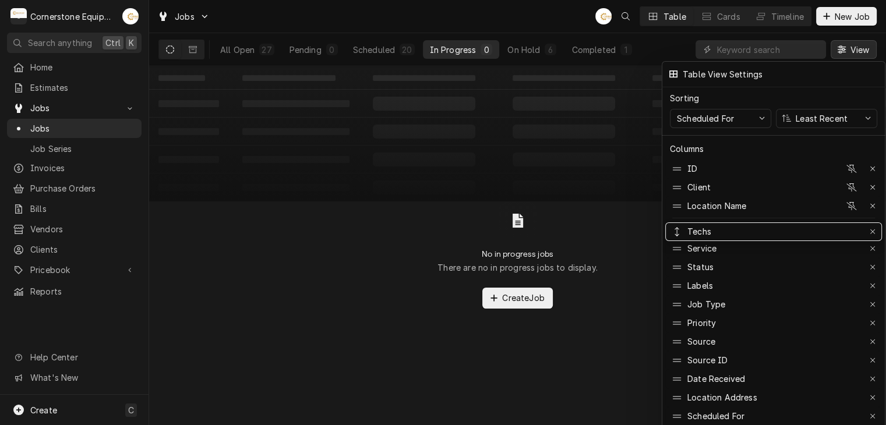
drag, startPoint x: 838, startPoint y: 345, endPoint x: 815, endPoint y: 217, distance: 130.1
drag, startPoint x: 778, startPoint y: 256, endPoint x: 780, endPoint y: 236, distance: 19.9
click at [637, 103] on div at bounding box center [443, 212] width 886 height 425
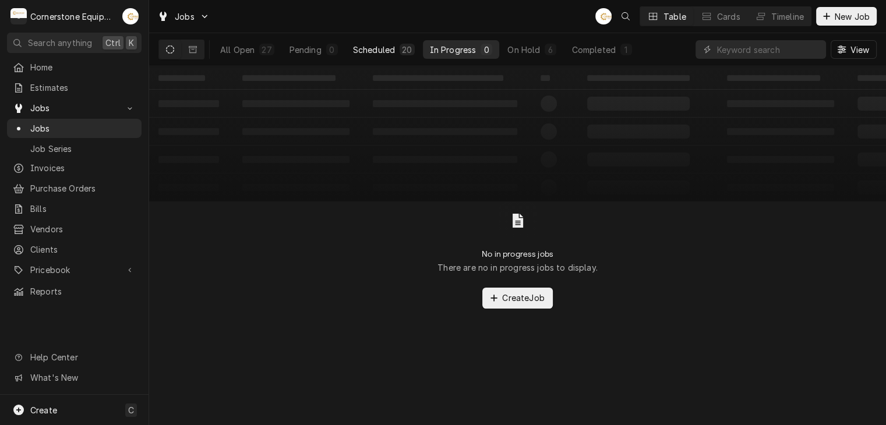
click at [402, 45] on div "20" at bounding box center [407, 50] width 10 height 12
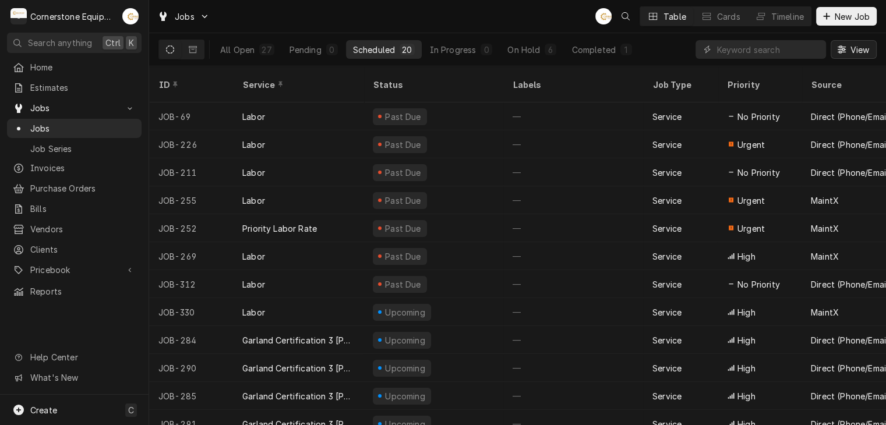
click at [864, 44] on span "View" at bounding box center [859, 50] width 24 height 12
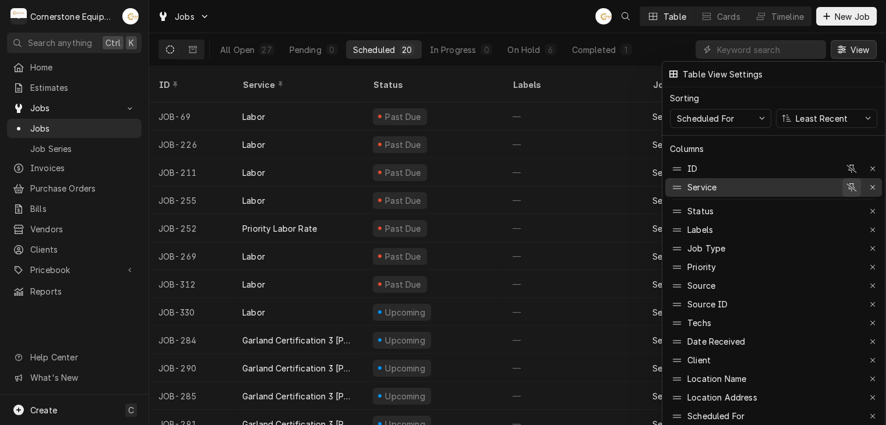
click at [847, 183] on icon "button" at bounding box center [851, 187] width 10 height 8
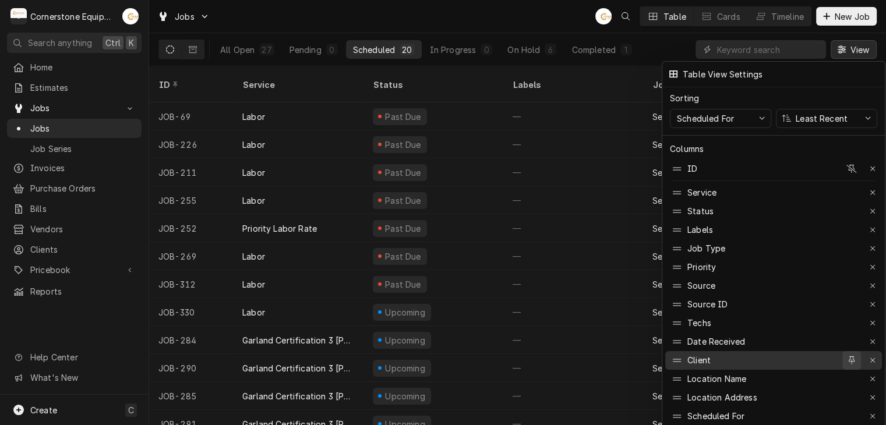
click at [849, 356] on icon "button" at bounding box center [852, 360] width 6 height 8
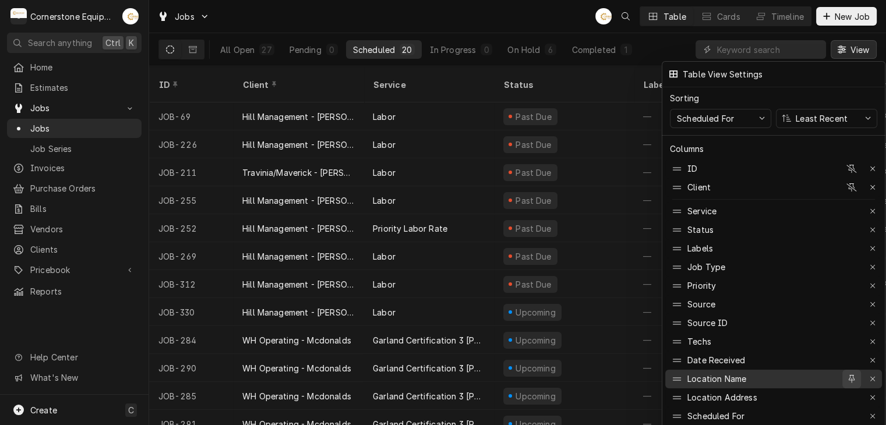
click at [849, 375] on icon "button" at bounding box center [852, 379] width 6 height 8
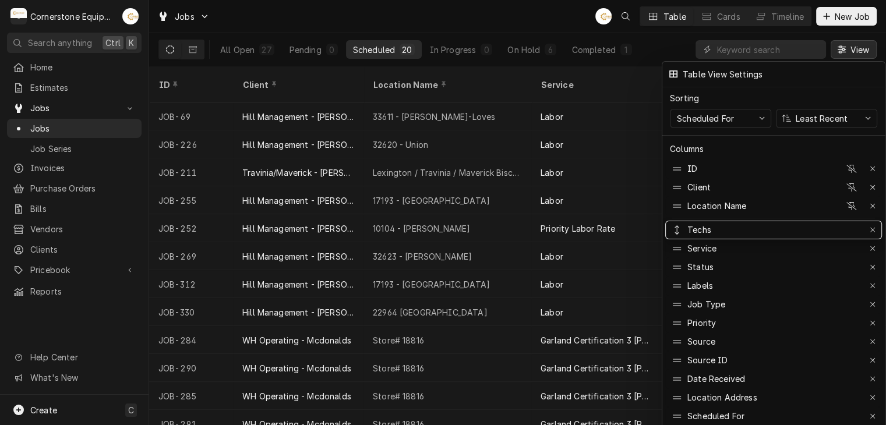
drag, startPoint x: 782, startPoint y: 348, endPoint x: 768, endPoint y: 215, distance: 133.5
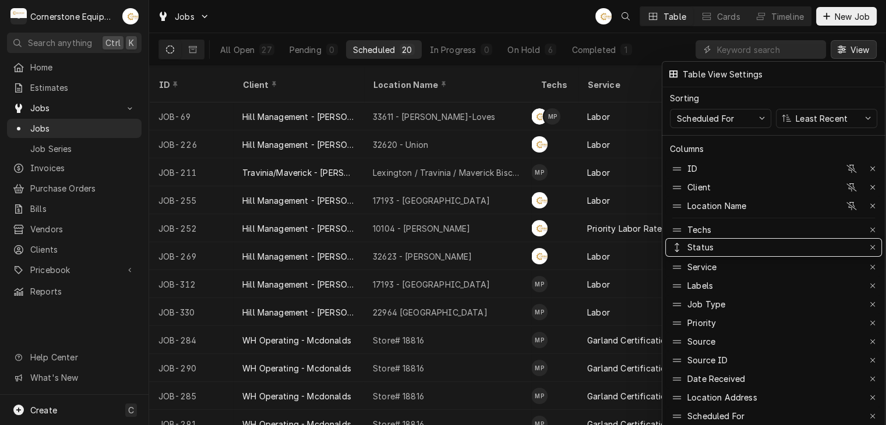
drag, startPoint x: 754, startPoint y: 262, endPoint x: 750, endPoint y: 243, distance: 19.1
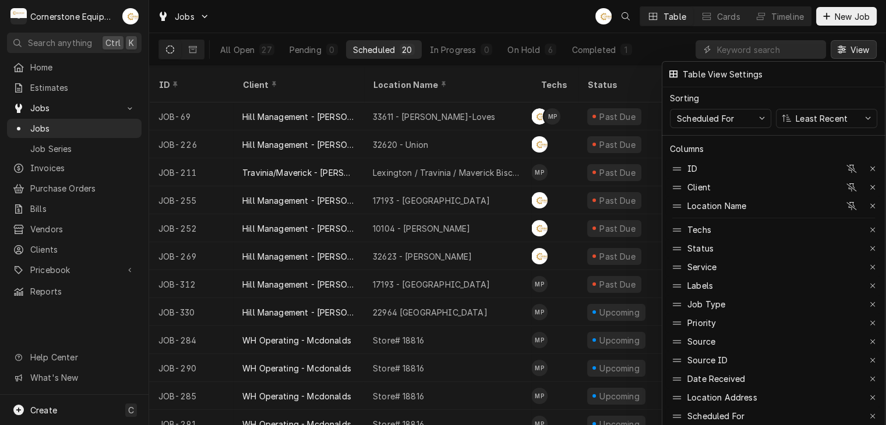
click at [662, 50] on div at bounding box center [443, 212] width 886 height 425
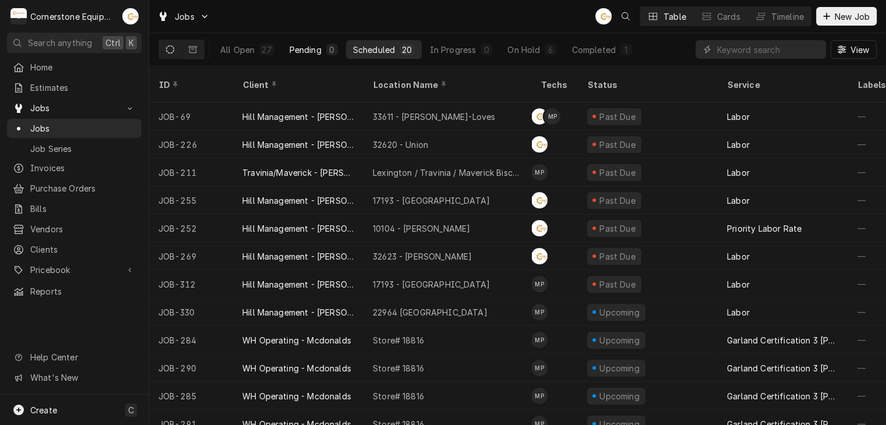
click at [326, 50] on div "0" at bounding box center [332, 50] width 12 height 12
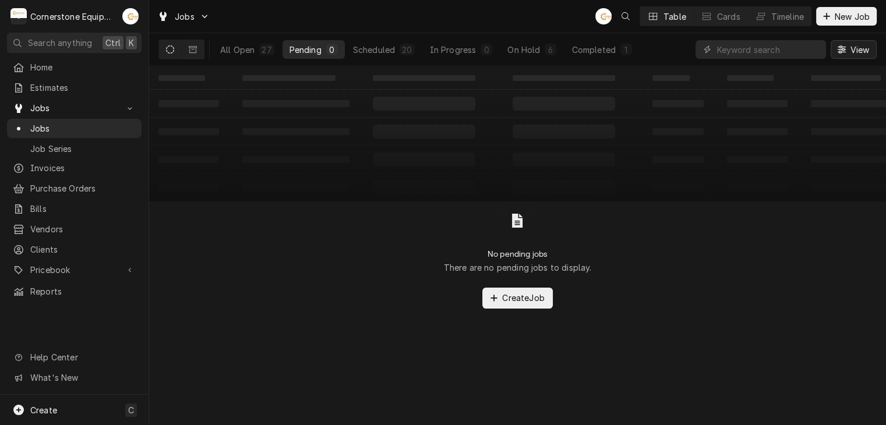
click at [832, 51] on button "View" at bounding box center [854, 49] width 46 height 19
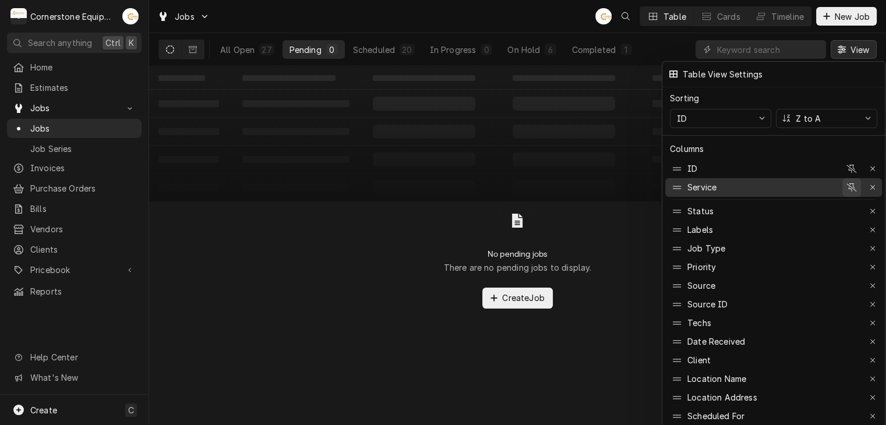
click at [848, 183] on icon "button" at bounding box center [851, 187] width 10 height 8
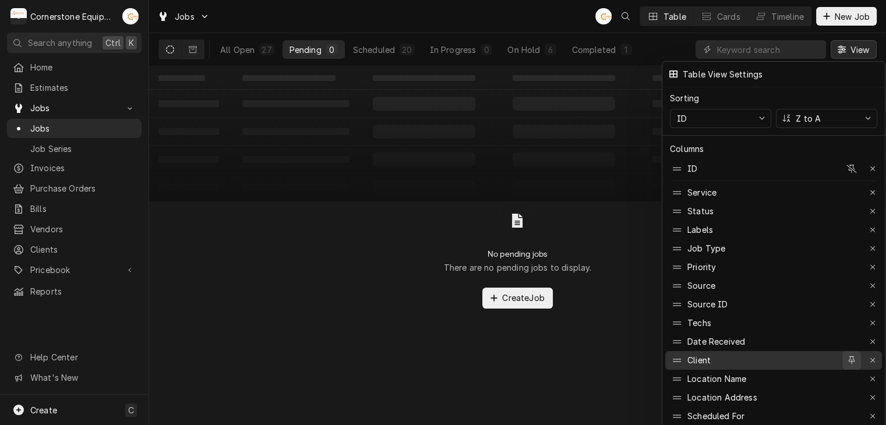
click at [853, 356] on icon "button" at bounding box center [852, 360] width 6 height 8
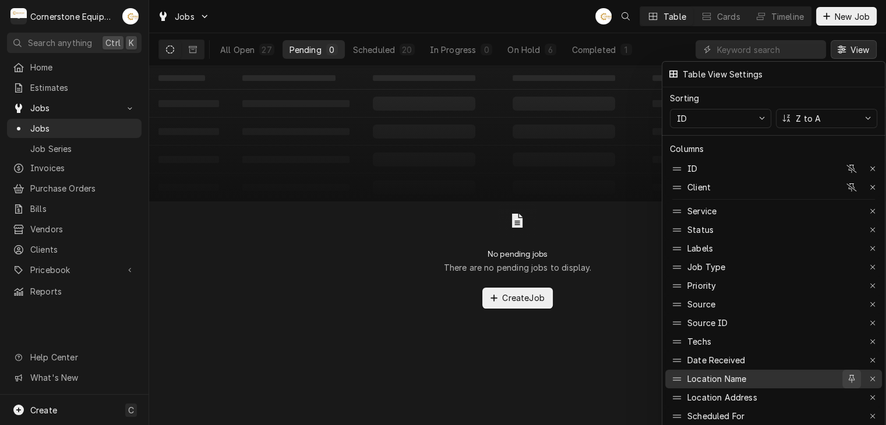
click at [855, 373] on div "button" at bounding box center [852, 379] width 12 height 12
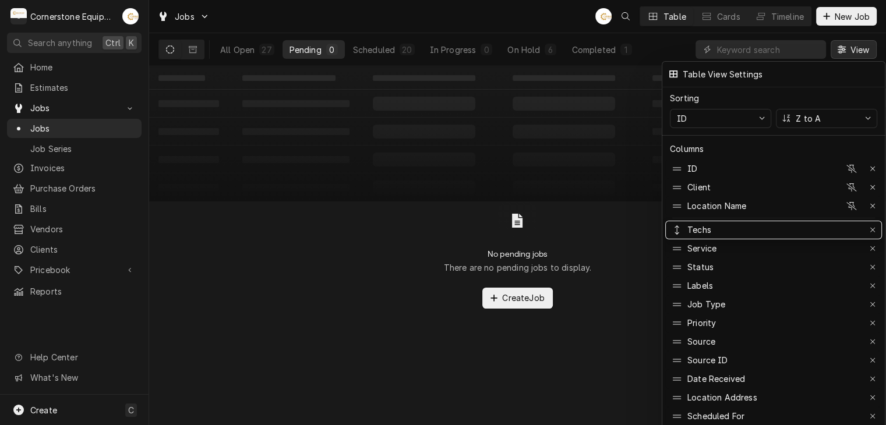
drag, startPoint x: 744, startPoint y: 354, endPoint x: 736, endPoint y: 214, distance: 140.1
drag, startPoint x: 725, startPoint y: 260, endPoint x: 725, endPoint y: 238, distance: 22.1
click at [595, 158] on div at bounding box center [443, 212] width 886 height 425
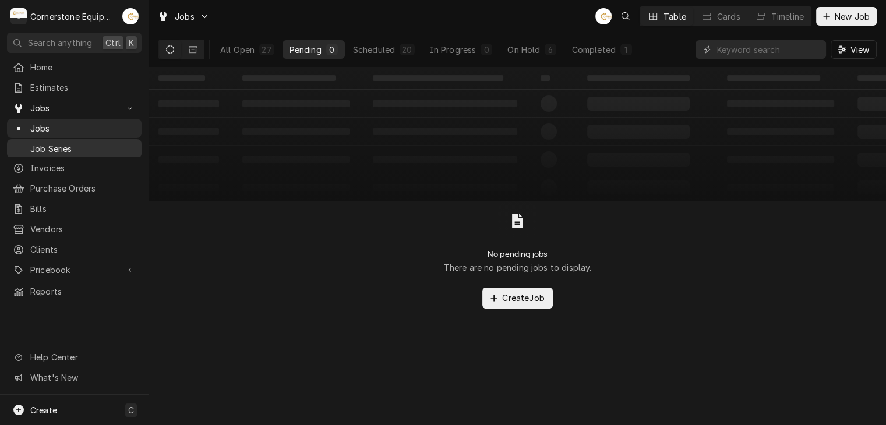
click at [45, 147] on span "Job Series" at bounding box center [82, 149] width 105 height 12
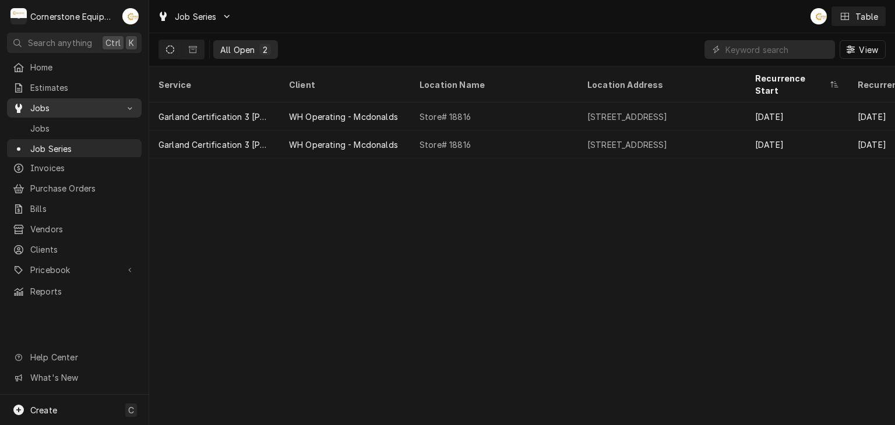
click at [96, 102] on span "Jobs" at bounding box center [74, 108] width 88 height 12
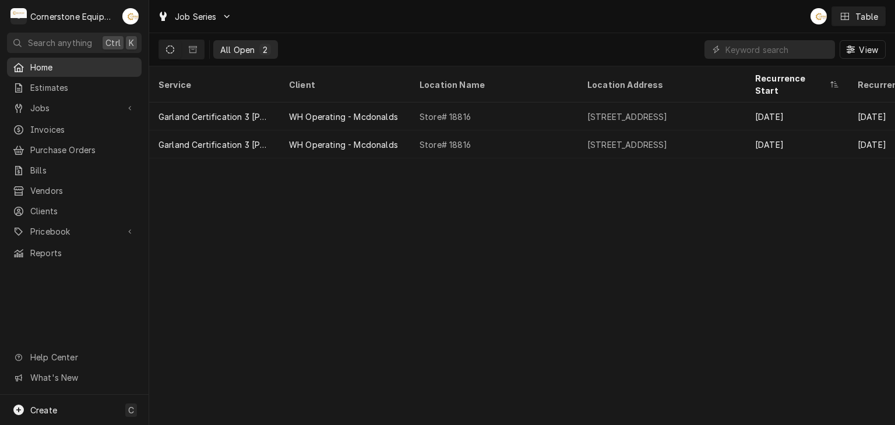
click at [65, 61] on span "Home" at bounding box center [82, 67] width 105 height 12
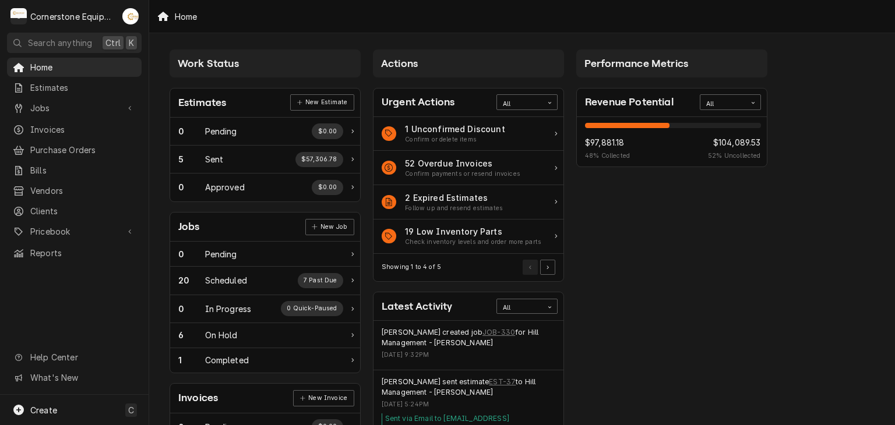
click at [394, 36] on div "Work Status Estimates New Estimate 0 Pending $0.00 5 Sent $57,306.78 0 Approved…" at bounding box center [521, 423] width 745 height 780
